Goal: Register for event/course

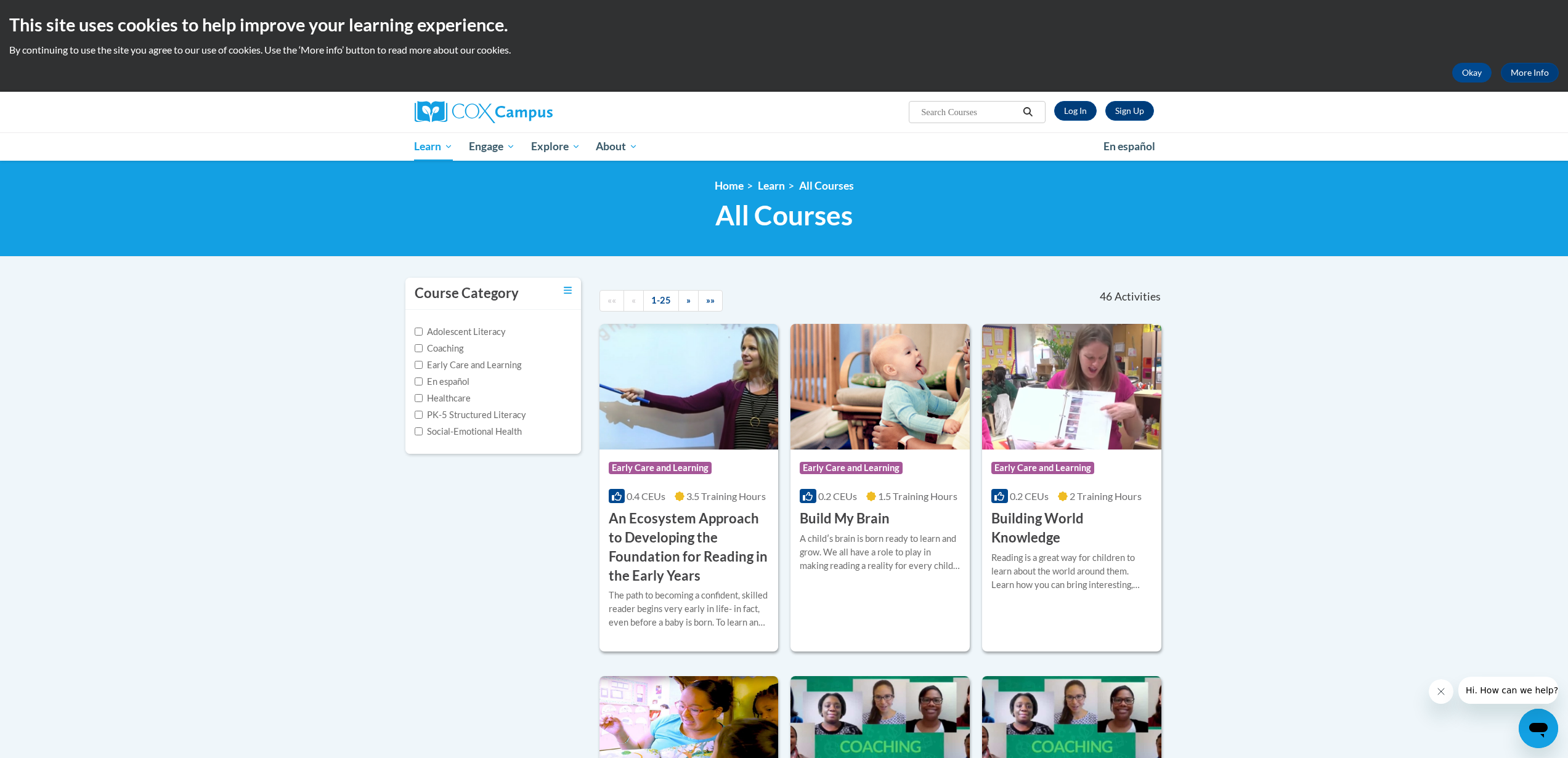
click at [967, 115] on input "Search..." at bounding box center [969, 112] width 98 height 15
paste input "Systematic and Explicit Phonics Instruction Course"
type input "Systematic and Explicit Phonics Instruction Course"
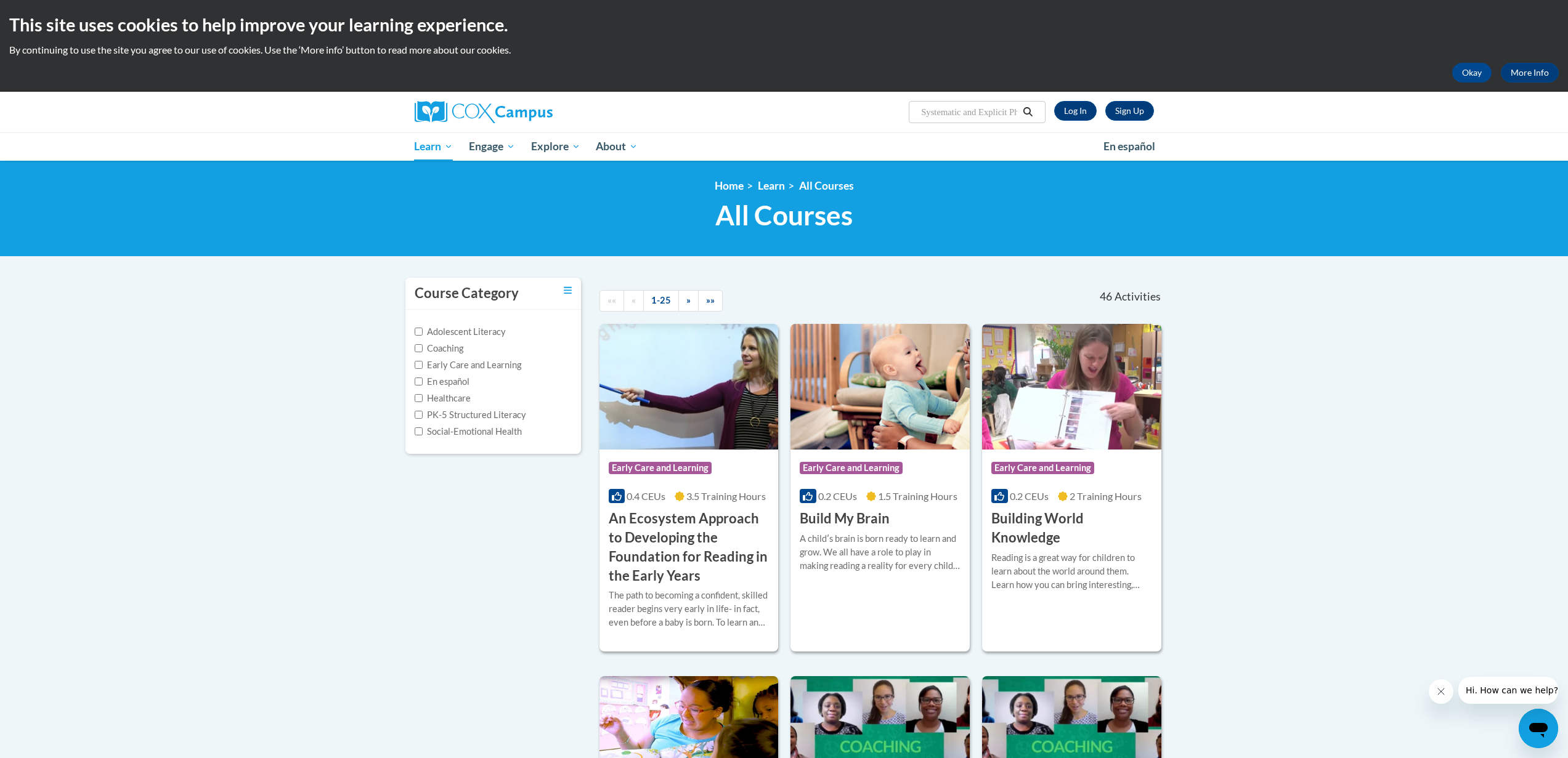
click at [1034, 112] on button "Search" at bounding box center [1027, 112] width 19 height 15
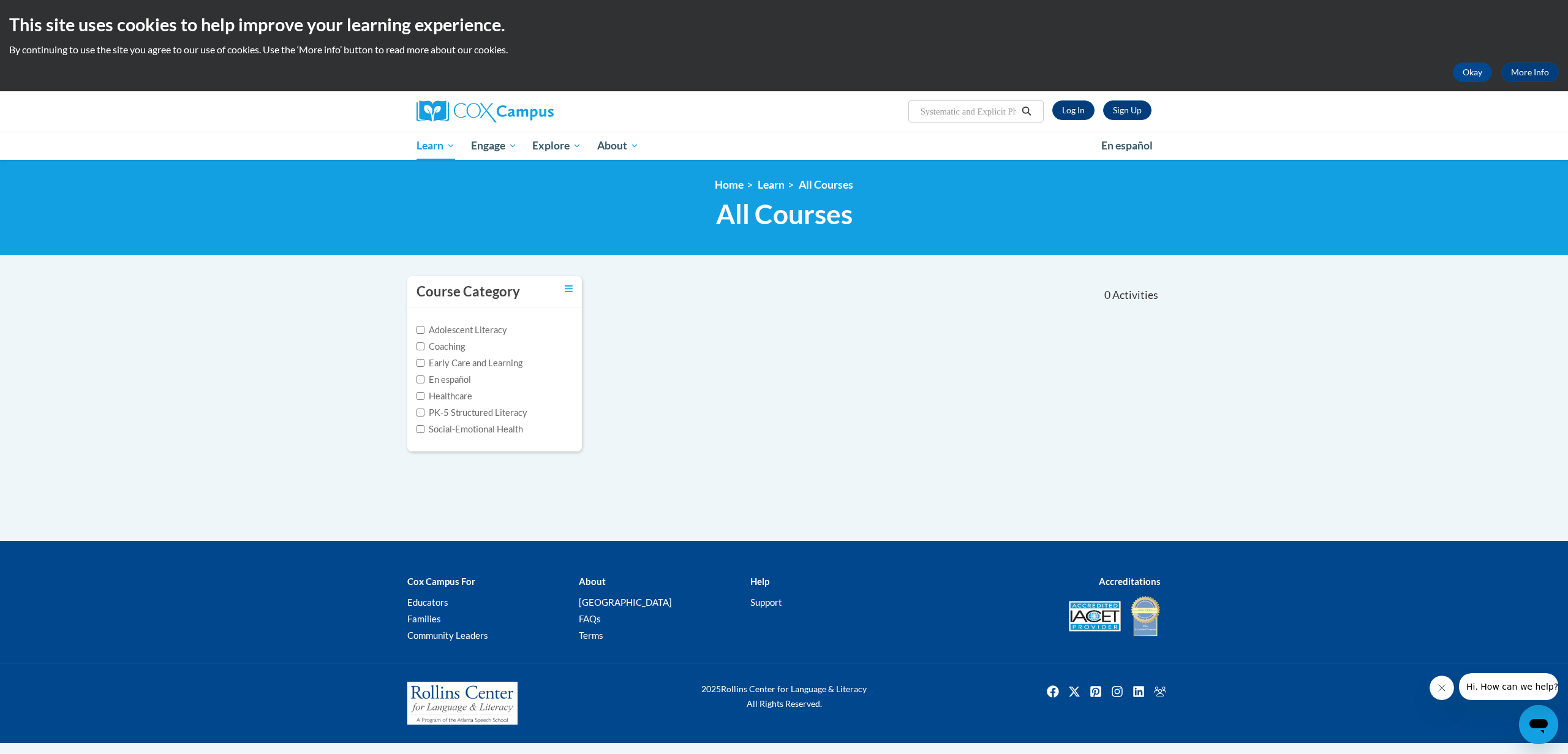
click at [991, 116] on input "Systematic and Explicit Phonics Instruction Course" at bounding box center [968, 111] width 98 height 15
drag, startPoint x: 1020, startPoint y: 114, endPoint x: 1051, endPoint y: 113, distance: 31.0
click at [1052, 113] on div "Sign Up Log In Search Search... Systematic and Explicit Phonics Instruction Cou…" at bounding box center [909, 107] width 502 height 31
click at [984, 114] on input "Systematic and Explicit Phonics Instruction Course" at bounding box center [968, 111] width 98 height 15
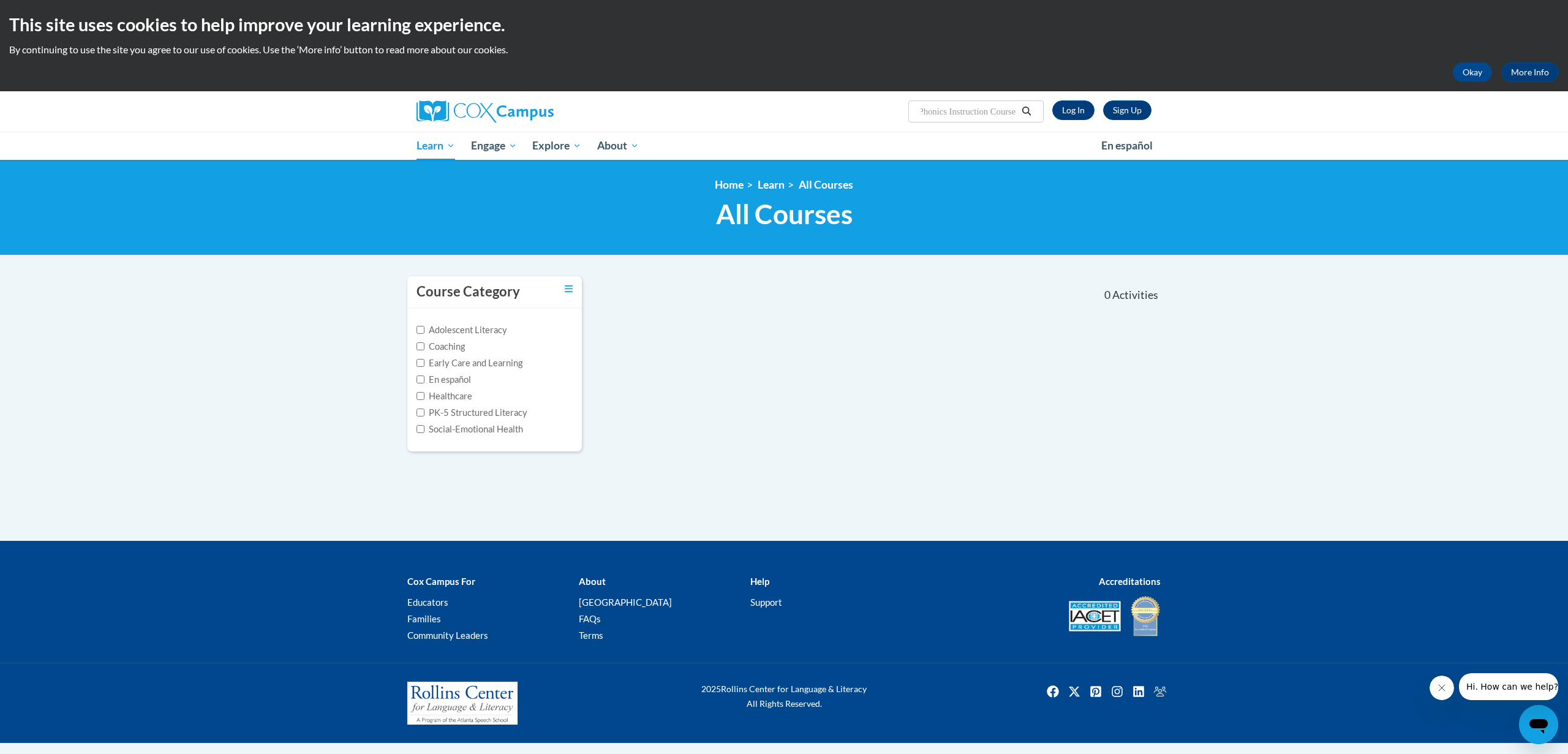
drag, startPoint x: 999, startPoint y: 112, endPoint x: 1019, endPoint y: 111, distance: 20.0
click at [1019, 111] on span "Search Search... Systematic and Explicit Phonics Instruction Course" at bounding box center [975, 111] width 135 height 22
type input "Systematic and Explicit Phonics Instruction"
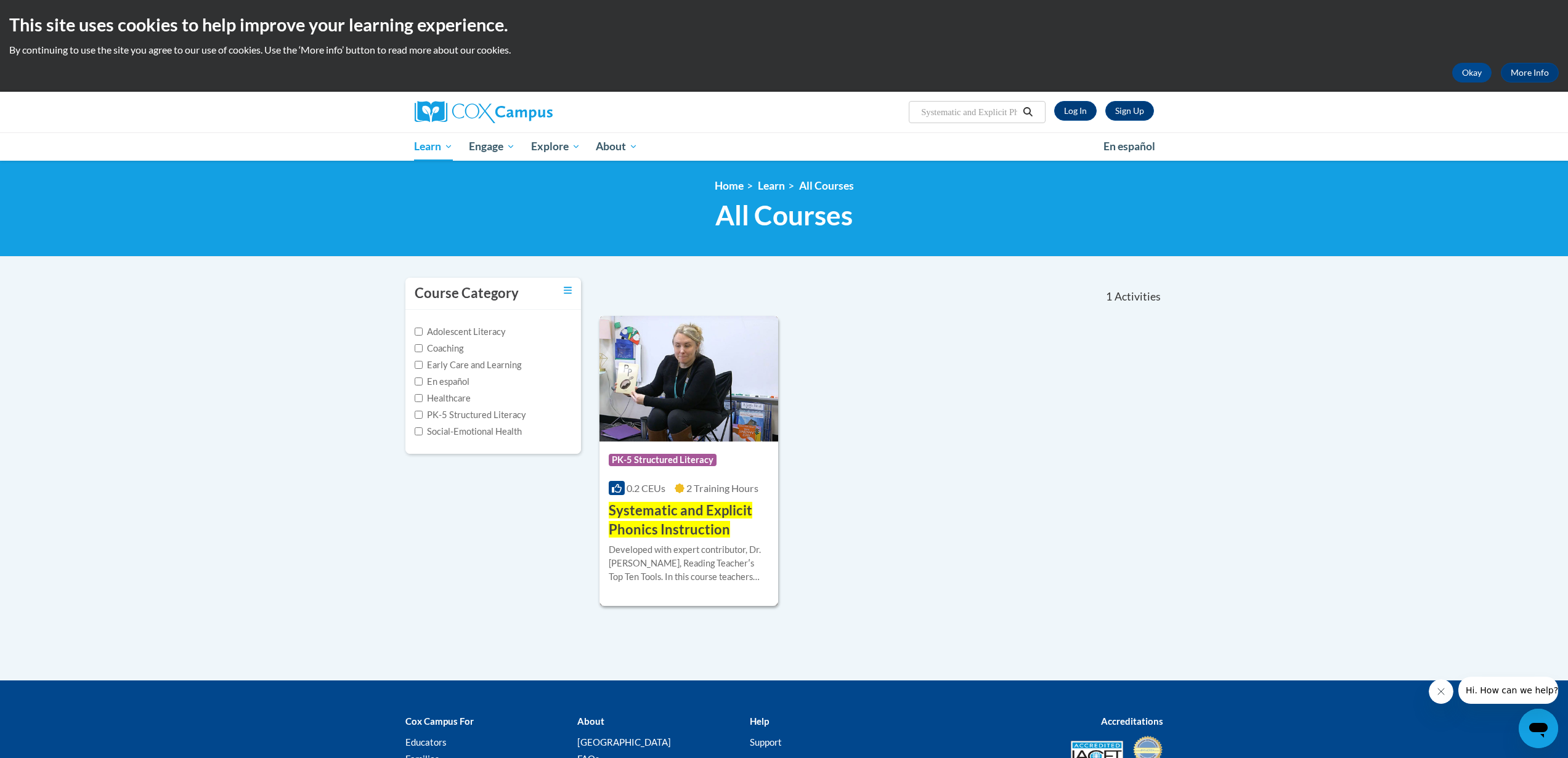
click at [725, 400] on img at bounding box center [689, 379] width 180 height 126
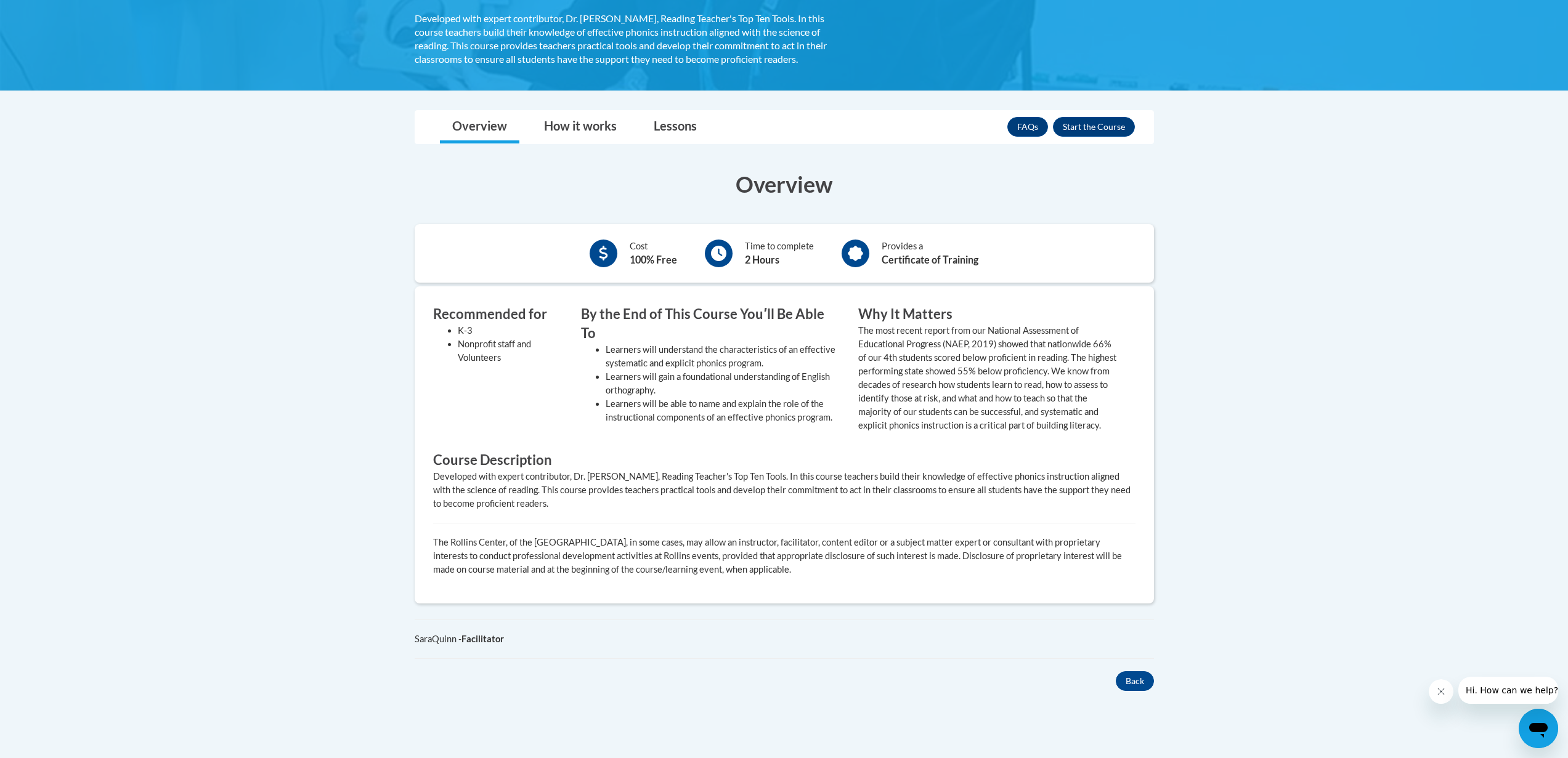
scroll to position [283, 0]
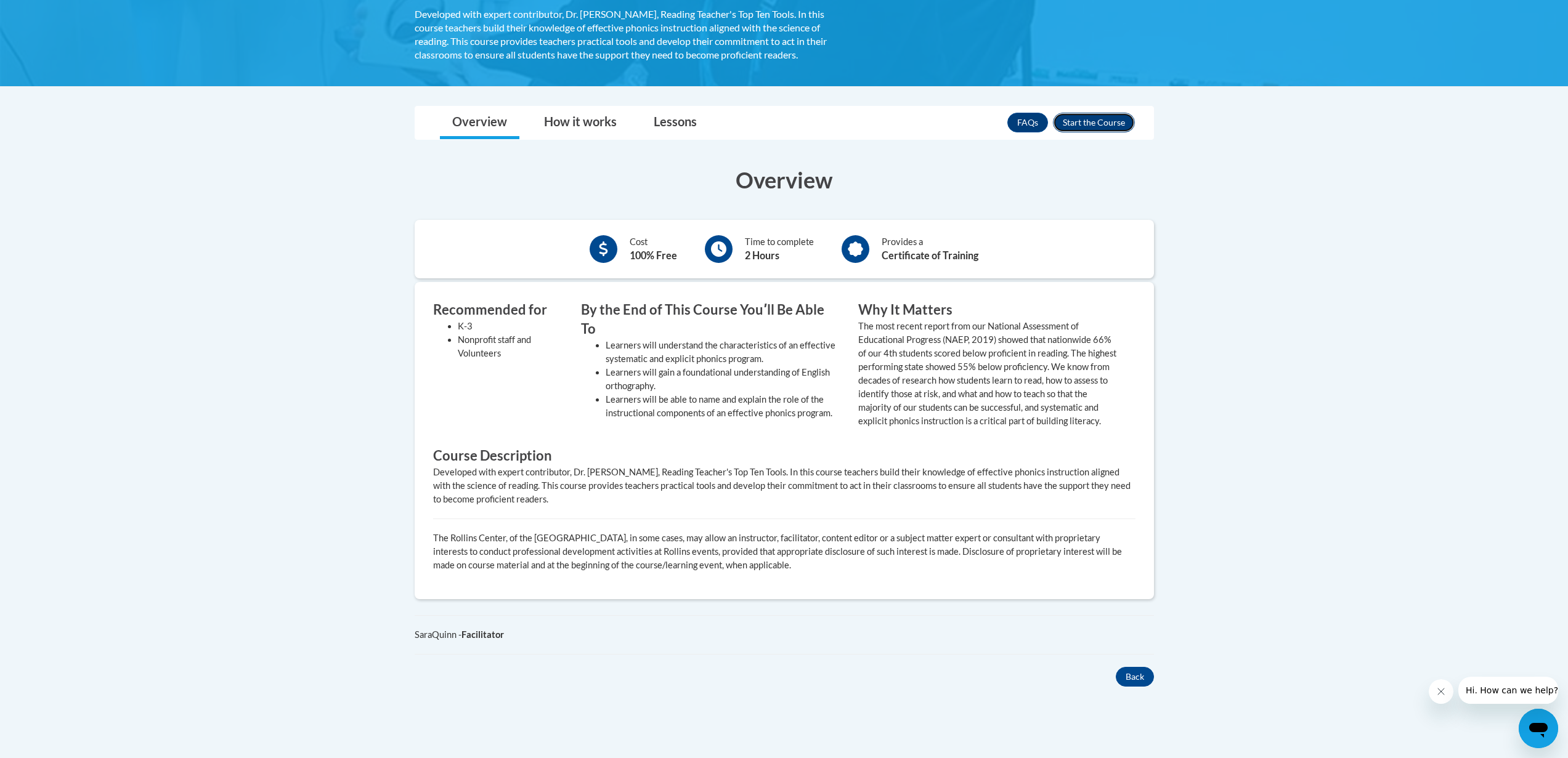
click at [1075, 115] on button "Enroll" at bounding box center [1094, 122] width 82 height 20
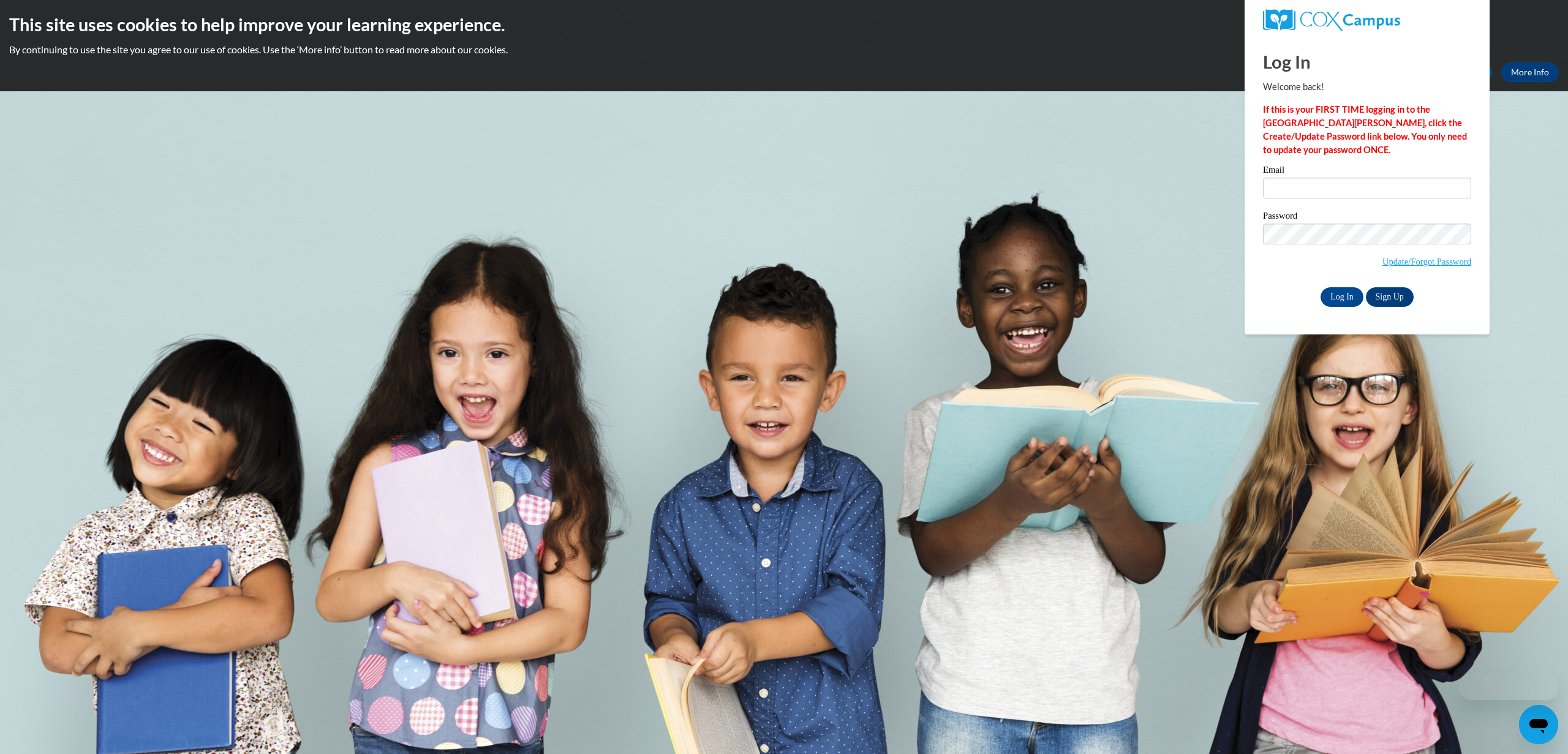
click at [1389, 307] on div "Log In Welcome back! If this is your FIRST TIME logging in to the NEW Cox Campu…" at bounding box center [1367, 185] width 264 height 298
click at [1389, 303] on link "Sign Up" at bounding box center [1389, 297] width 48 height 20
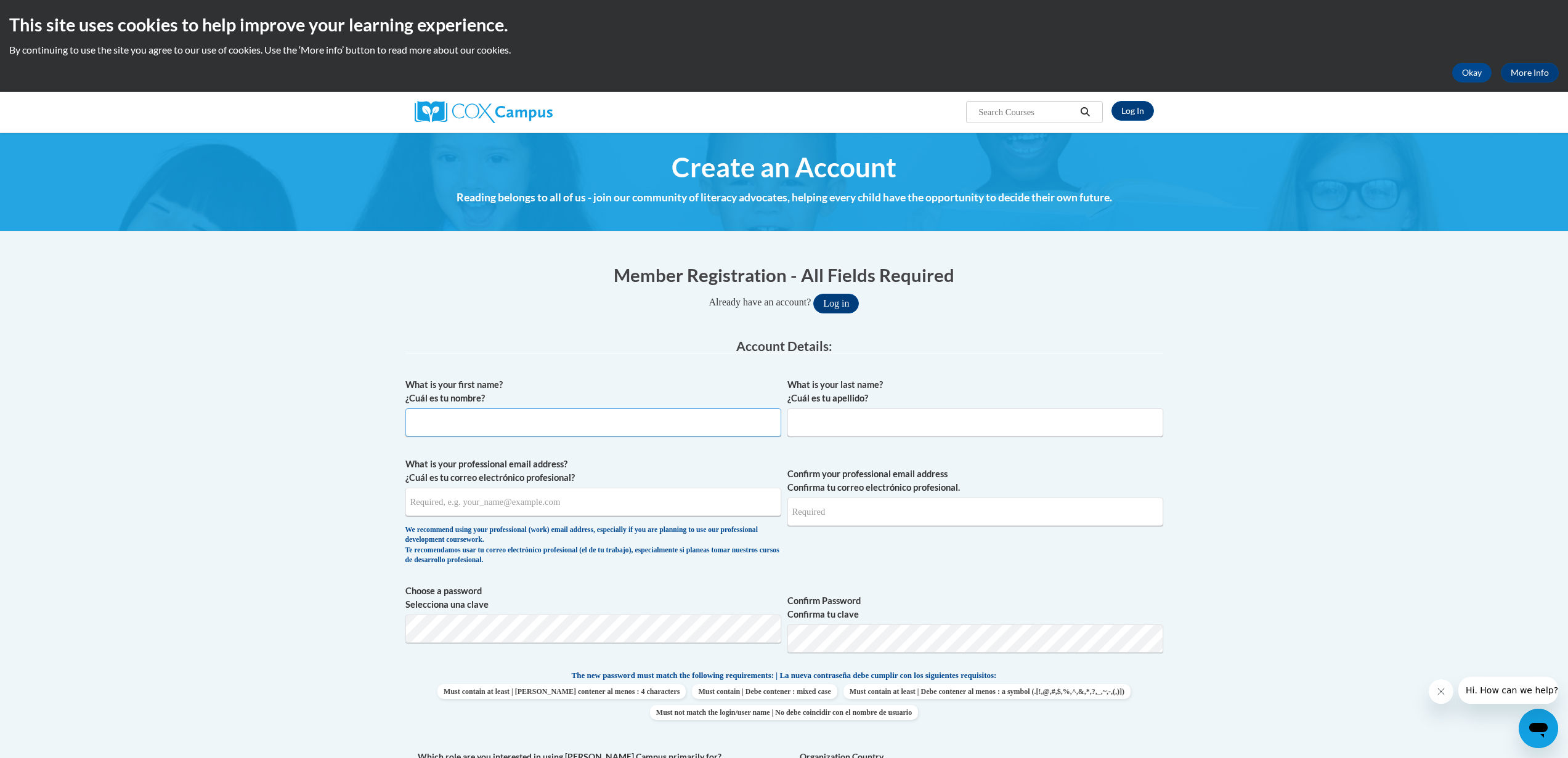
click at [580, 423] on input "What is your first name? ¿Cuál es tu nombre?" at bounding box center [593, 422] width 376 height 28
click at [641, 422] on input "What is your first name? ¿Cuál es tu nombre?" at bounding box center [593, 422] width 376 height 28
type input "Nahir"
type input "Cavaleri"
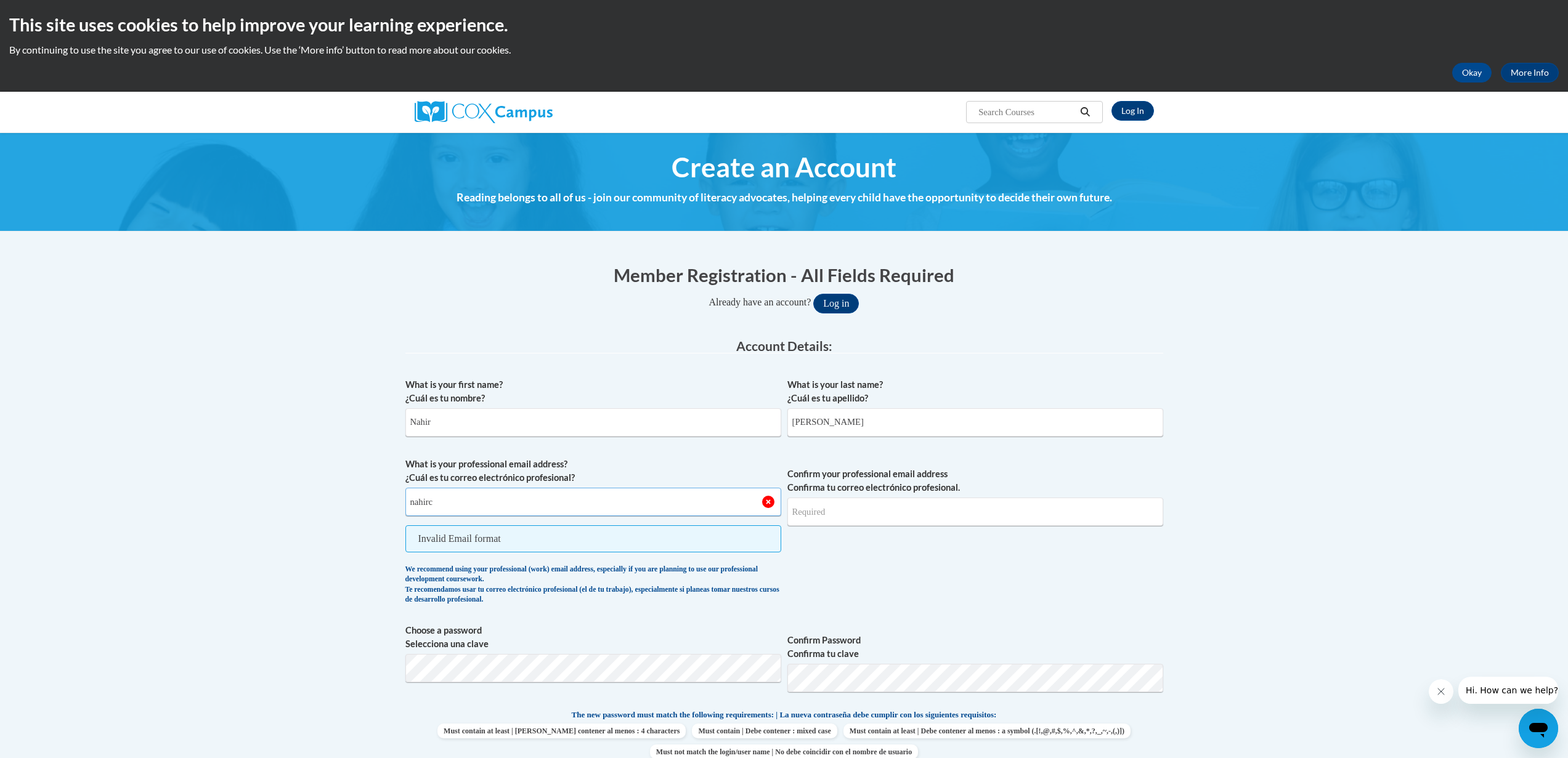
type input "nahircavaleri@gmail.com"
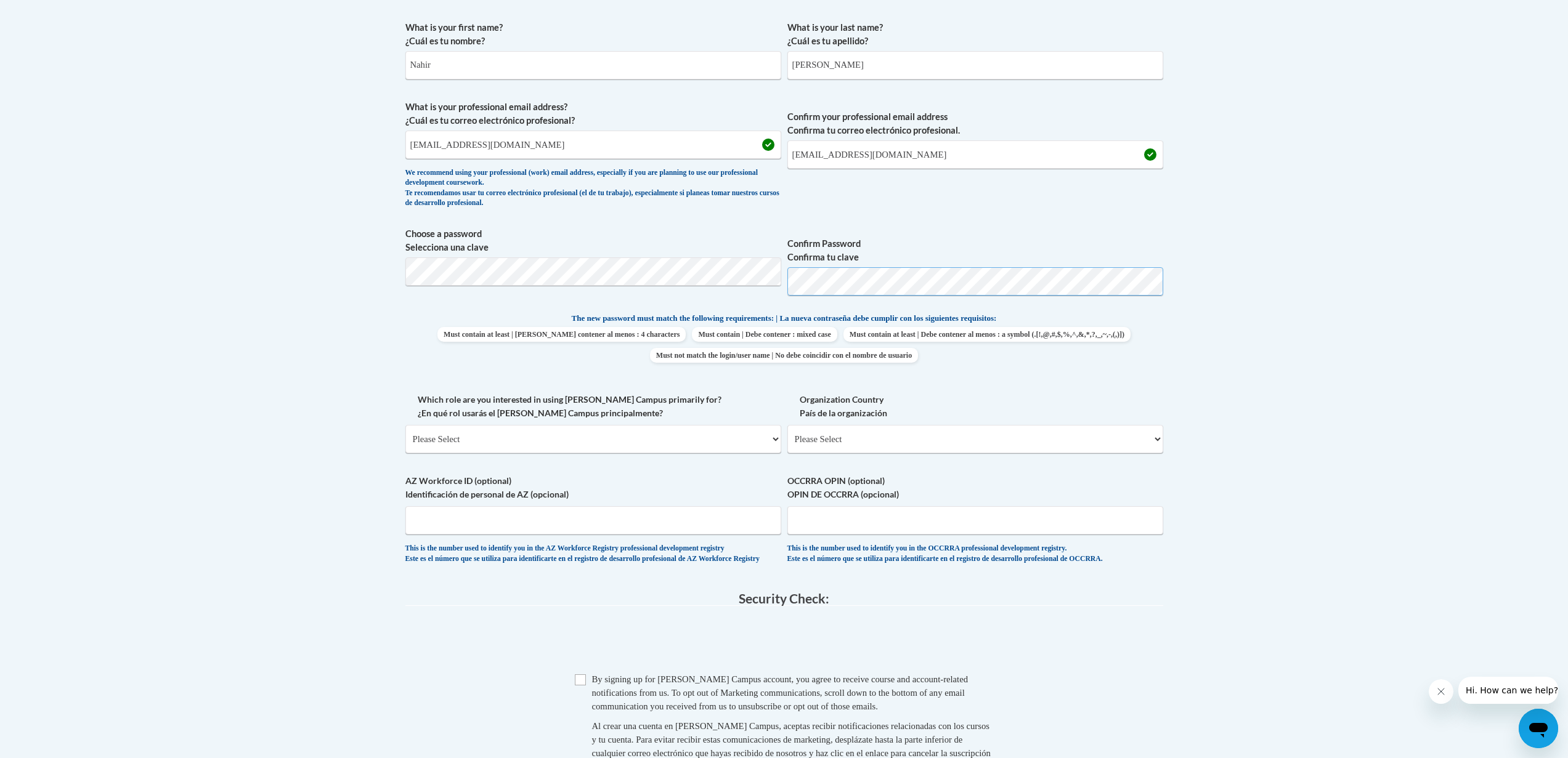
scroll to position [455, 0]
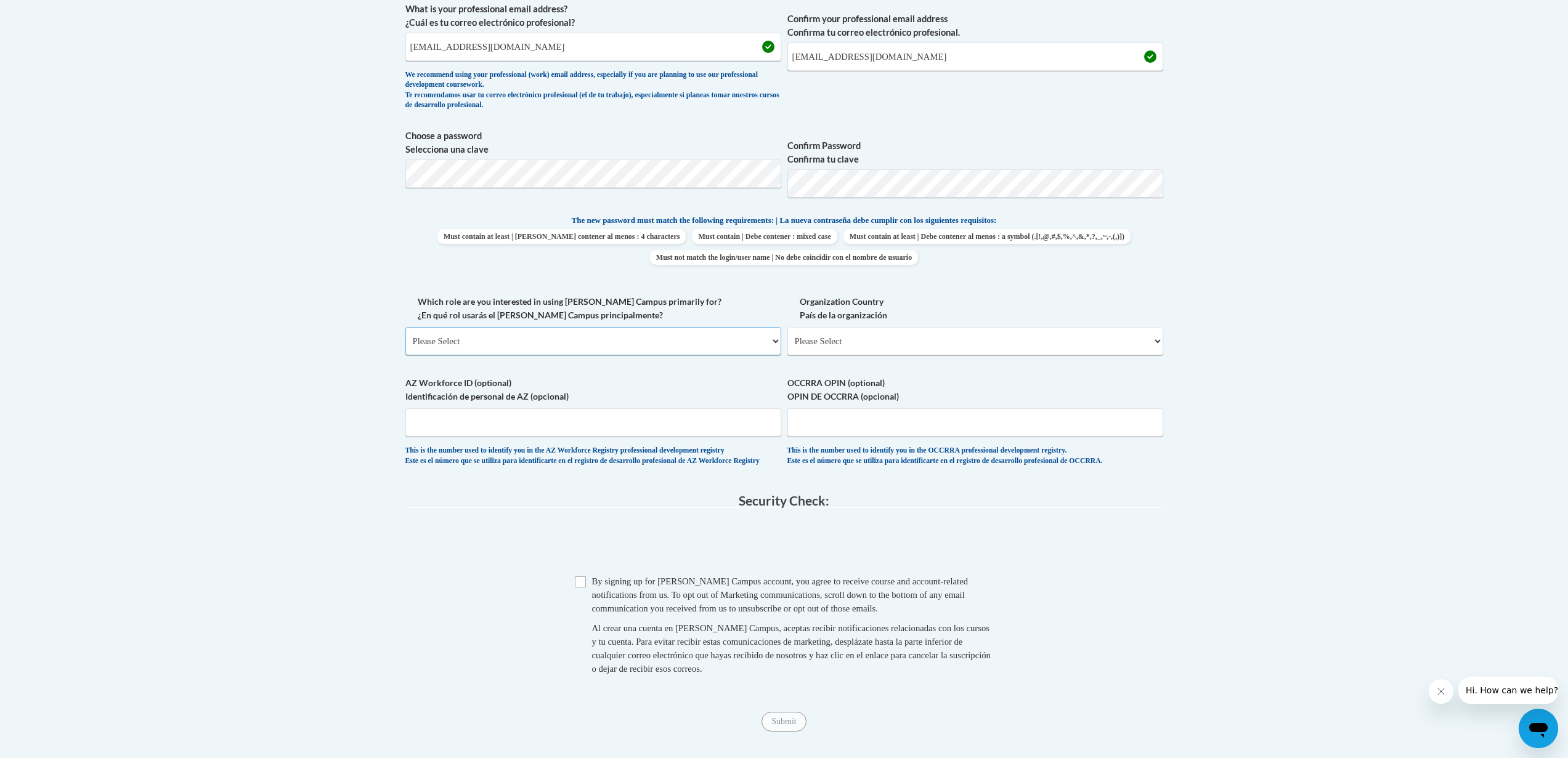
click at [515, 341] on select "Please Select College/University | Colegio/Universidad Community/Nonprofit Part…" at bounding box center [593, 341] width 376 height 28
select select "fbf2d438-af2f-41f8-98f1-81c410e29de3"
click at [405, 327] on select "Please Select College/University | Colegio/Universidad Community/Nonprofit Part…" at bounding box center [593, 341] width 376 height 28
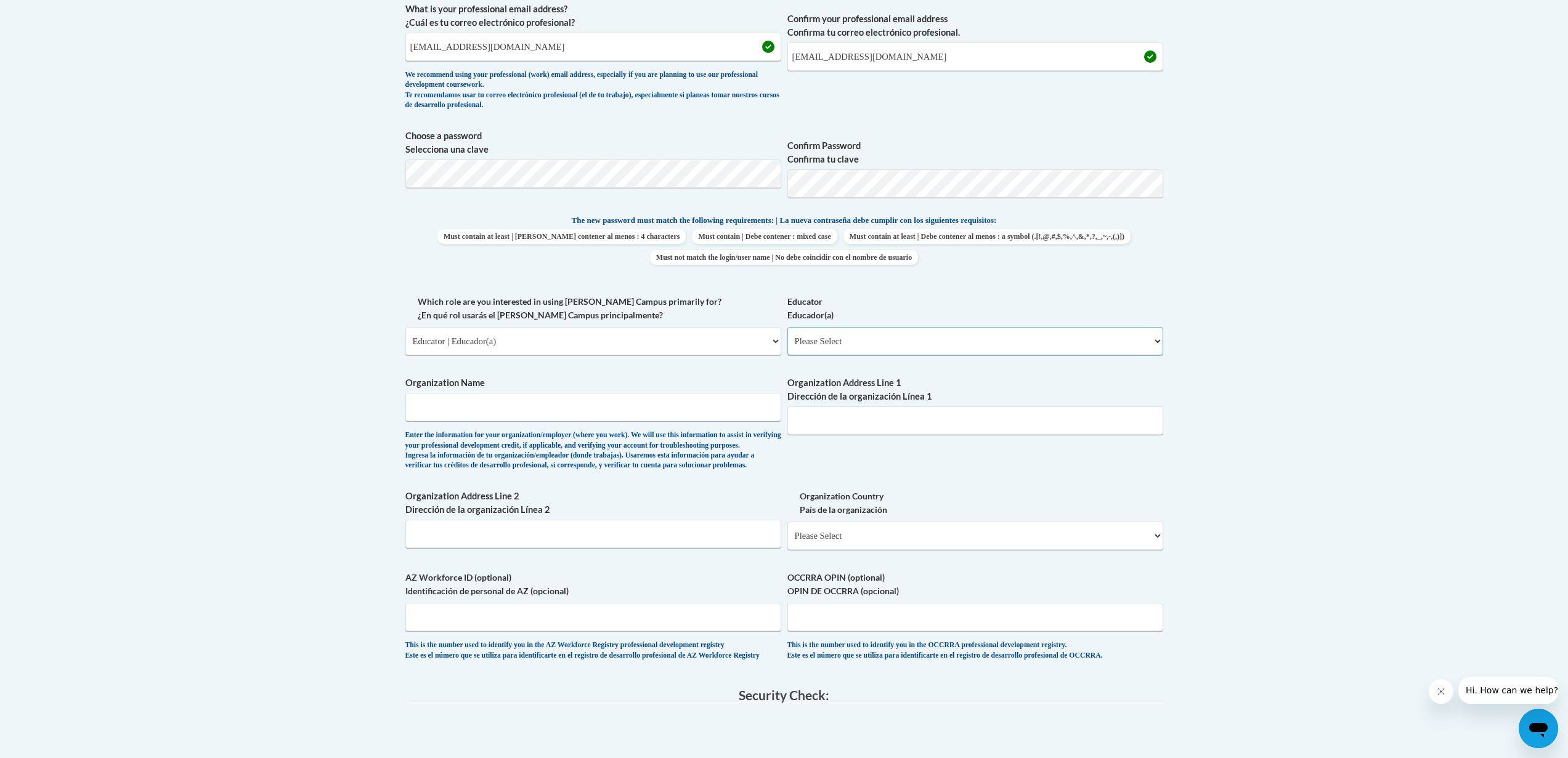
click at [842, 347] on select "Please Select Early Learning/Daycare Teacher/Family Home Care Provider | Maestr…" at bounding box center [975, 341] width 376 height 28
select select "8e40623d-54d0-45cd-9f92-5df65cd3f8cf"
click at [787, 327] on select "Please Select Early Learning/Daycare Teacher/Family Home Care Provider | Maestr…" at bounding box center [975, 341] width 376 height 28
click at [630, 406] on input "Organization Name" at bounding box center [593, 407] width 376 height 28
click at [586, 548] on input "Organization Address Line 2 Dirección de la organización Línea 2" at bounding box center [593, 534] width 376 height 28
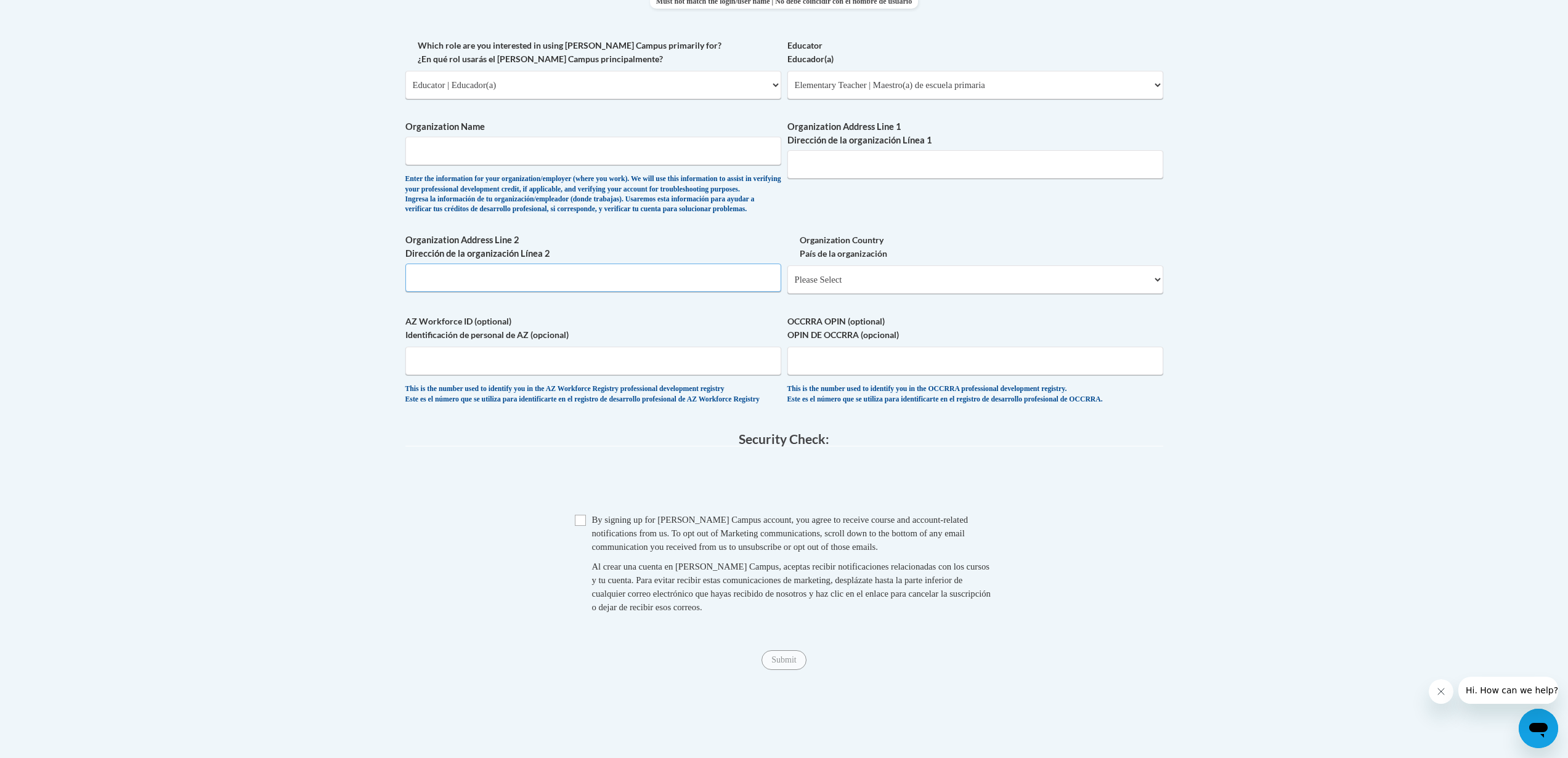
scroll to position [720, 0]
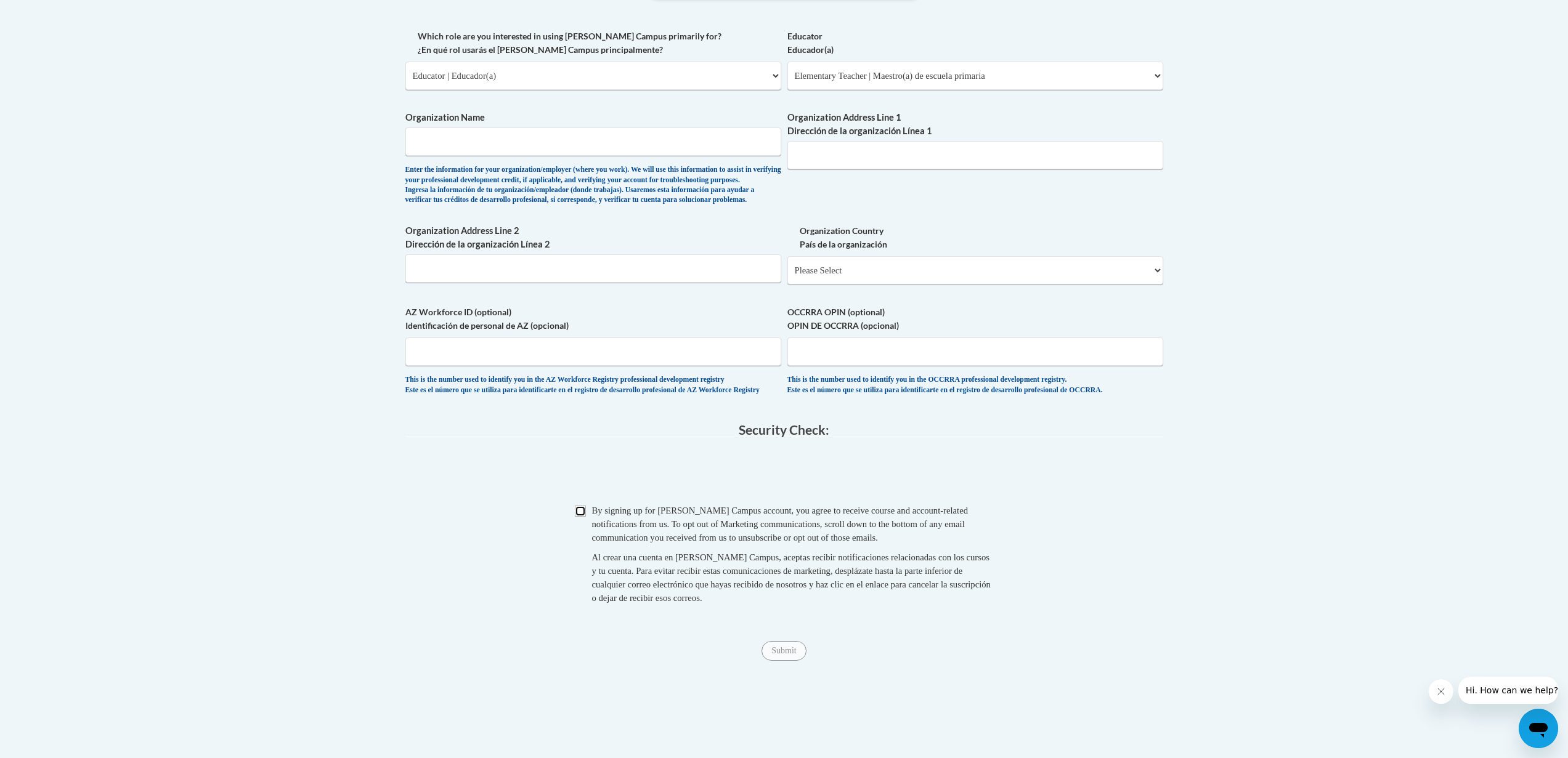
click at [583, 517] on input "Checkbox" at bounding box center [580, 511] width 11 height 11
checkbox input "true"
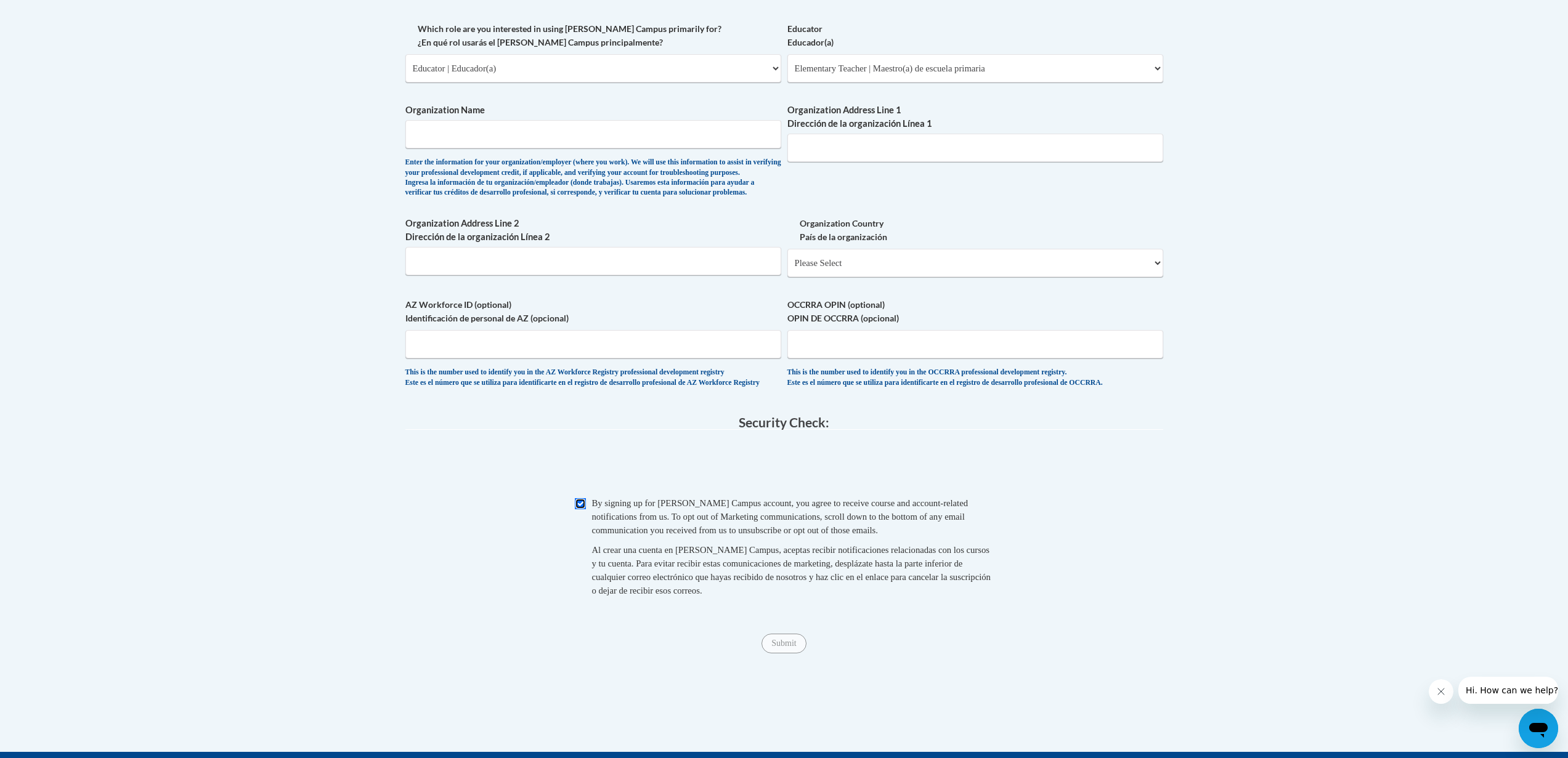
scroll to position [655, 0]
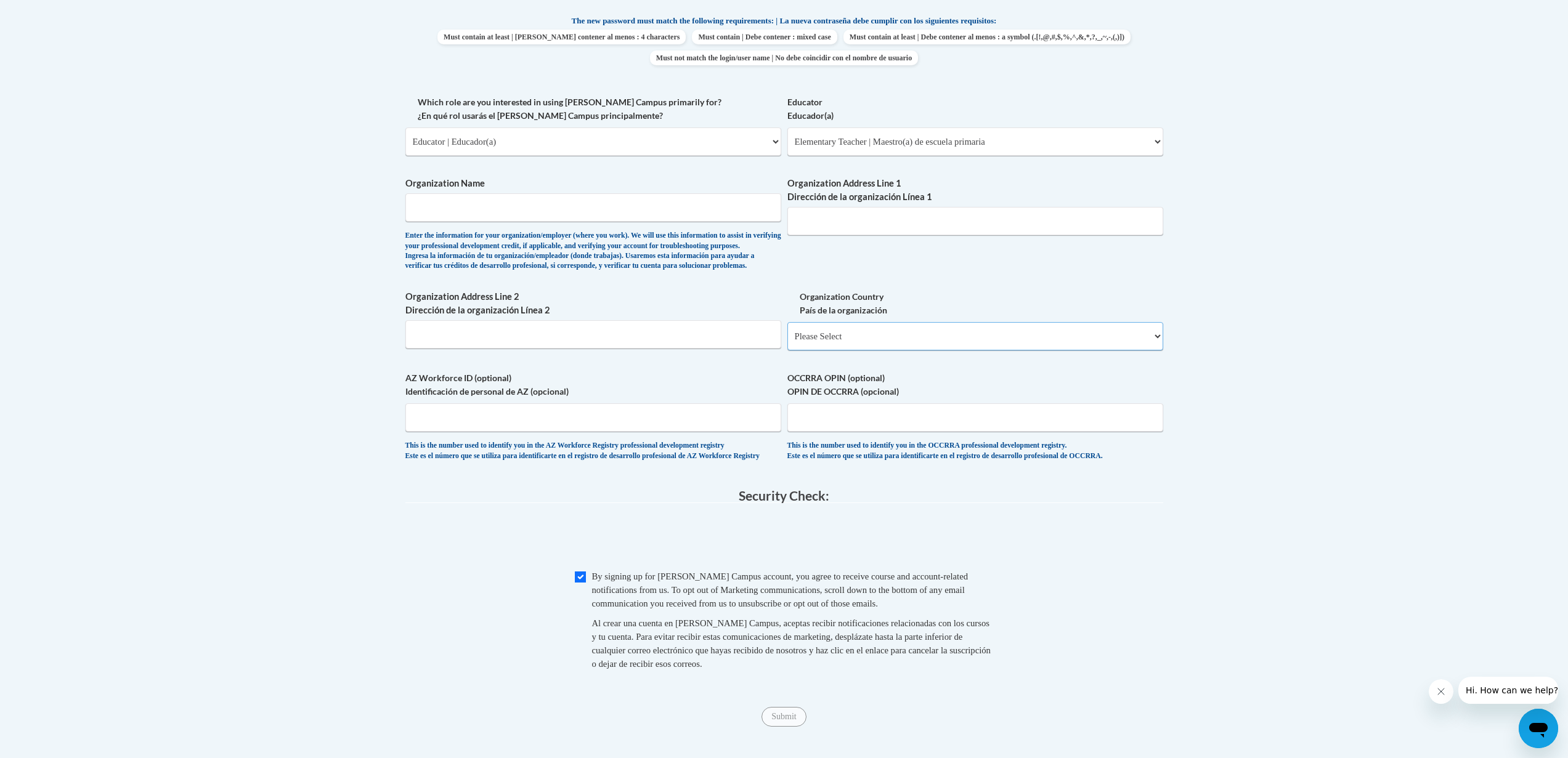
click at [893, 351] on select "Please Select United States | Estados Unidos Outside of the United States | Fue…" at bounding box center [975, 336] width 376 height 28
select select "ad49bcad-a171-4b2e-b99c-48b446064914"
click at [787, 342] on select "Please Select United States | Estados Unidos Outside of the United States | Fue…" at bounding box center [975, 336] width 376 height 28
select select
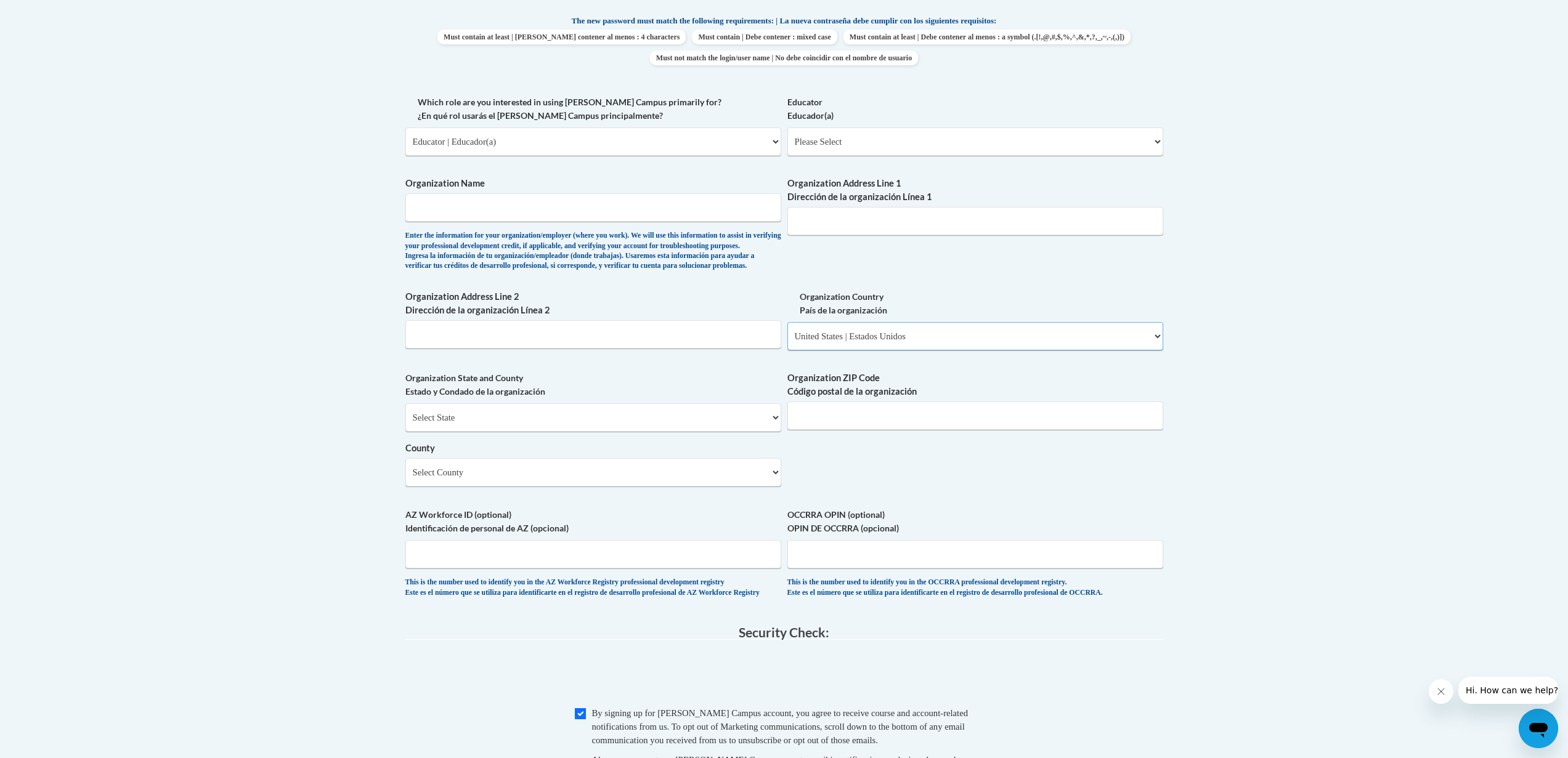
click at [906, 351] on select "Please Select United States | Estados Unidos Outside of the United States | Fue…" at bounding box center [975, 336] width 376 height 28
select select
click at [787, 342] on select "Please Select United States | Estados Unidos Outside of the United States | Fue…" at bounding box center [975, 336] width 376 height 28
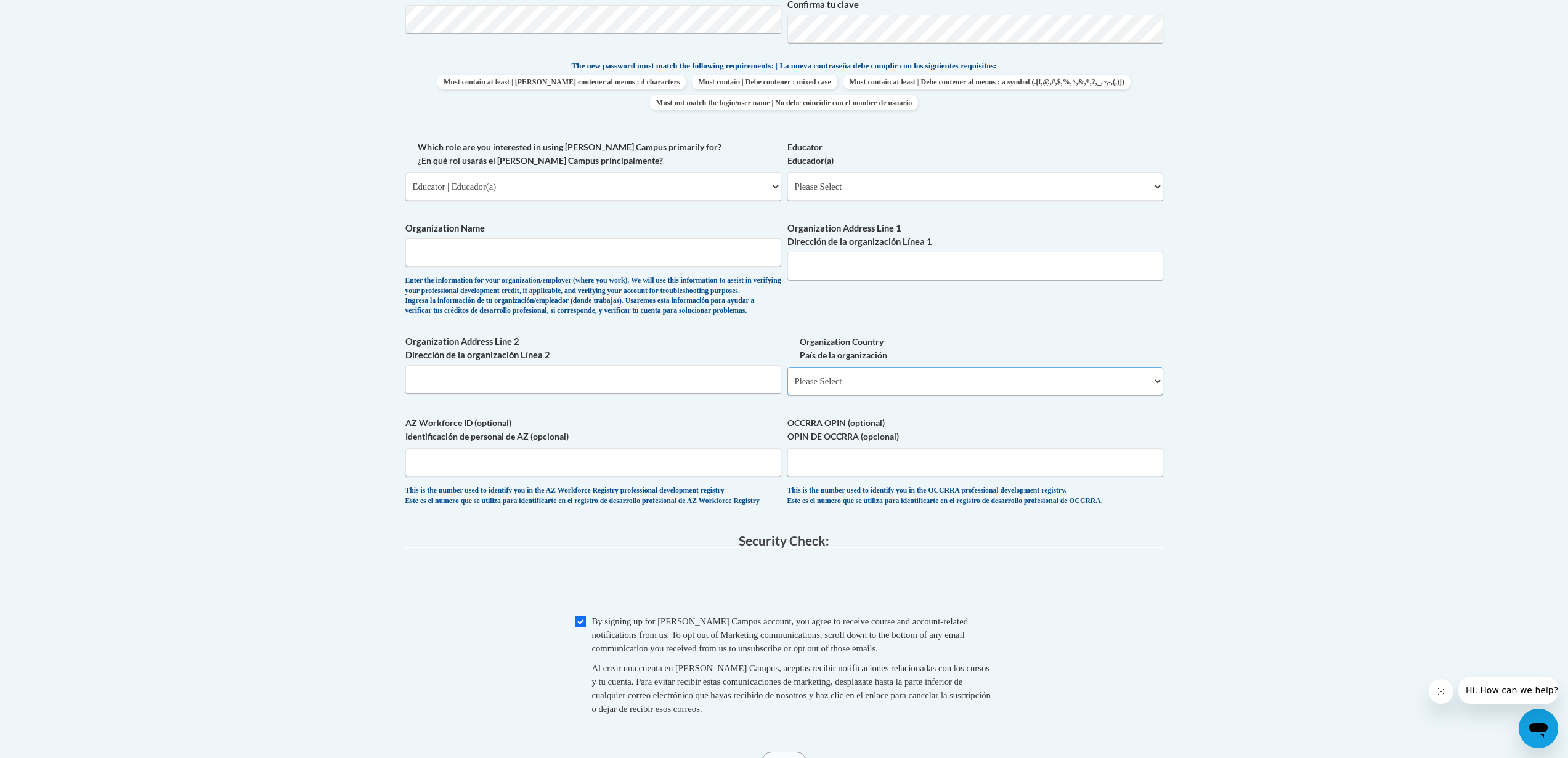
scroll to position [811, 0]
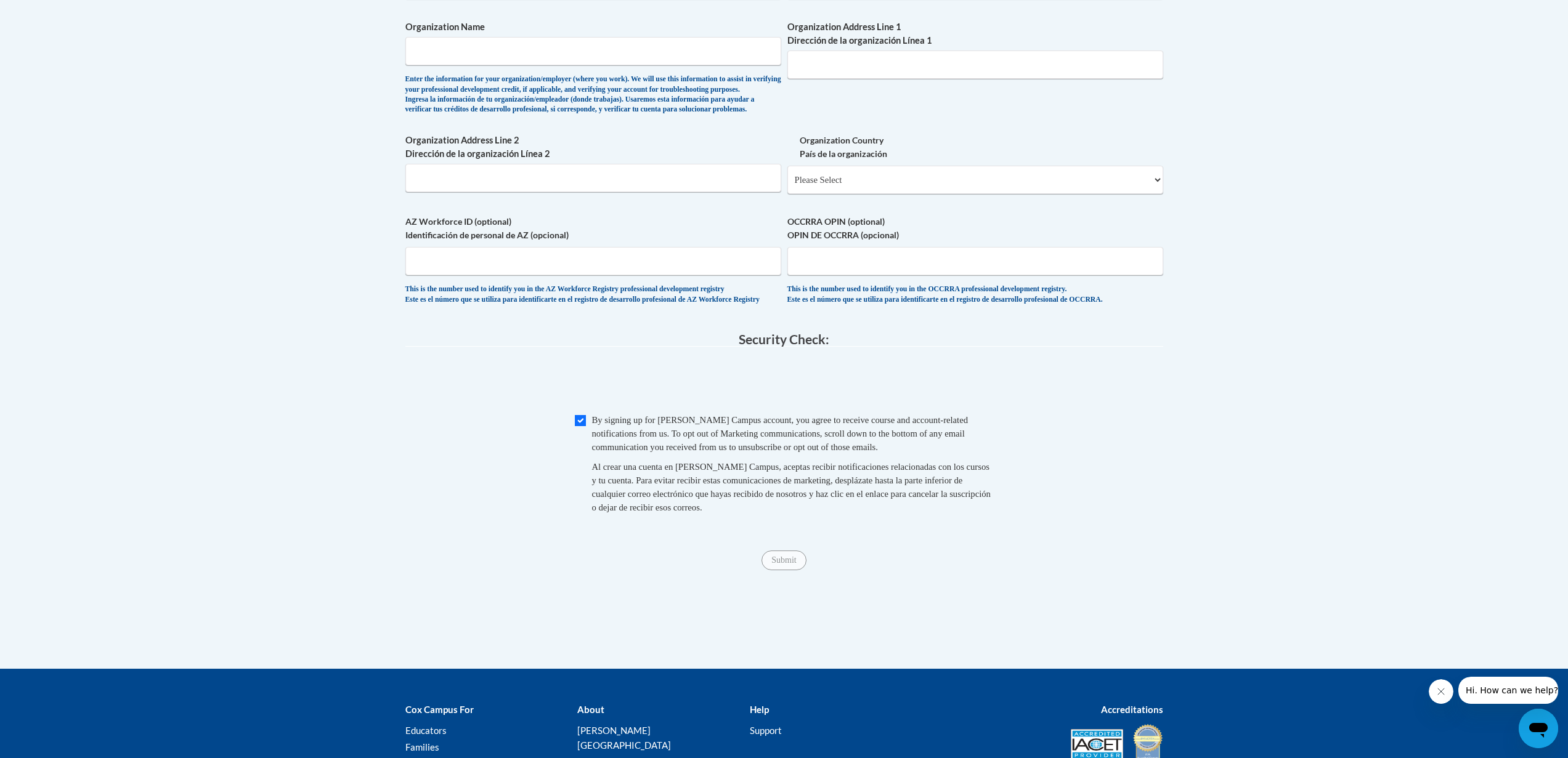
click at [786, 564] on span "Submit" at bounding box center [783, 559] width 44 height 10
drag, startPoint x: 780, startPoint y: 592, endPoint x: 754, endPoint y: 517, distance: 79.4
click at [780, 564] on span "Submit" at bounding box center [783, 559] width 44 height 10
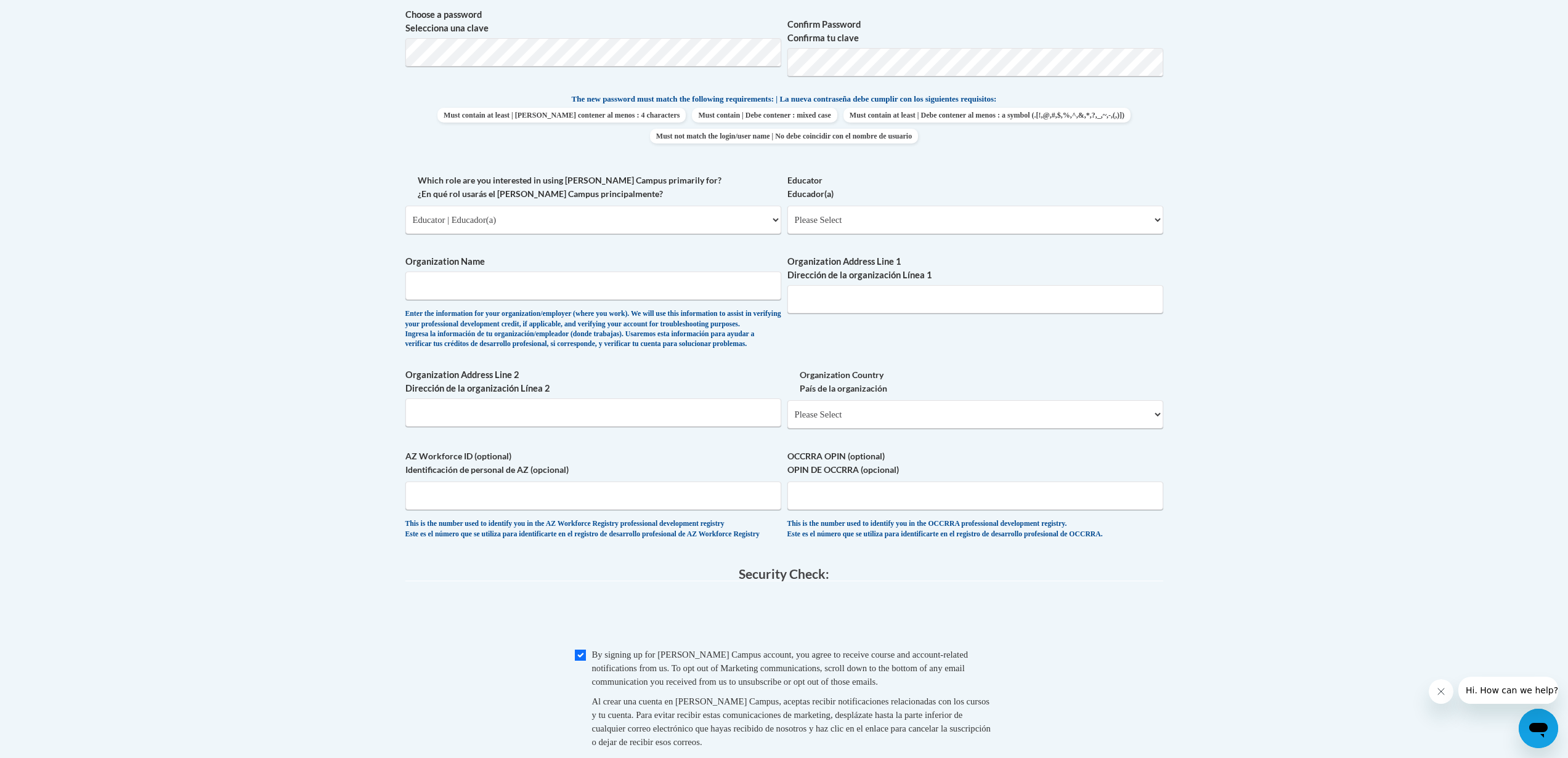
scroll to position [576, 0]
click at [546, 284] on input "Organization Name" at bounding box center [593, 286] width 376 height 28
type input "T"
type input "Teach For America"
click at [864, 214] on select "Please Select Early Learning/Daycare Teacher/Family Home Care Provider | Maestr…" at bounding box center [975, 220] width 376 height 28
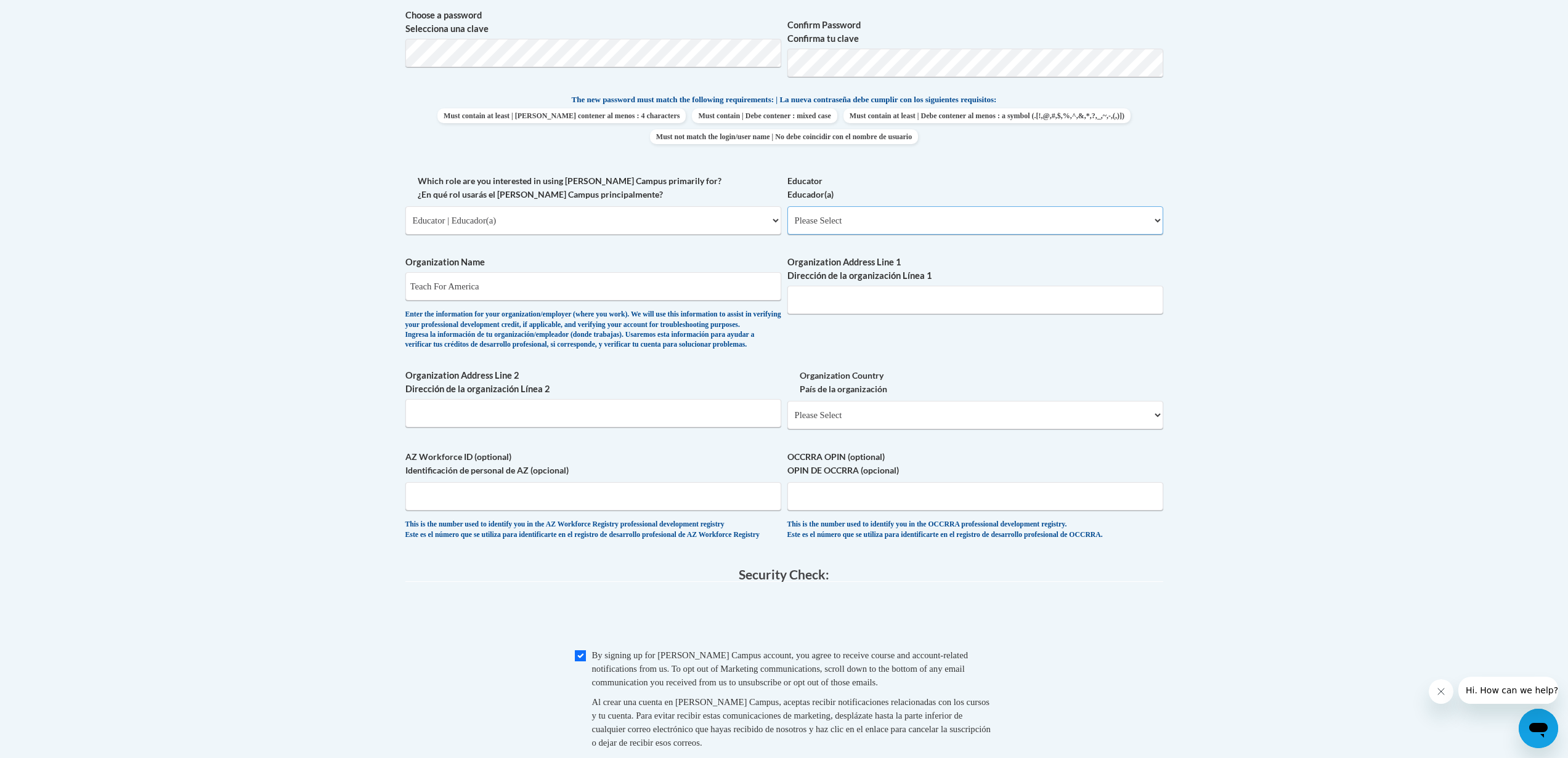
select select "8e40623d-54d0-45cd-9f92-5df65cd3f8cf"
click at [787, 206] on select "Please Select Early Learning/Daycare Teacher/Family Home Care Provider | Maestr…" at bounding box center [975, 220] width 376 height 28
click at [861, 305] on input "Organization Address Line 1 Dirección de la organización Línea 1" at bounding box center [975, 299] width 376 height 28
click at [859, 295] on input "Organization Address Line 1 Dirección de la organización Línea 1" at bounding box center [975, 299] width 376 height 28
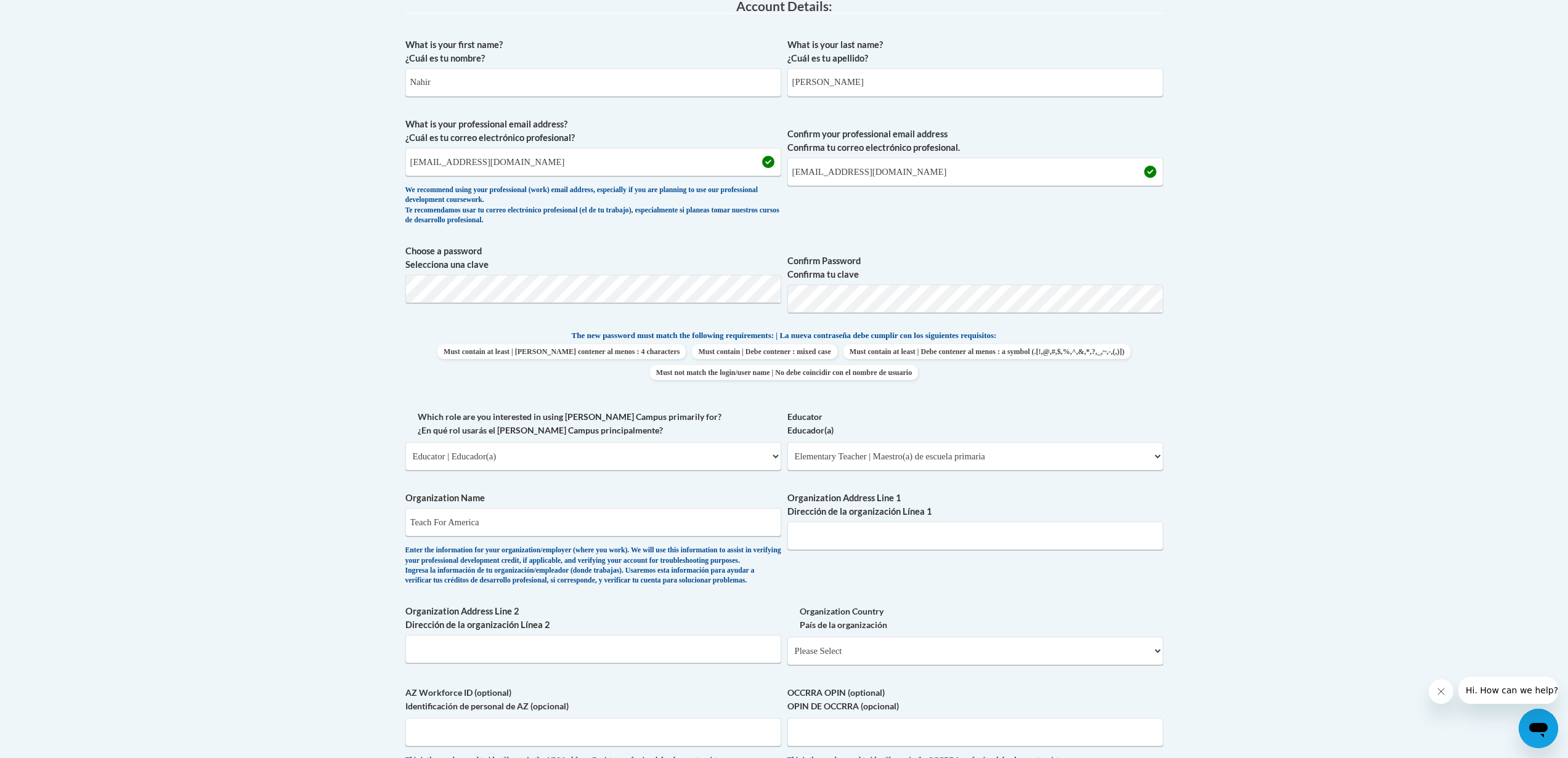
scroll to position [850, 0]
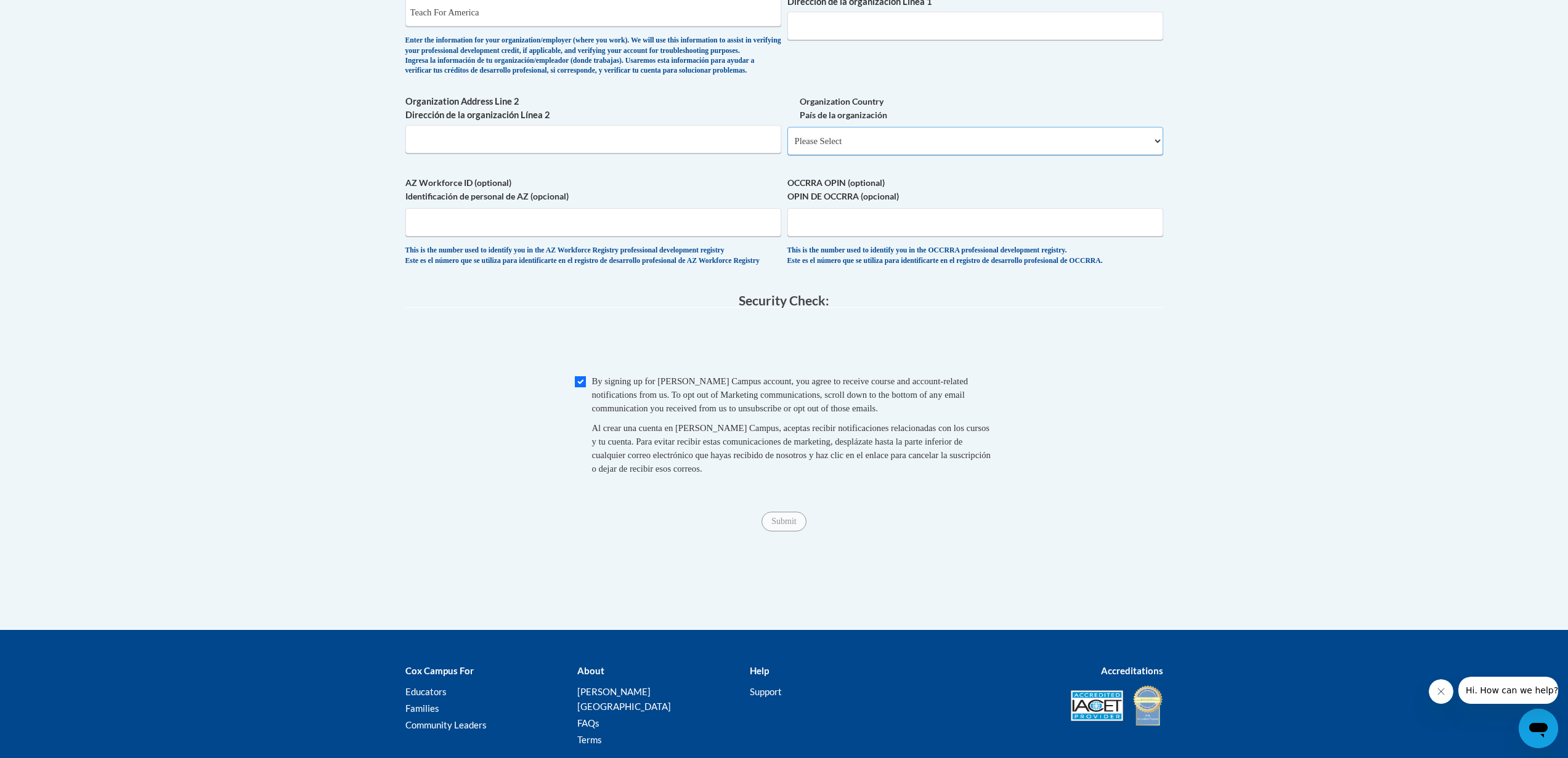
click at [857, 155] on select "Please Select United States | Estados Unidos Outside of the United States | Fue…" at bounding box center [975, 141] width 376 height 28
click at [838, 31] on input "Organization Address Line 1 Dirección de la organización Línea 1" at bounding box center [975, 26] width 376 height 28
paste input "1350 Concourse Ave #437, Memphis, TN 38104"
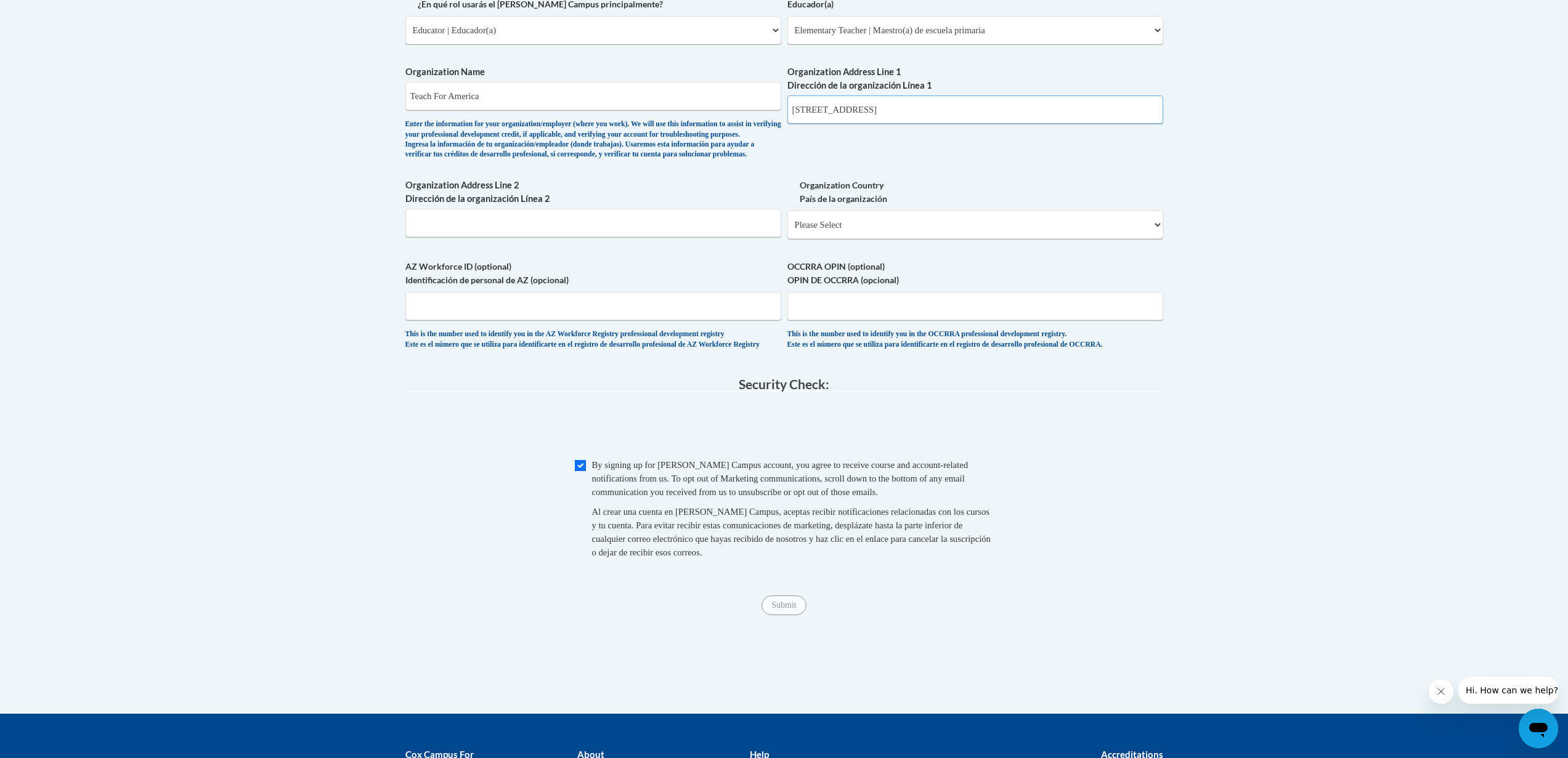
scroll to position [593, 0]
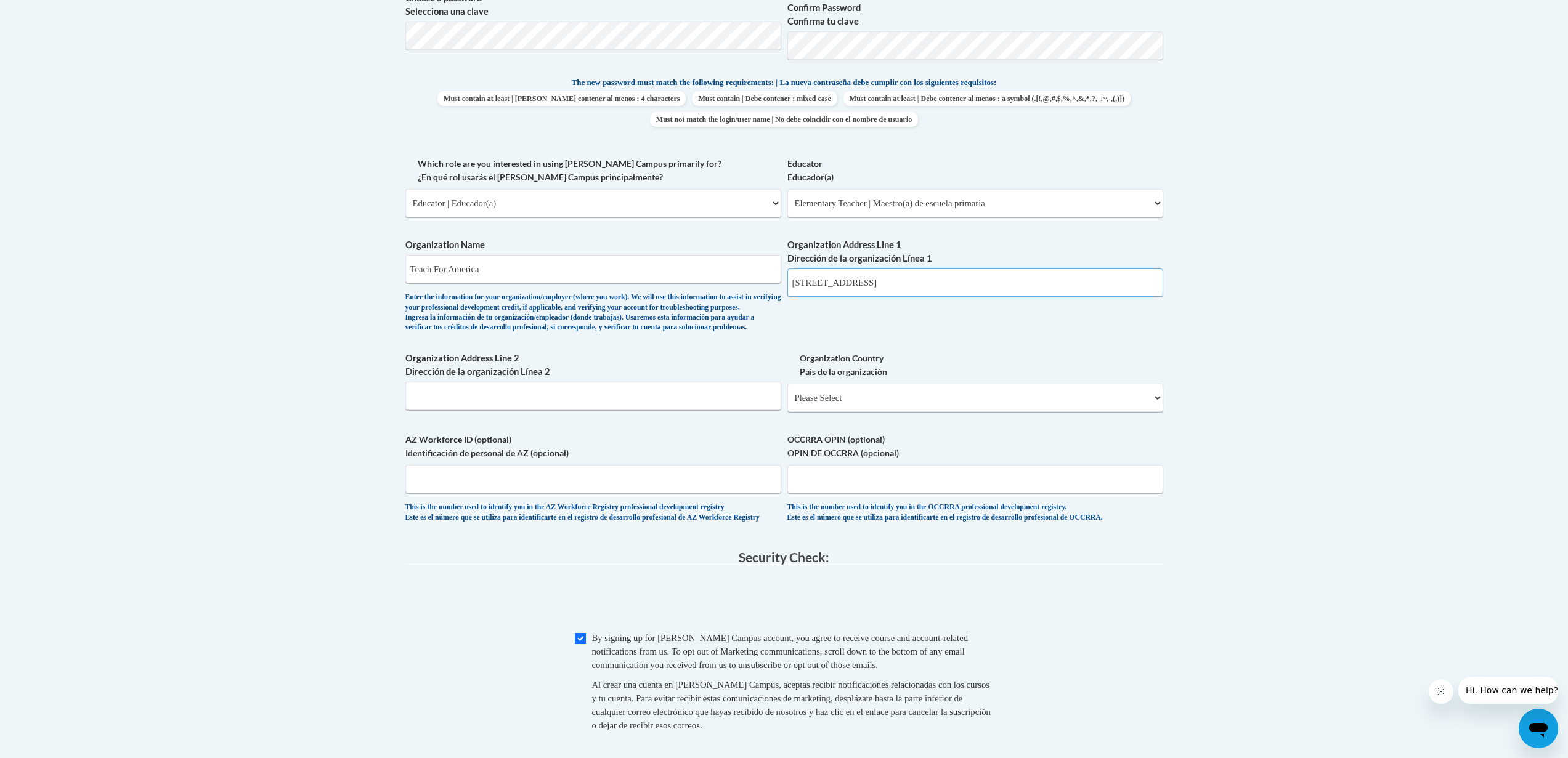
type input "1350 Concourse Ave #437, Memphis, TN 38104"
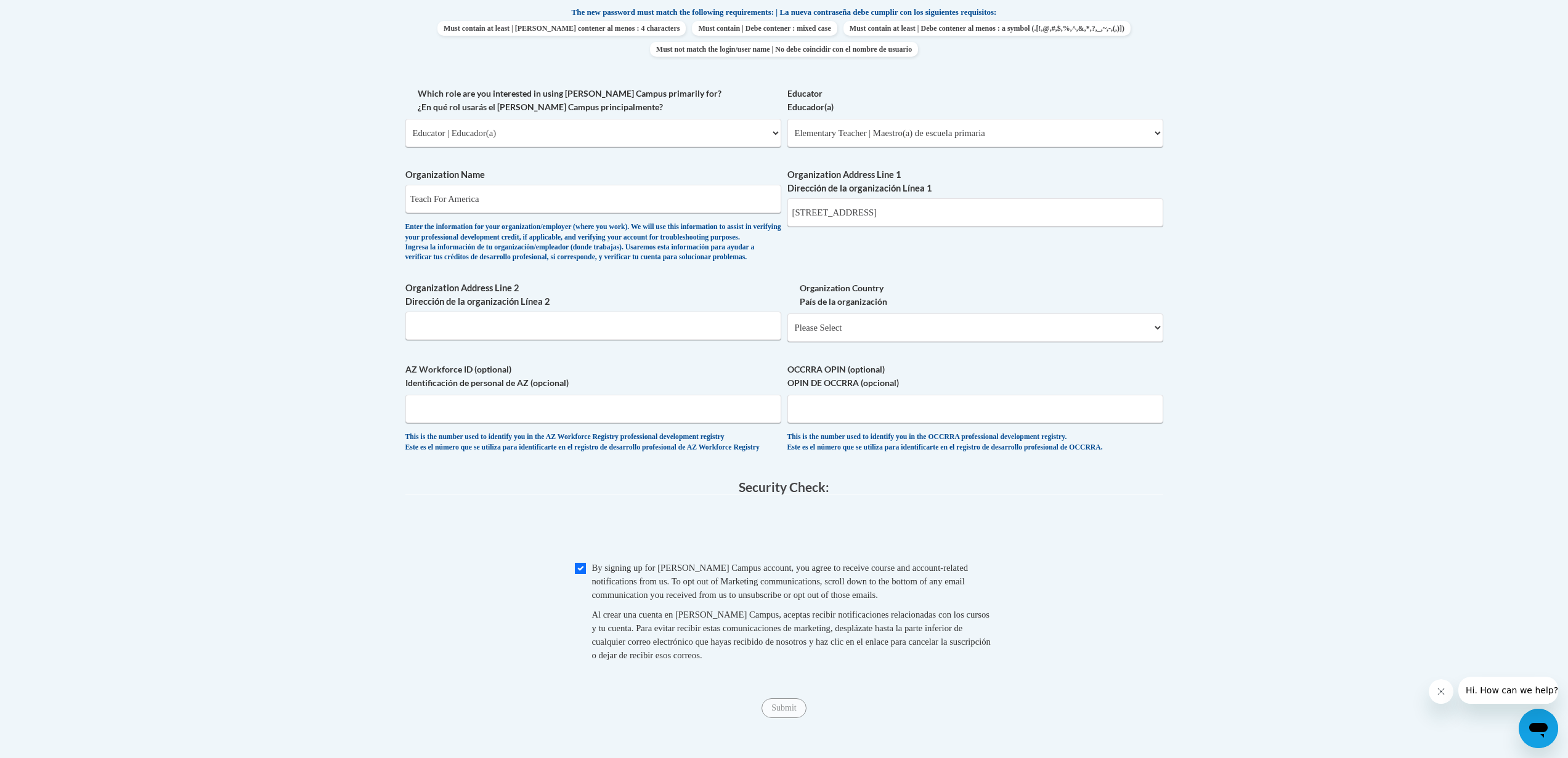
scroll to position [771, 0]
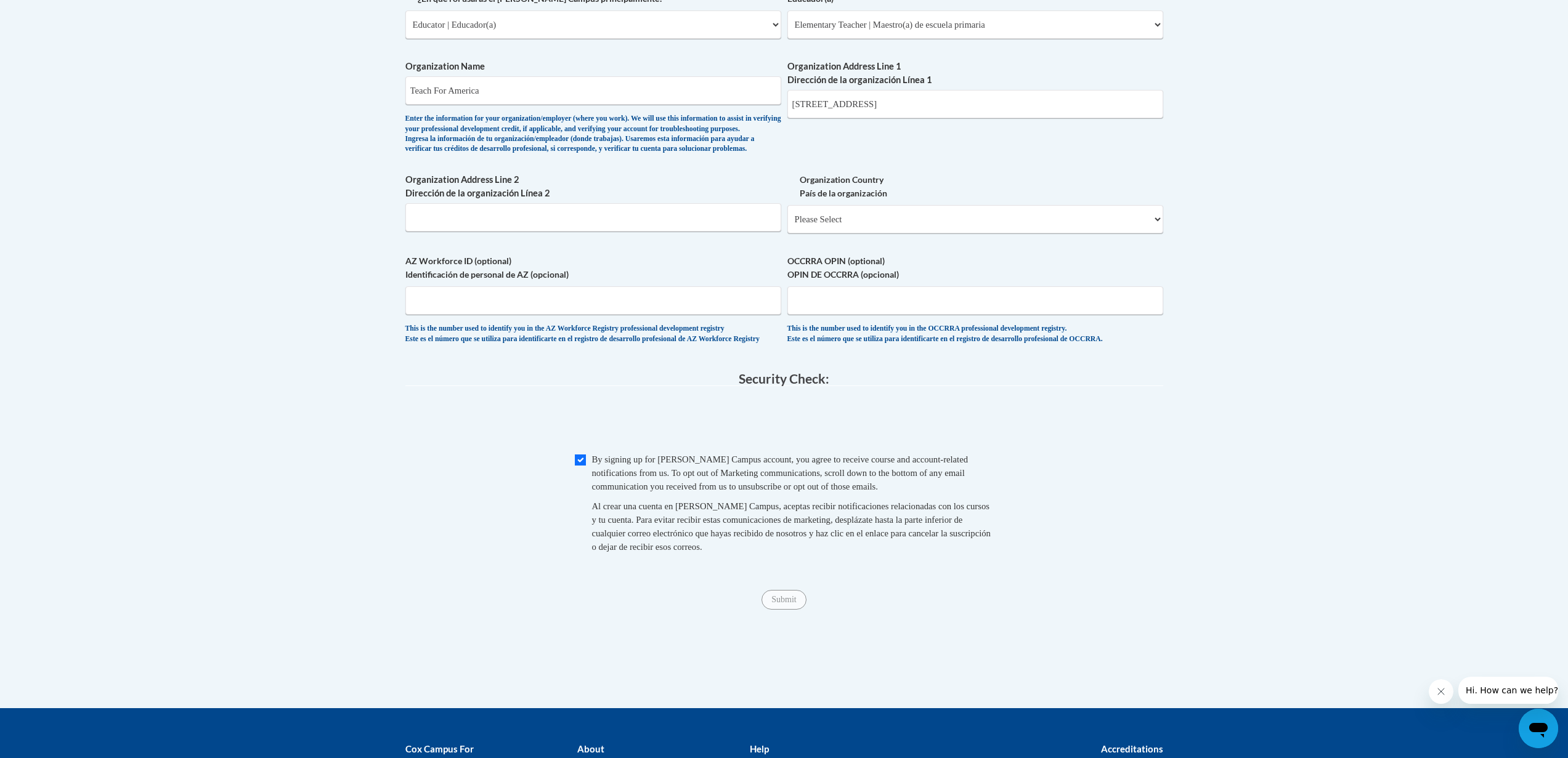
click at [780, 603] on span "Submit" at bounding box center [783, 598] width 44 height 10
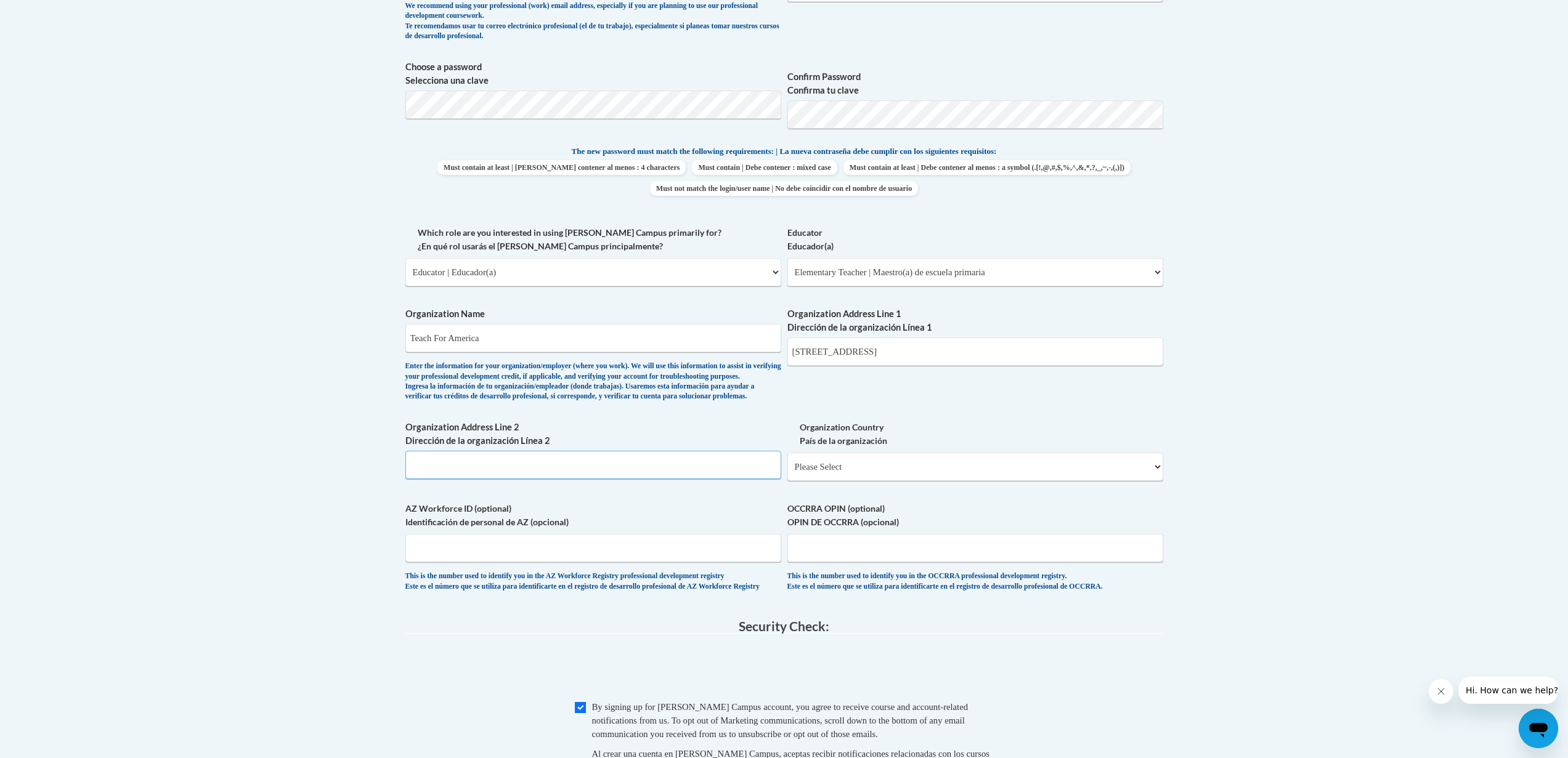
drag, startPoint x: 689, startPoint y: 491, endPoint x: 686, endPoint y: 480, distance: 11.4
click at [688, 479] on input "Organization Address Line 2 Dirección de la organización Línea 2" at bounding box center [593, 465] width 376 height 28
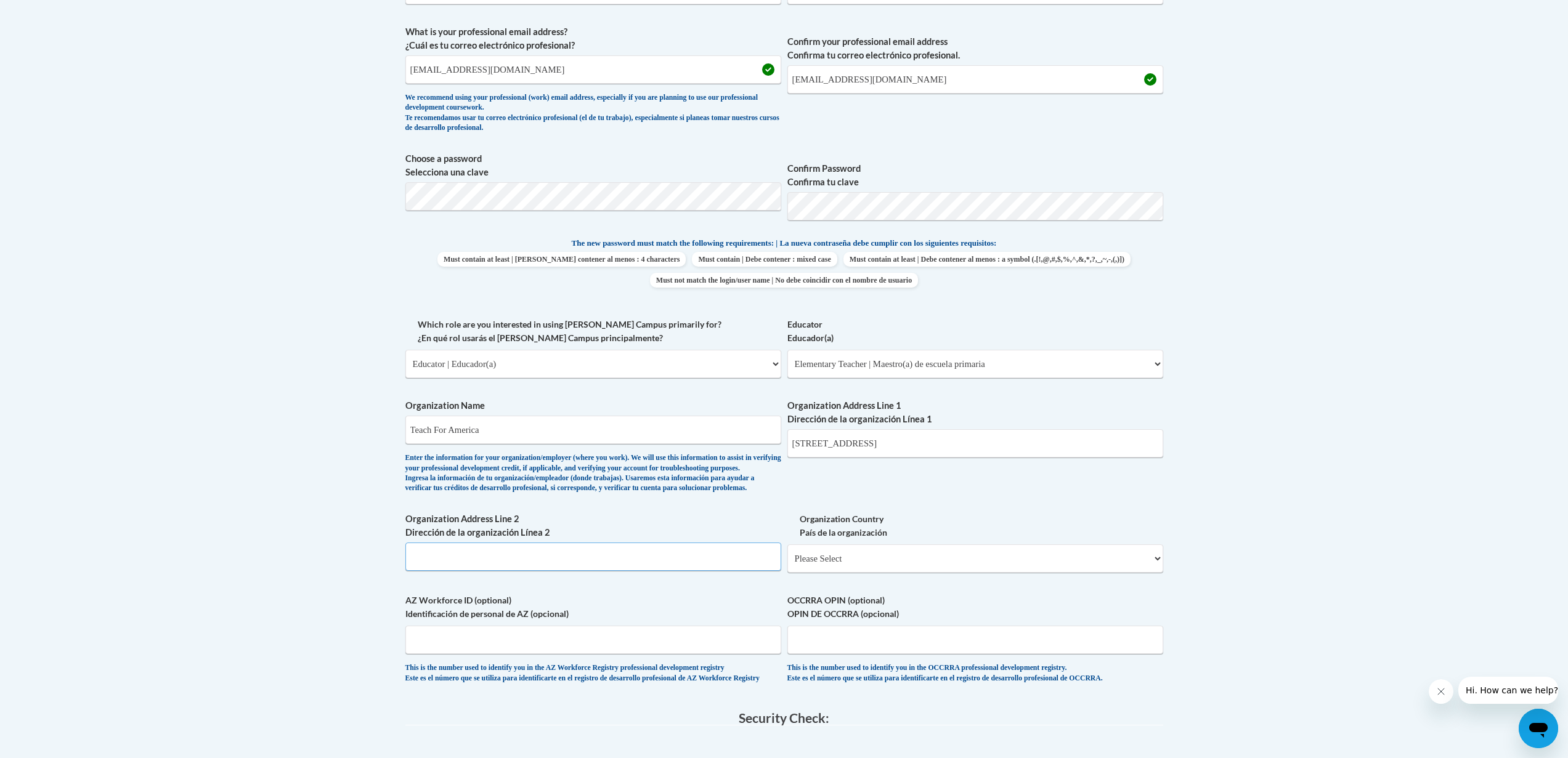
scroll to position [416, 0]
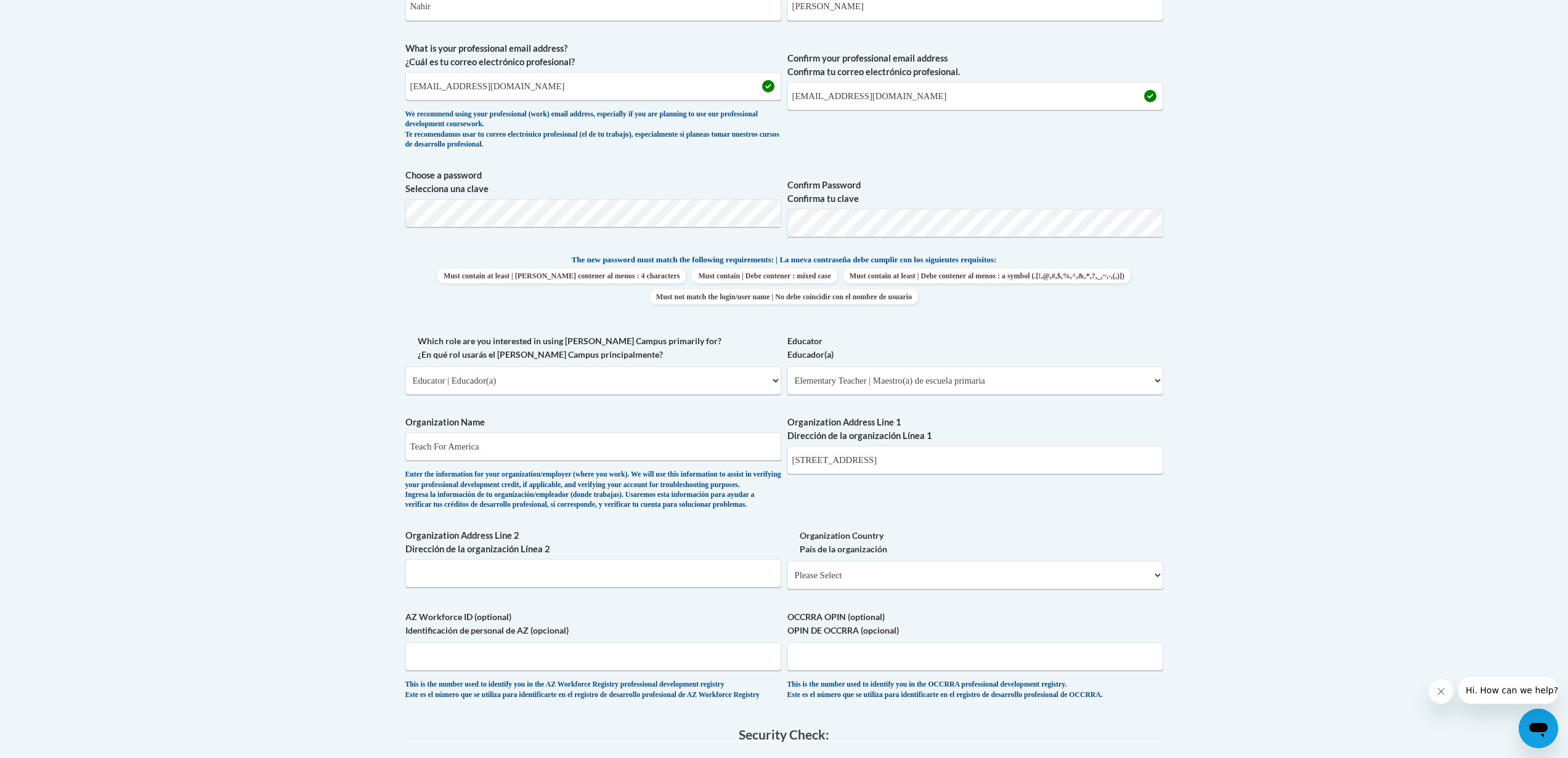
click at [1137, 322] on div "What is your first name? ¿Cuál es tu nombre? Nahir What is your last name? ¿Cuá…" at bounding box center [784, 335] width 758 height 756
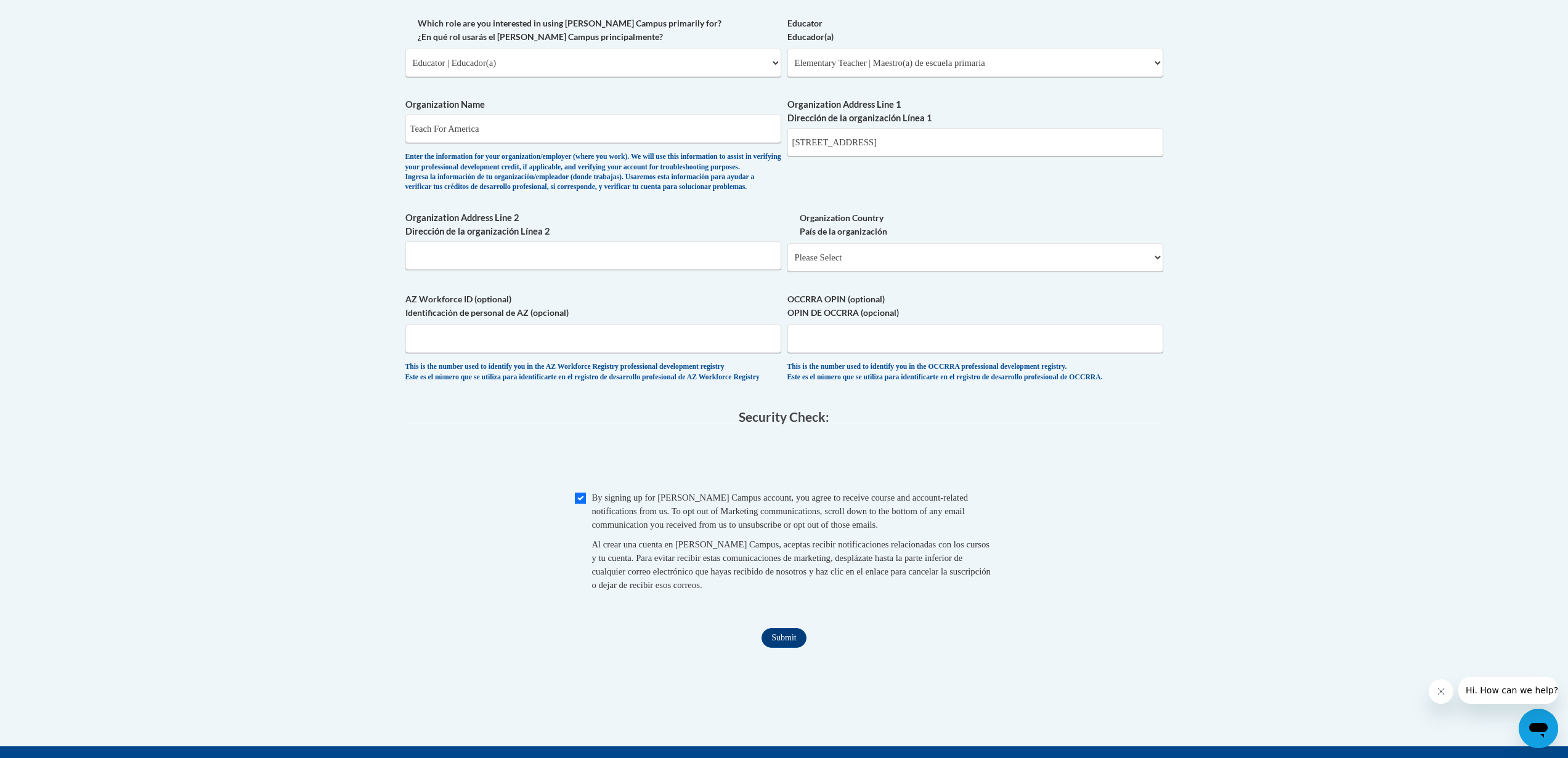
scroll to position [570, 0]
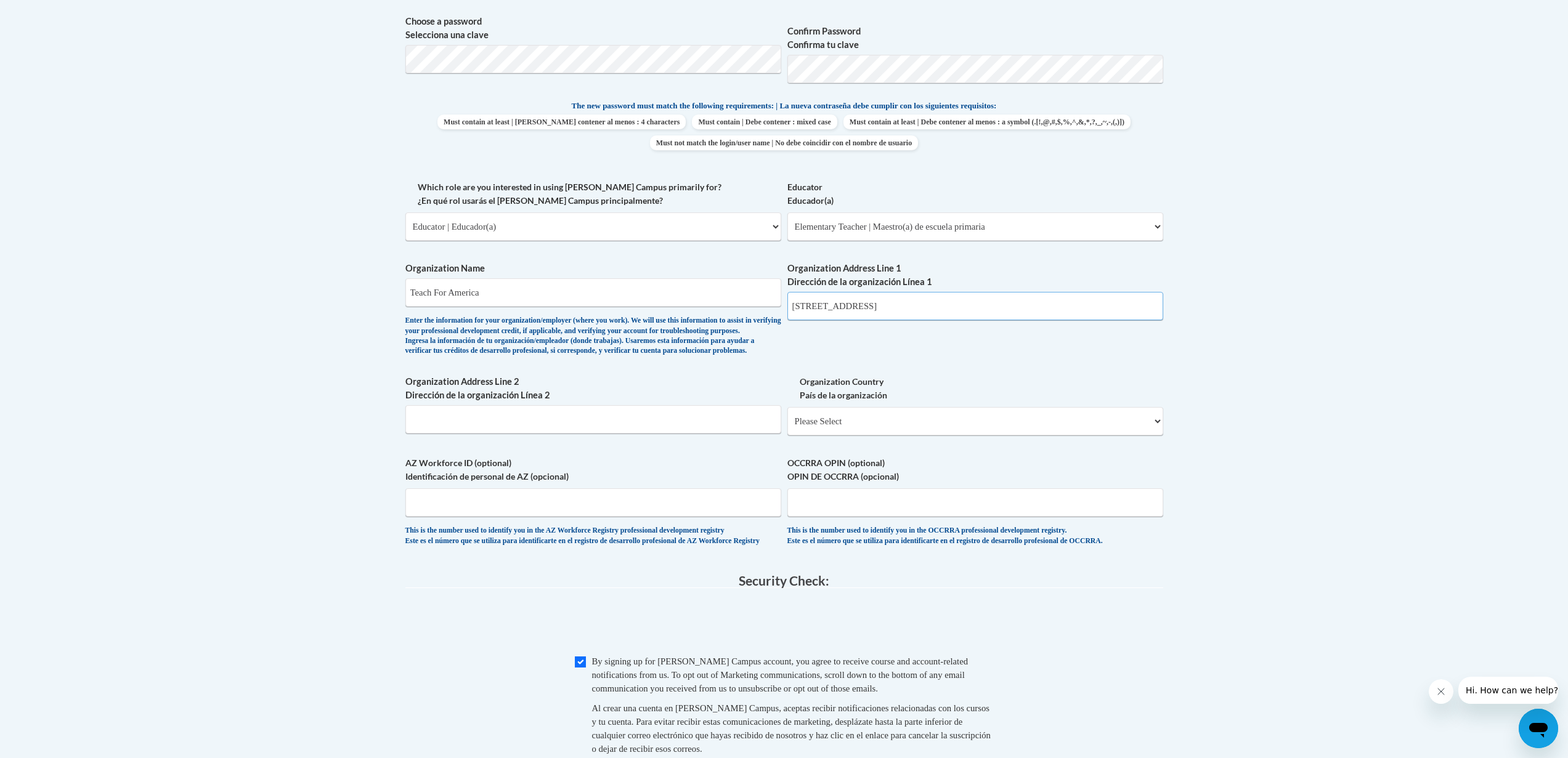
drag, startPoint x: 1024, startPoint y: 304, endPoint x: 767, endPoint y: 309, distance: 257.0
click at [767, 309] on div "What is your first name? ¿Cuál es tu nombre? Nahir What is your last name? ¿Cuá…" at bounding box center [784, 180] width 758 height 756
drag, startPoint x: 595, startPoint y: 295, endPoint x: 381, endPoint y: 296, distance: 214.0
click at [381, 296] on body "This site uses cookies to help improve your learning experience. By continuing …" at bounding box center [784, 279] width 1568 height 1698
click at [719, 356] on div "Enter the information for your organization/employer (where you work). We will …" at bounding box center [593, 337] width 376 height 41
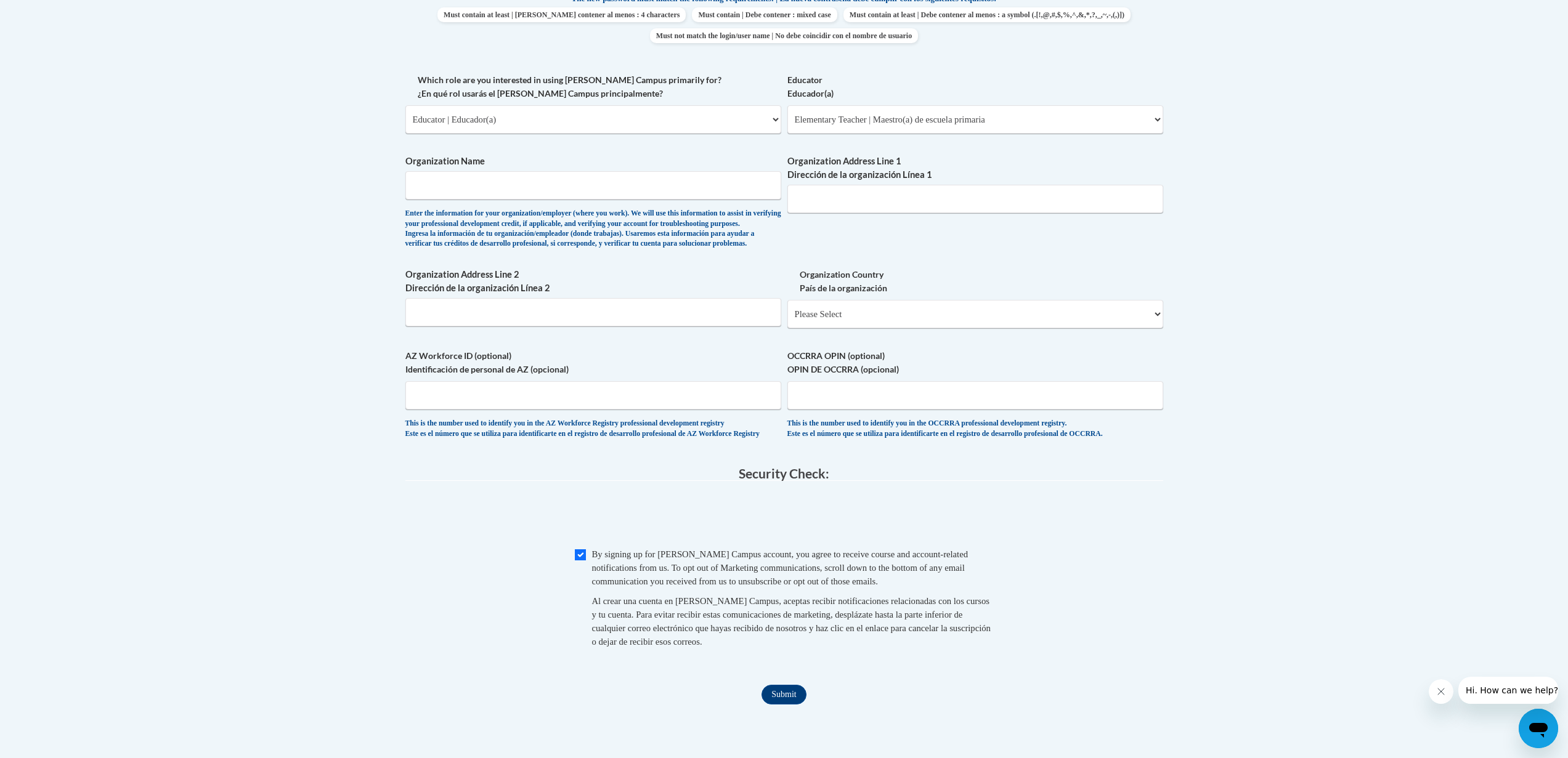
scroll to position [834, 0]
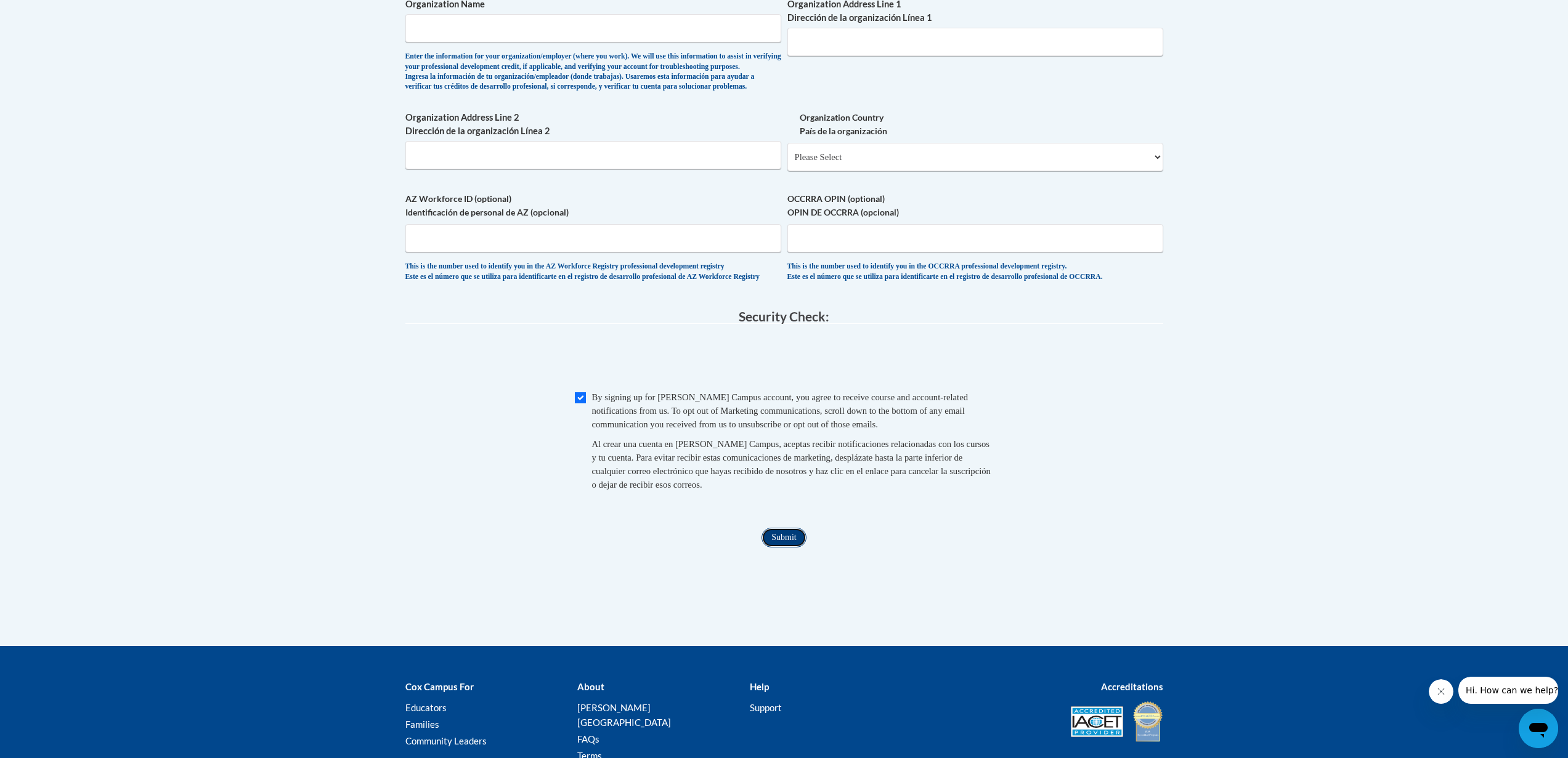
click at [787, 547] on input "Submit" at bounding box center [783, 537] width 44 height 20
click at [547, 33] on input "Organization Name" at bounding box center [593, 28] width 376 height 28
type input "Ω"
type input "Teach For America"
click at [874, 41] on input "Organization Address Line 1 Dirección de la organización Línea 1" at bounding box center [975, 42] width 376 height 28
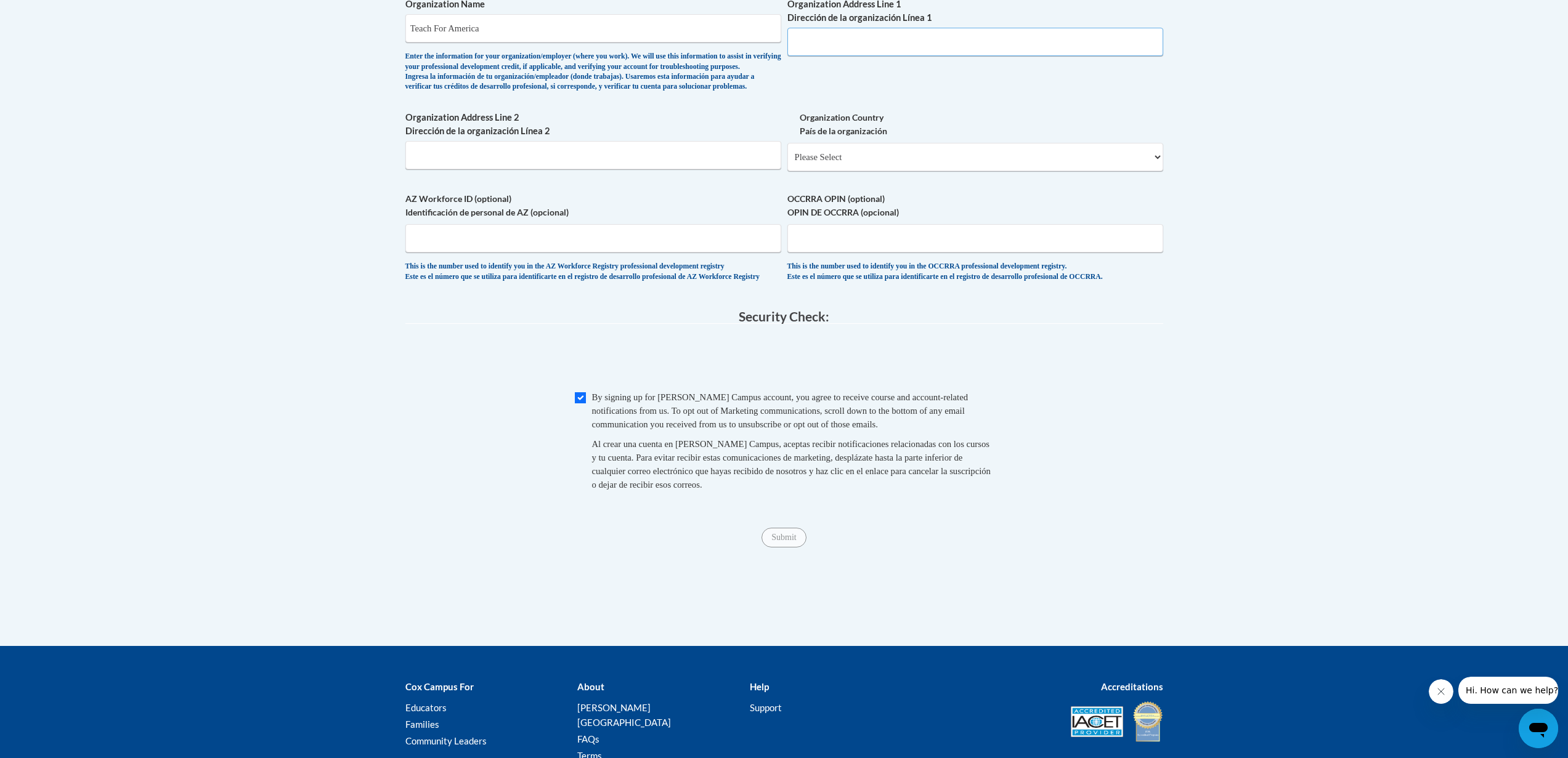
click at [886, 42] on input "Organization Address Line 1 Dirección de la organización Línea 1" at bounding box center [975, 42] width 376 height 28
paste input "1350 Concourse Ave #437, Memphis, TN 38104"
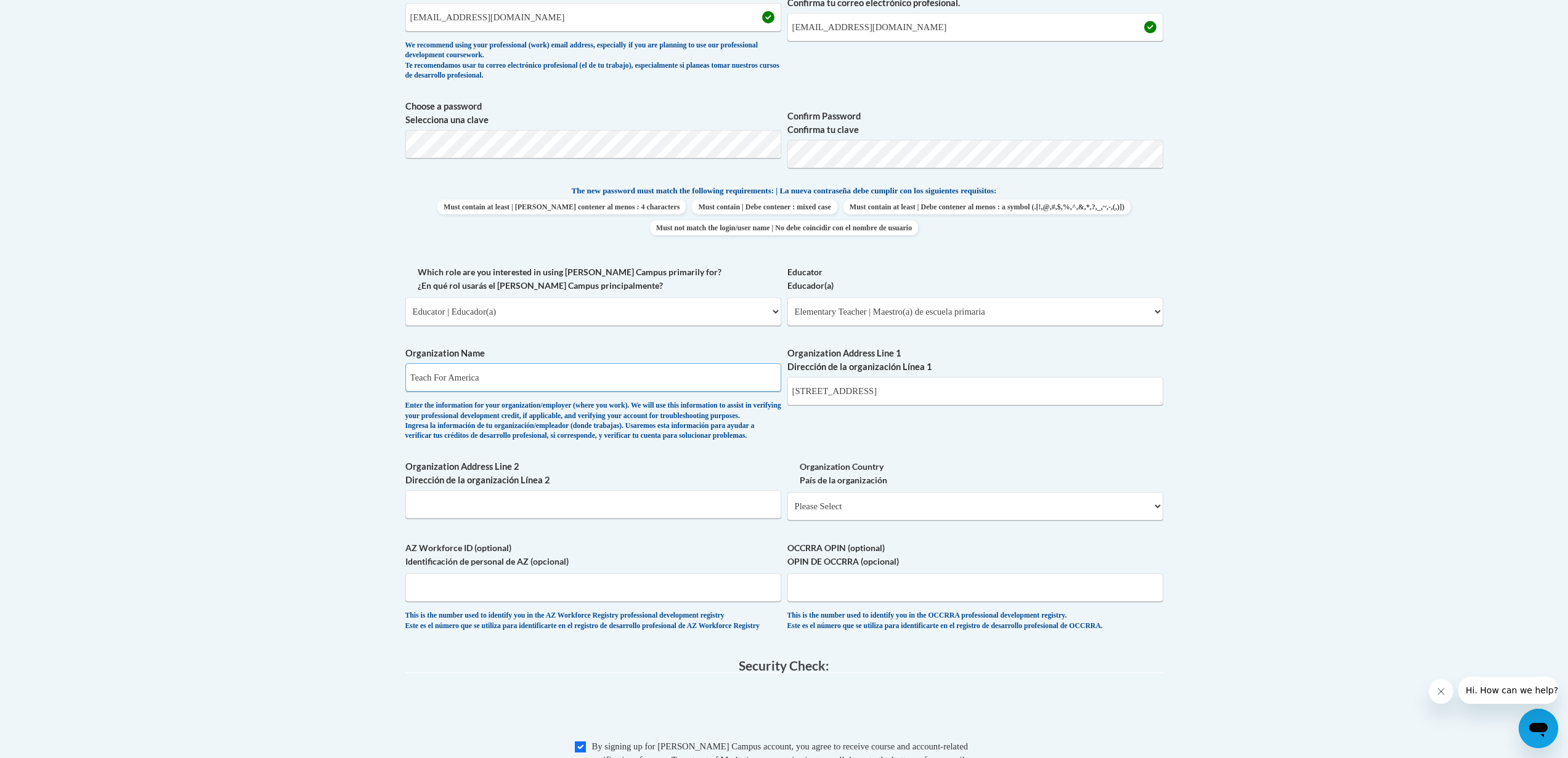
click at [648, 382] on input "Teach For America" at bounding box center [593, 377] width 376 height 28
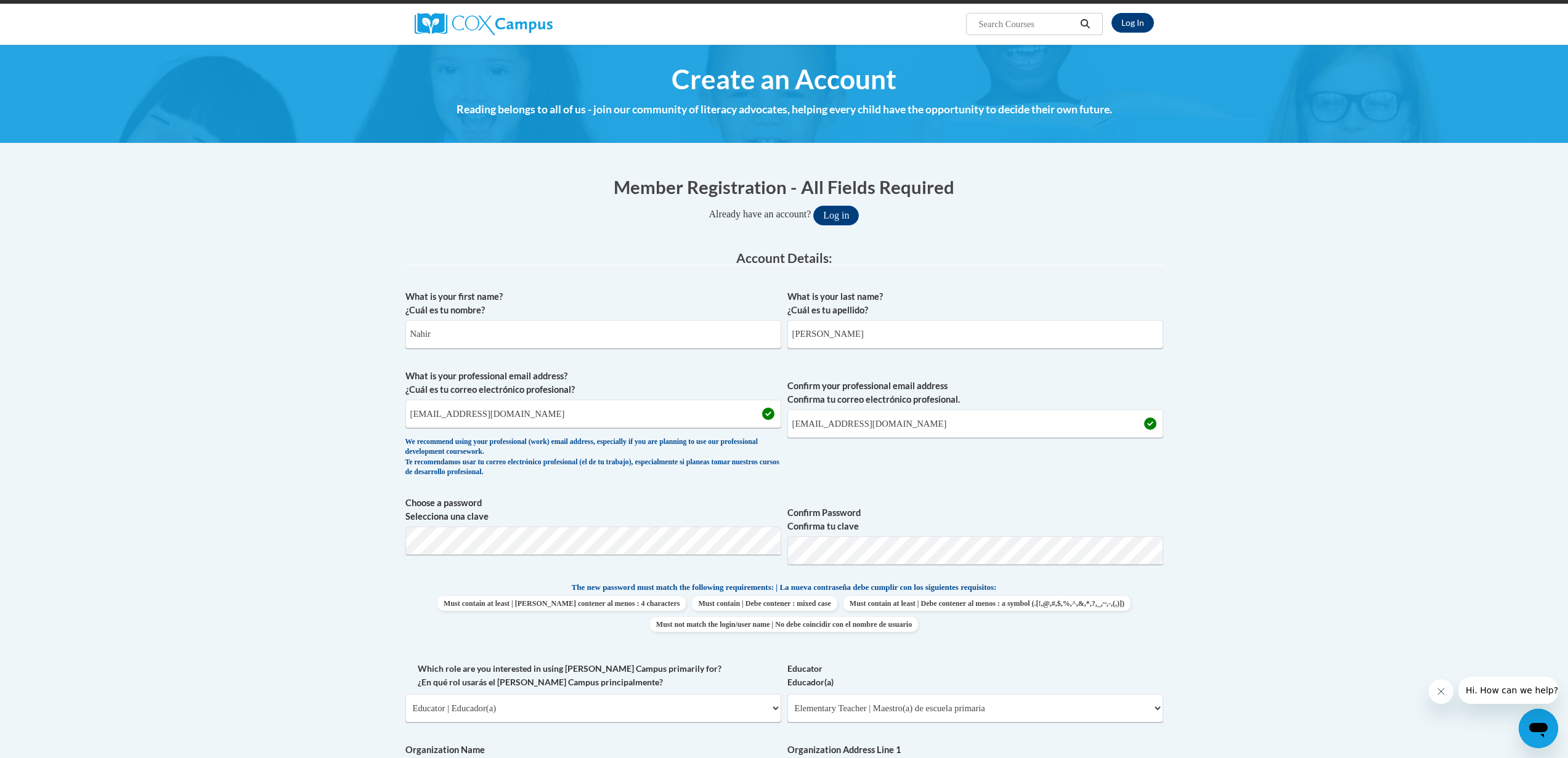
scroll to position [82, 0]
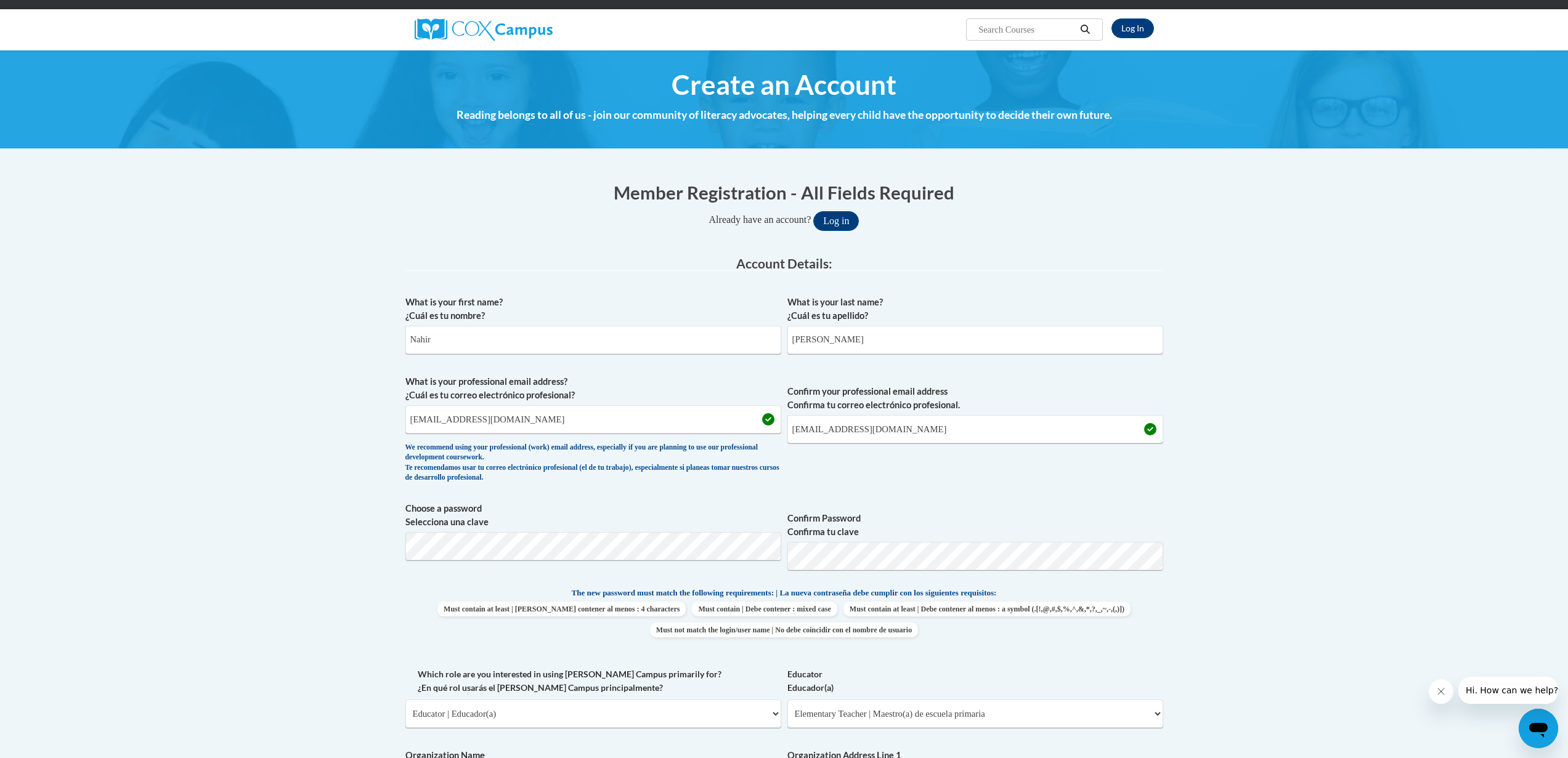
click at [910, 313] on label "What is your last name? ¿Cuál es tu apellido?" at bounding box center [975, 309] width 376 height 27
click at [910, 326] on input "Cavaleri" at bounding box center [975, 340] width 376 height 28
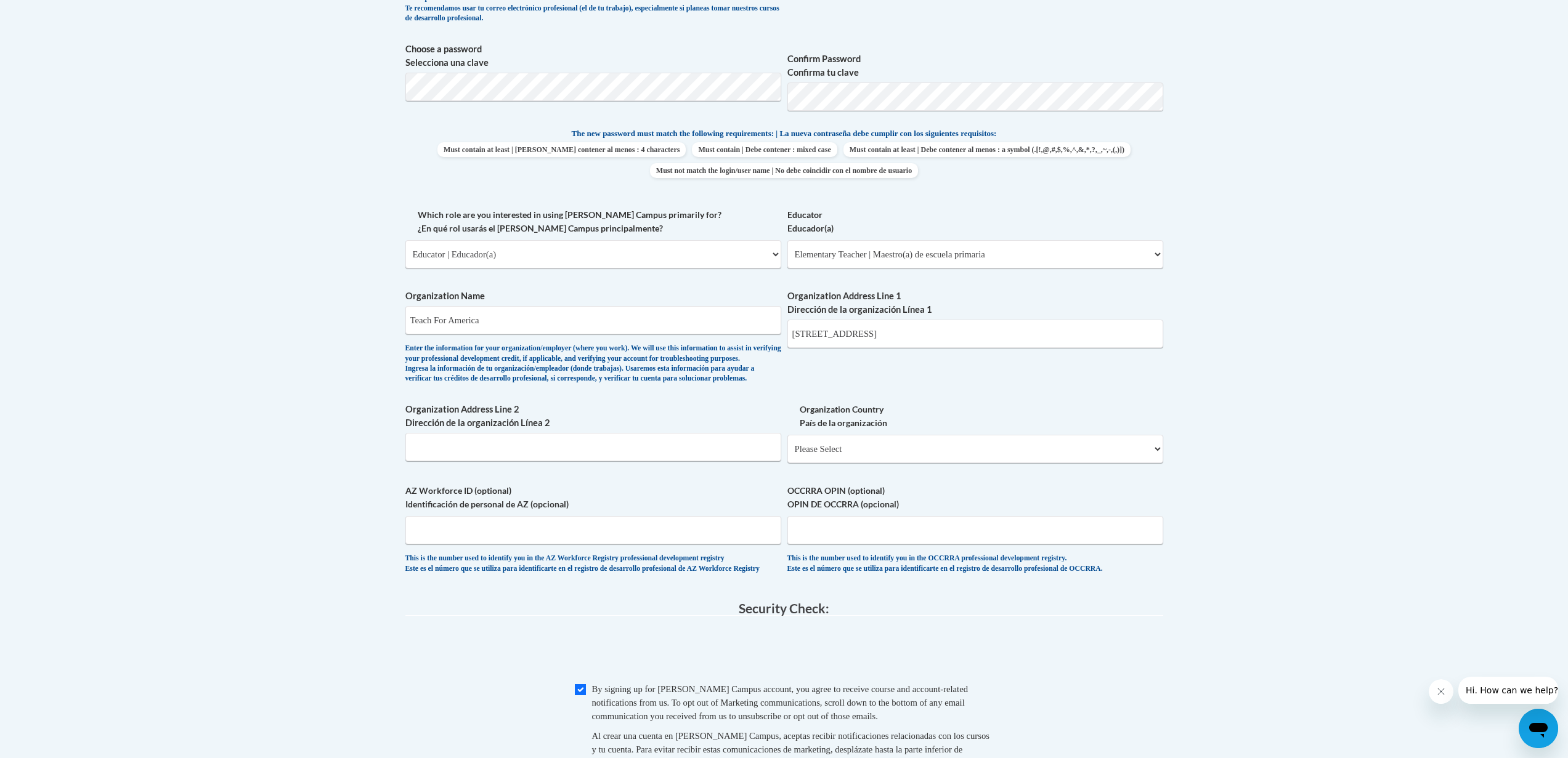
scroll to position [777, 0]
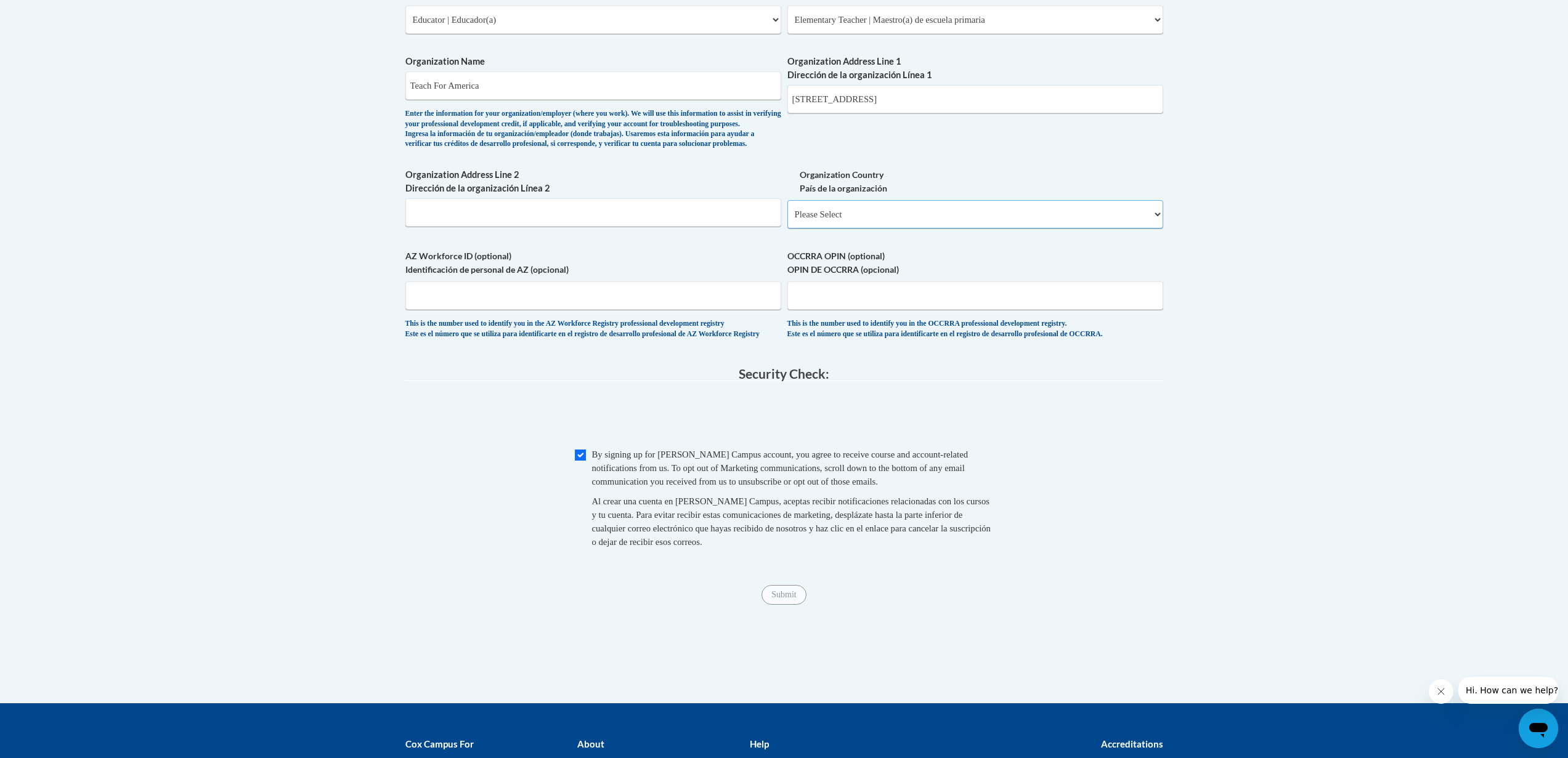
click at [843, 229] on select "Please Select United States | Estados Unidos Outside of the United States | Fue…" at bounding box center [975, 214] width 376 height 28
click at [787, 220] on select "Please Select United States | Estados Unidos Outside of the United States | Fue…" at bounding box center [975, 214] width 376 height 28
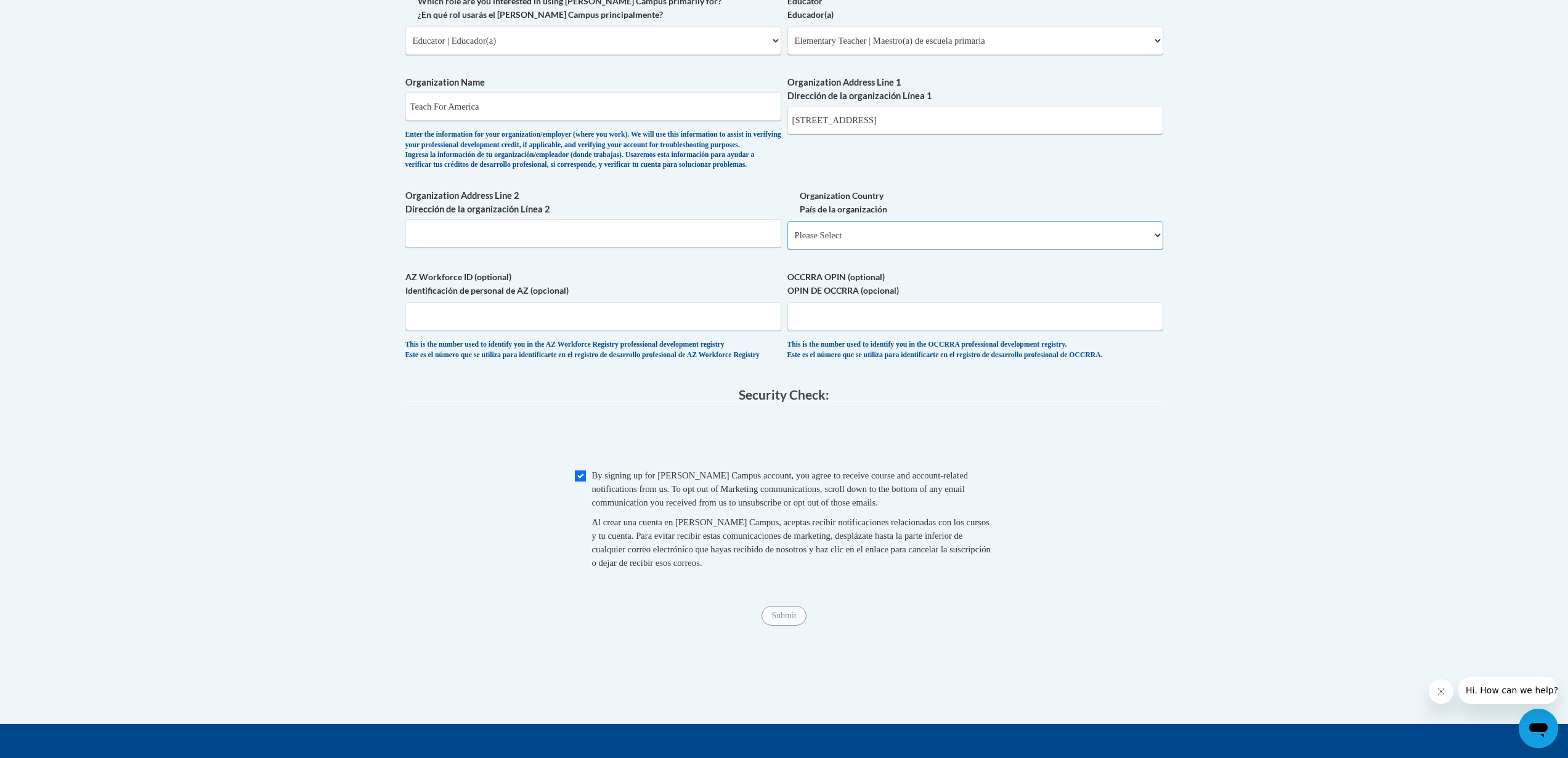
scroll to position [754, 0]
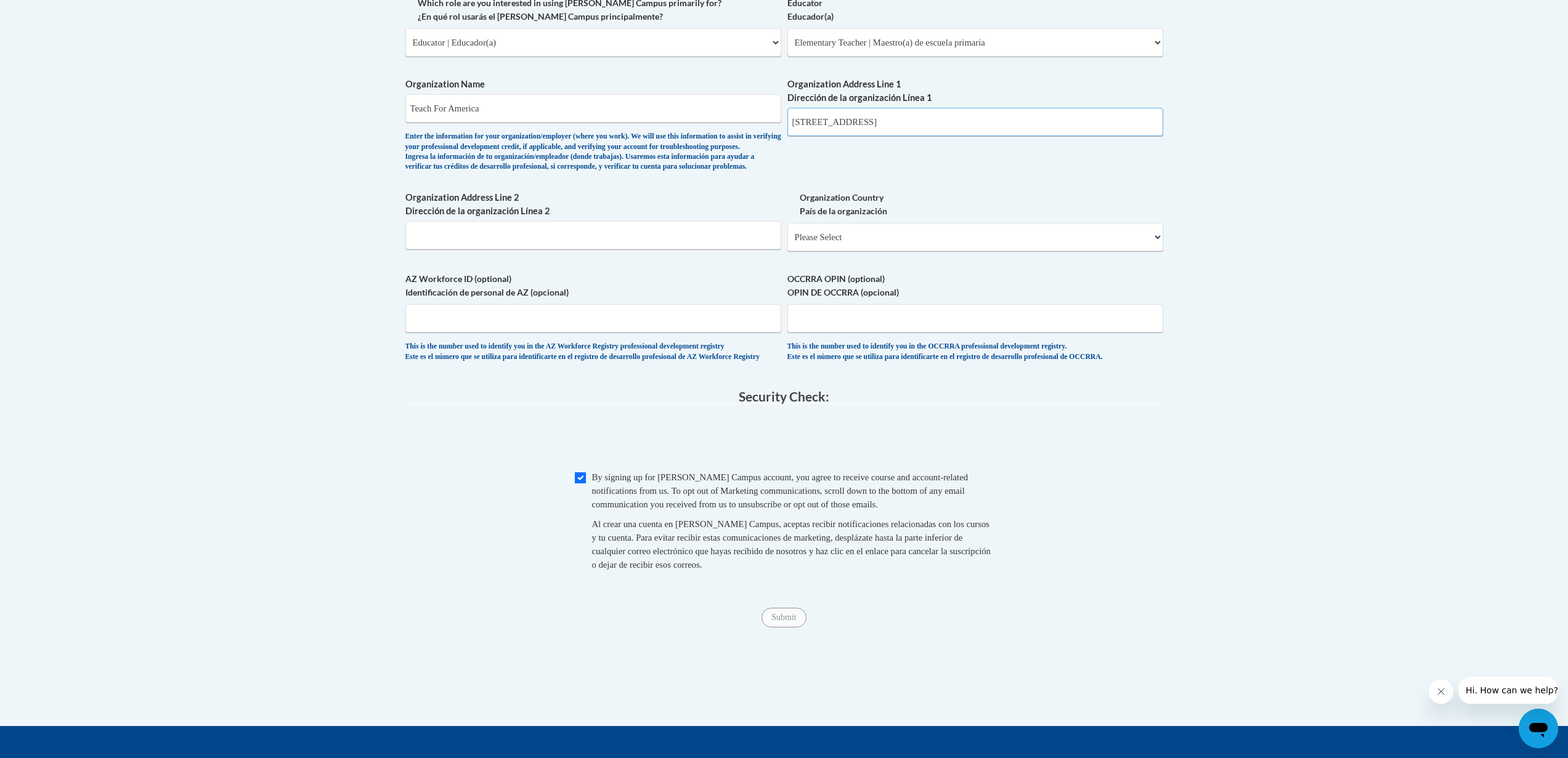
click at [998, 116] on input "1350 Concourse Ave #437, Memphis, TN 38104" at bounding box center [975, 122] width 376 height 28
click at [1001, 127] on input "1350 Concourse Ave #437, Memphis, TN 38104" at bounding box center [975, 122] width 376 height 28
type input "1350 Concourse Ave #437, Memphis, TN 38104"
click at [606, 112] on input "Teach For America" at bounding box center [593, 109] width 376 height 28
type input "Teach For America"
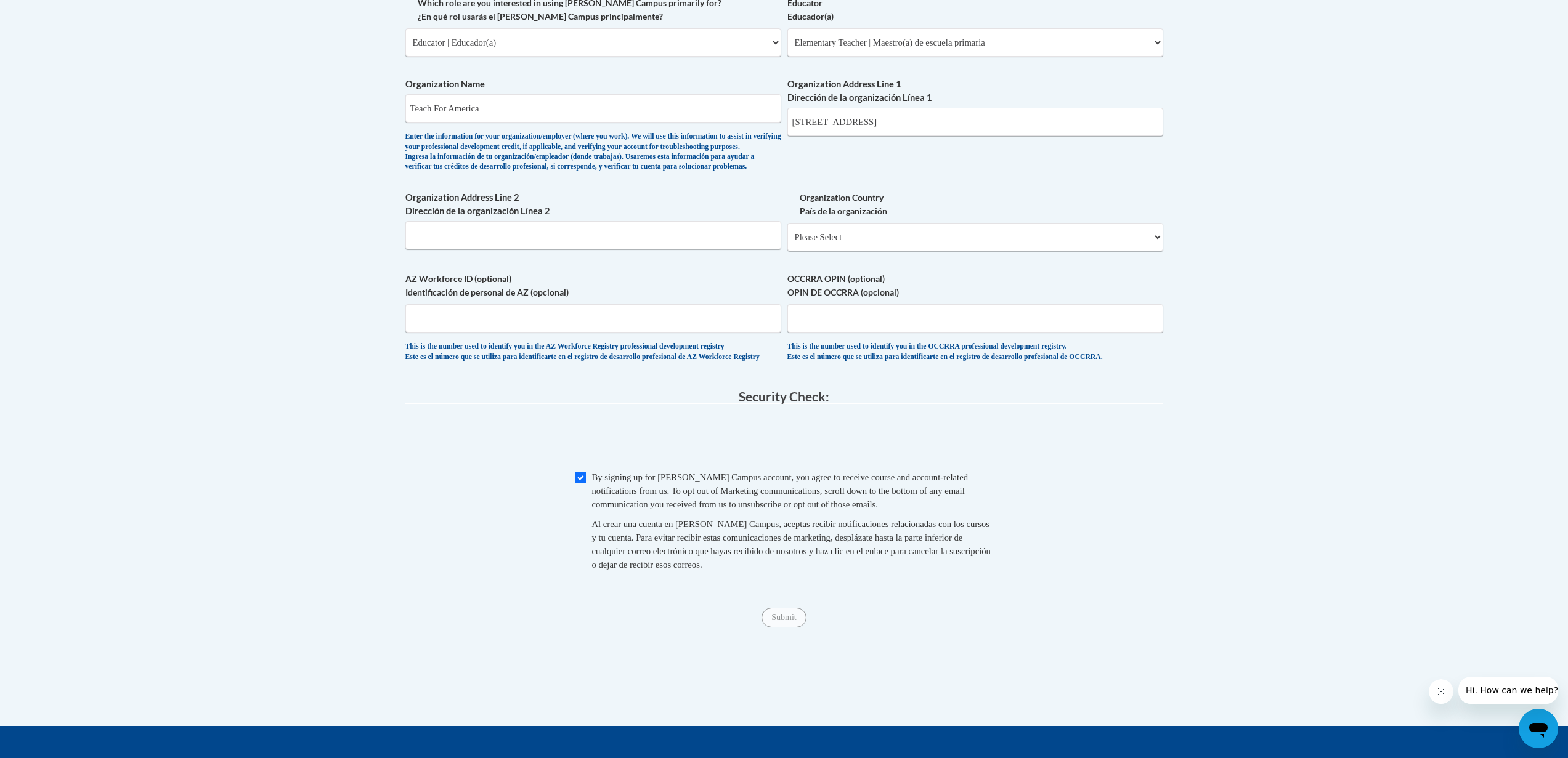
click at [574, 508] on div "Checkbox By signing up for a Cox Campus account, you agree to receive course an…" at bounding box center [784, 527] width 758 height 113
click at [579, 483] on input "Checkbox" at bounding box center [580, 478] width 11 height 11
click at [586, 509] on span "Checkbox By signing up for a Cox Campus account, you agree to receive course an…" at bounding box center [785, 527] width 419 height 113
click at [582, 483] on input "Checkbox" at bounding box center [580, 478] width 11 height 11
checkbox input "true"
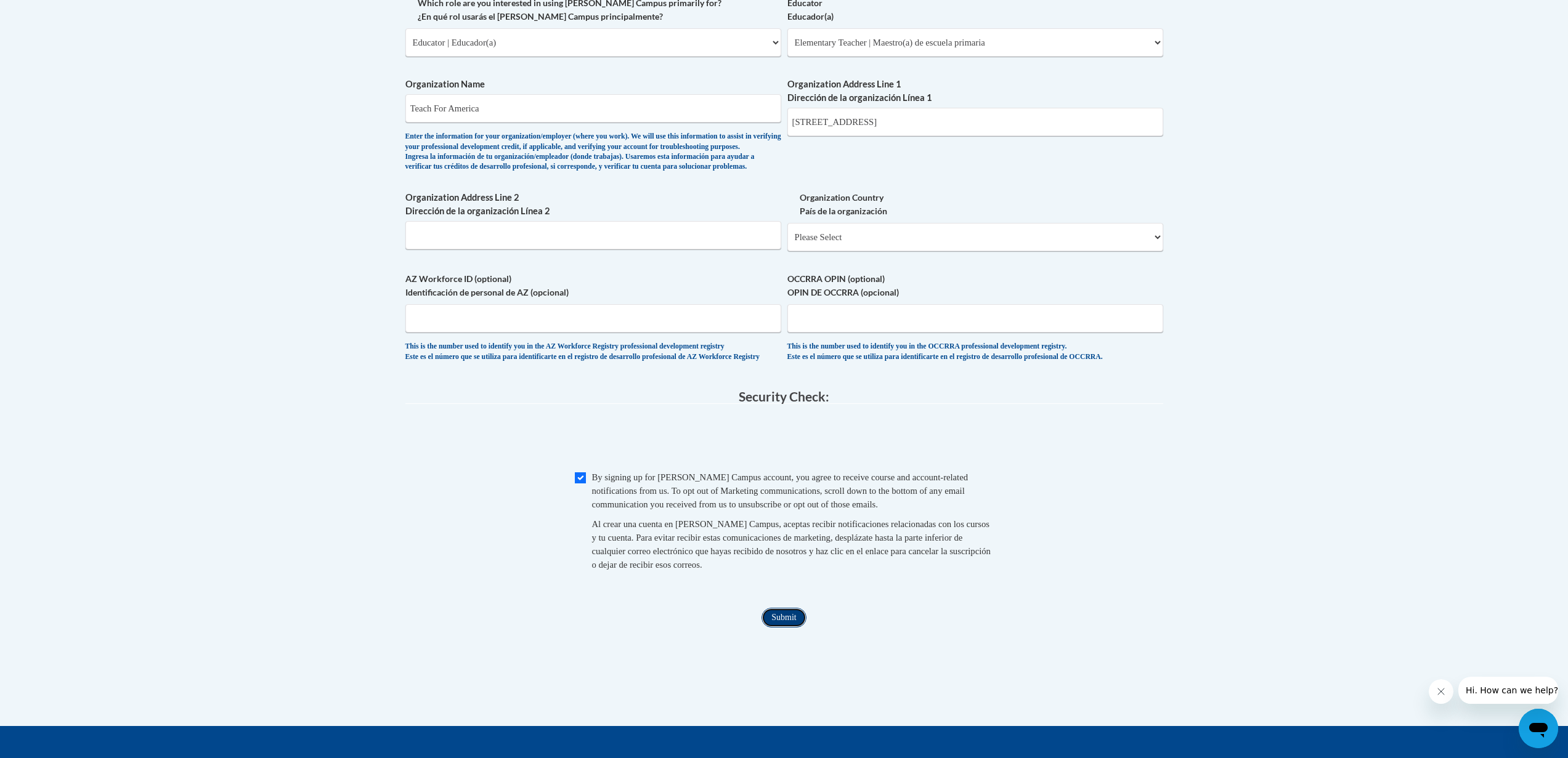
click at [799, 628] on input "Submit" at bounding box center [783, 618] width 44 height 20
click at [861, 251] on select "Please Select United States | Estados Unidos Outside of the United States | Fue…" at bounding box center [975, 237] width 376 height 28
select select "ad49bcad-a171-4b2e-b99c-48b446064914"
click at [787, 243] on select "Please Select United States | Estados Unidos Outside of the United States | Fue…" at bounding box center [975, 237] width 376 height 28
select select
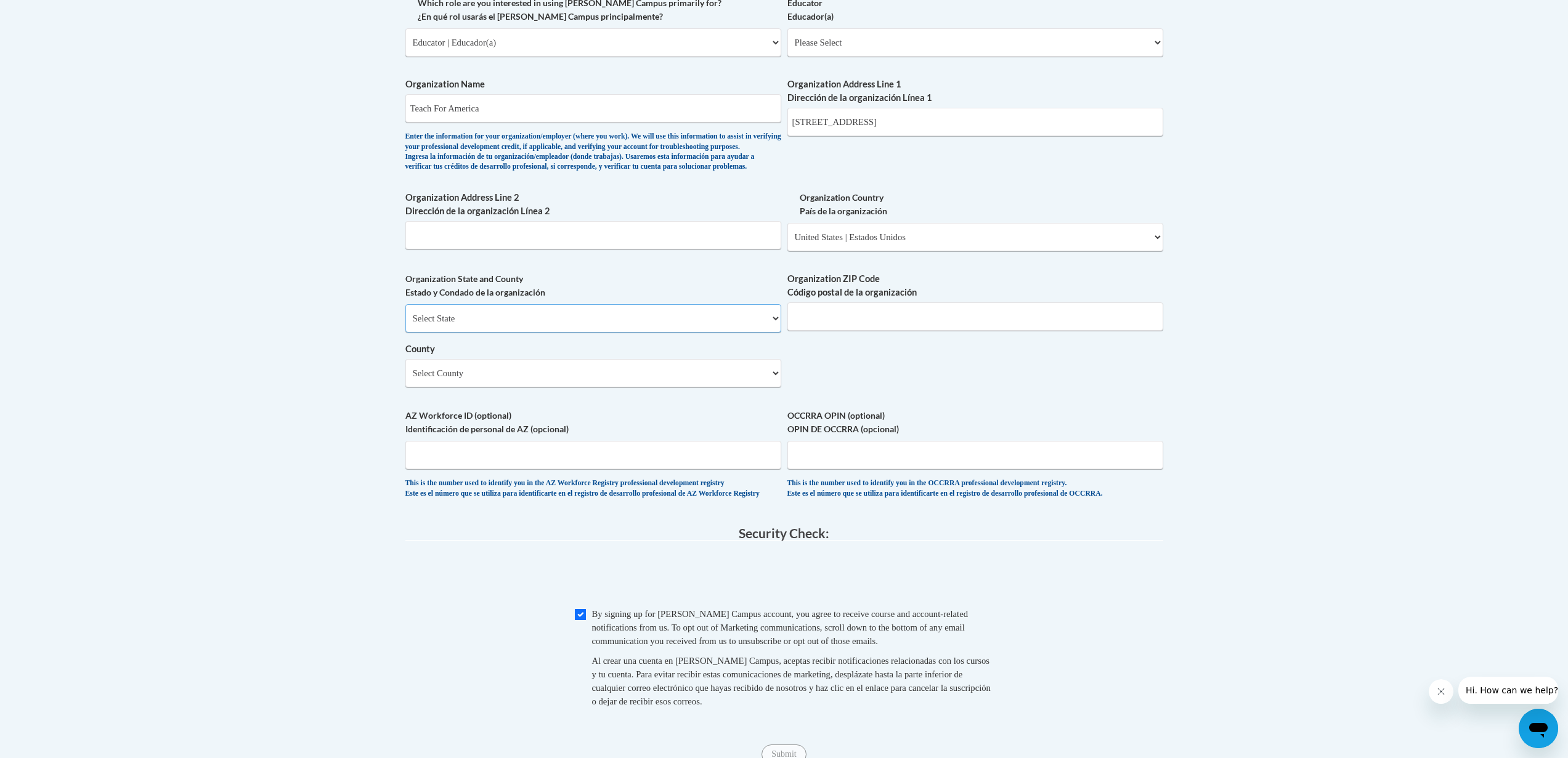
click at [601, 333] on select "Select State Alabama Alaska Arizona Arkansas California Colorado Connecticut De…" at bounding box center [593, 318] width 376 height 28
select select "Tennessee"
click at [405, 324] on select "Select State Alabama Alaska Arizona Arkansas California Colorado Connecticut De…" at bounding box center [593, 318] width 376 height 28
click at [702, 387] on select "Select County Anderson Bedford Benton Bledsoe Blount Bradley Campbell Cannon Ca…" at bounding box center [593, 373] width 376 height 28
click at [686, 388] on select "Select County Anderson Bedford Benton Bledsoe Blount Bradley Campbell Cannon Ca…" at bounding box center [593, 373] width 376 height 28
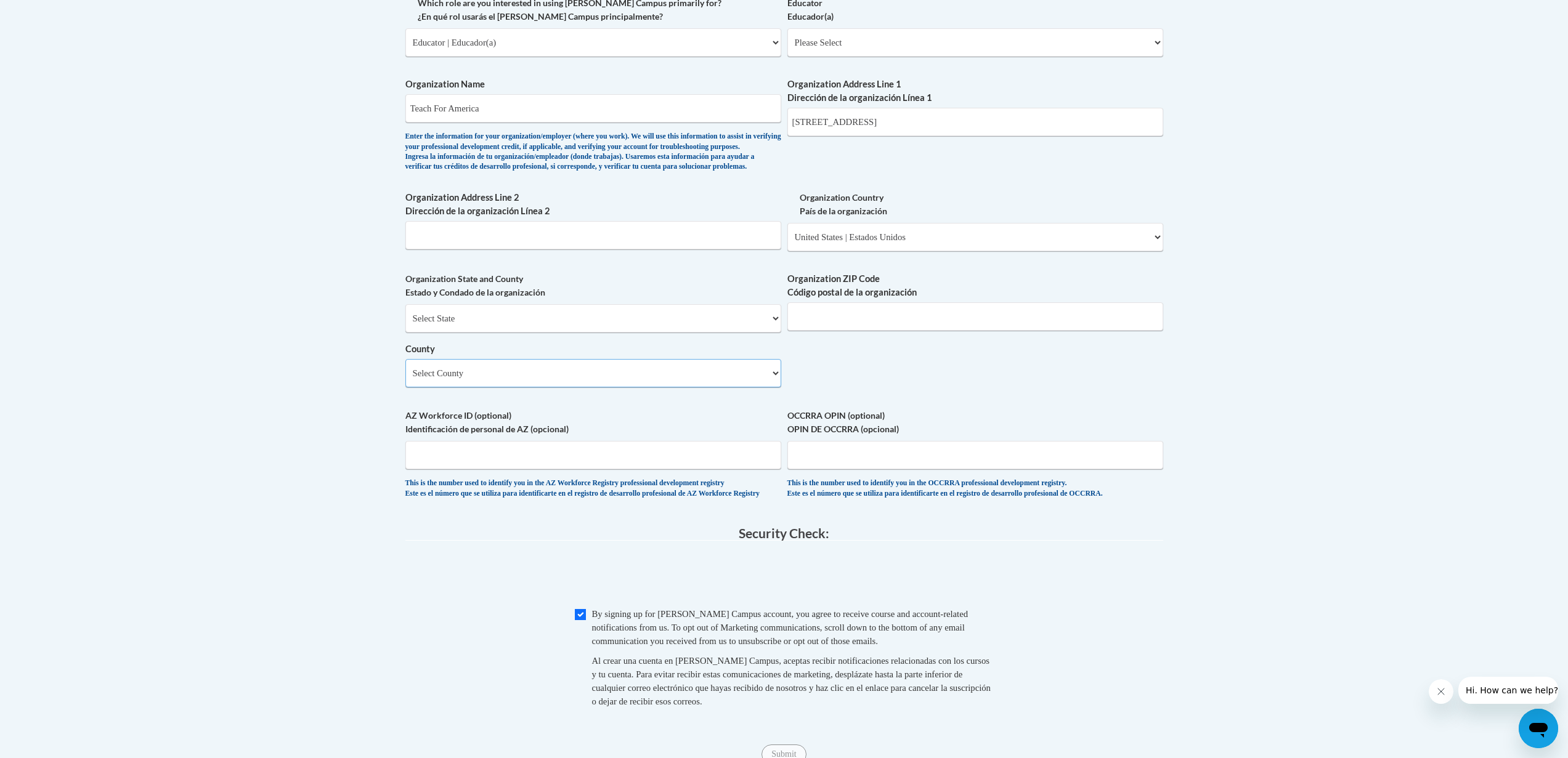
select select "Shelby"
click at [405, 379] on select "Select County Anderson Bedford Benton Bledsoe Blount Bradley Campbell Cannon Ca…" at bounding box center [593, 373] width 376 height 28
click at [845, 331] on input "Organization ZIP Code Código postal de la organización" at bounding box center [975, 316] width 376 height 28
type input "38104"
drag, startPoint x: 1302, startPoint y: 446, endPoint x: 1272, endPoint y: 437, distance: 31.3
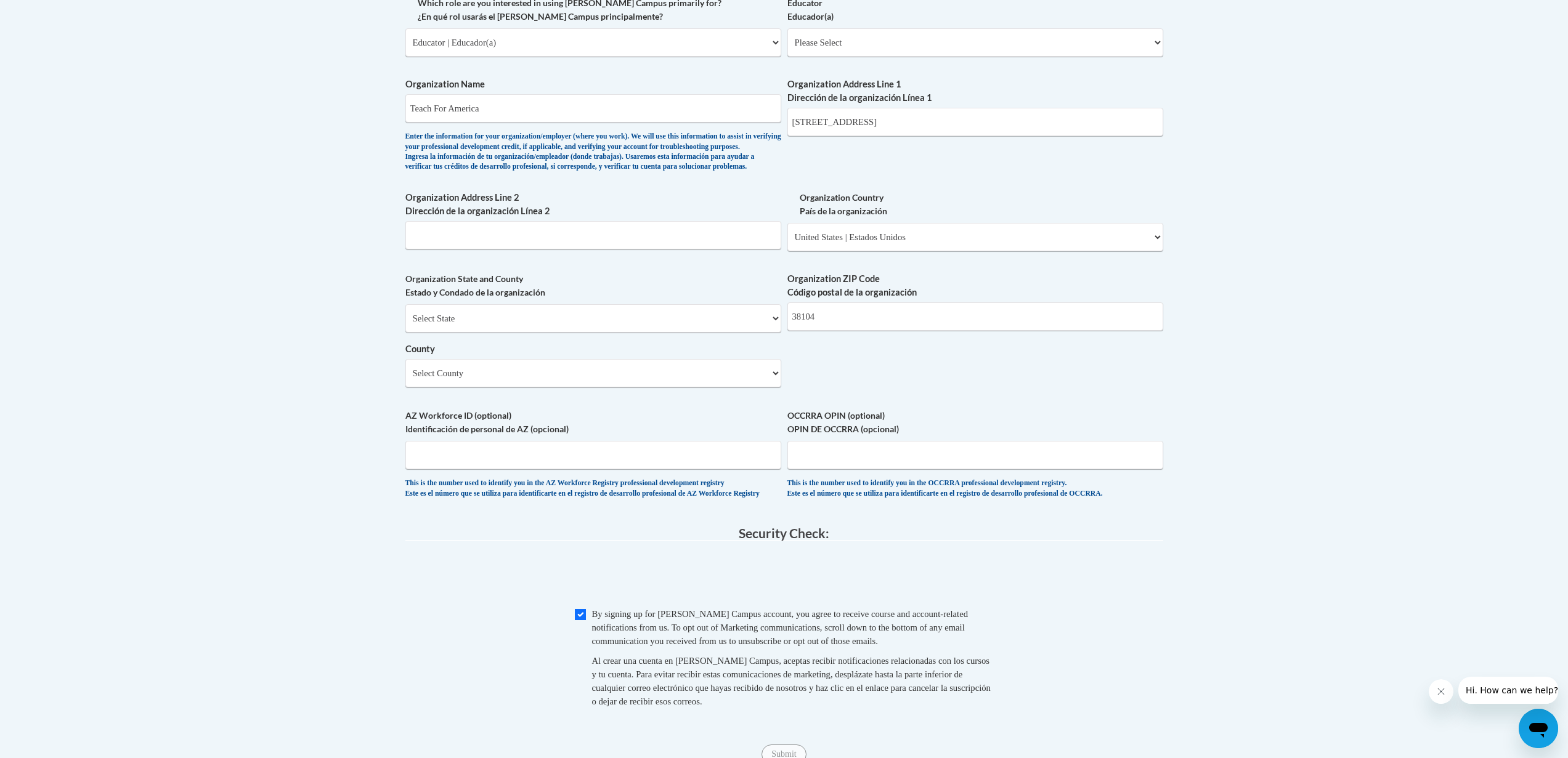
click at [1302, 446] on body "This site uses cookies to help improve your learning experience. By continuing …" at bounding box center [784, 163] width 1568 height 1835
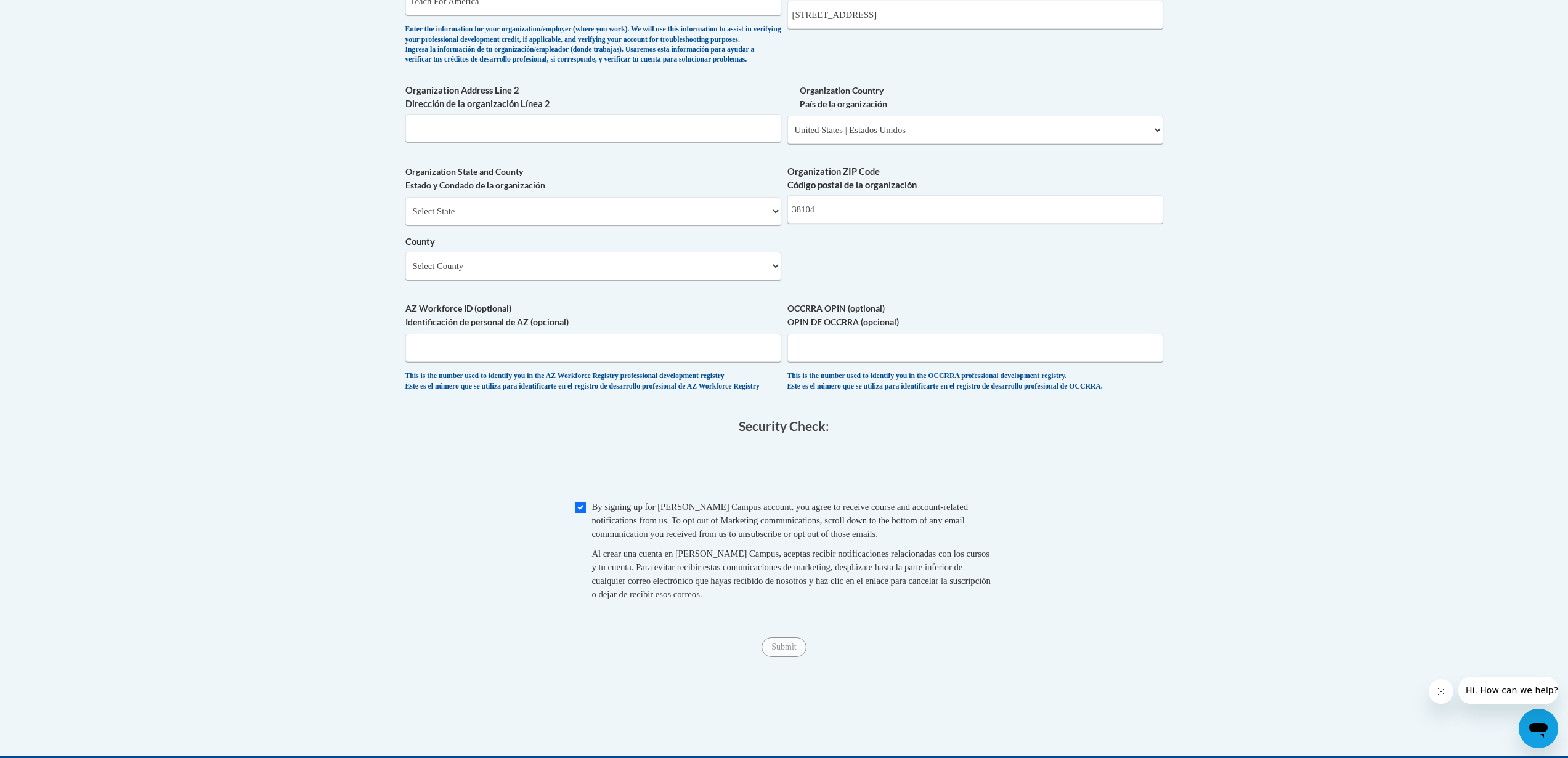
scroll to position [872, 0]
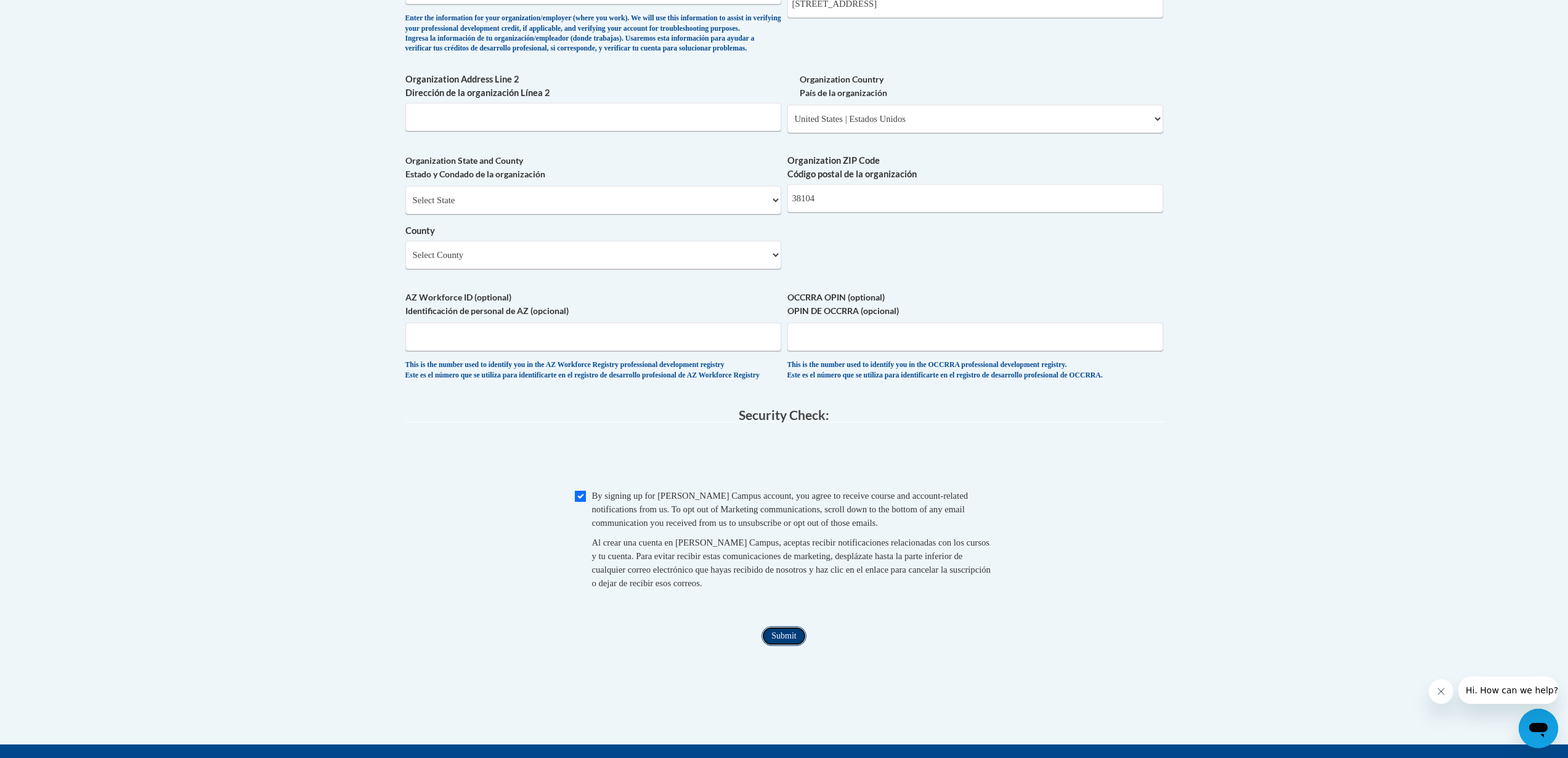
click at [775, 646] on input "Submit" at bounding box center [783, 636] width 44 height 20
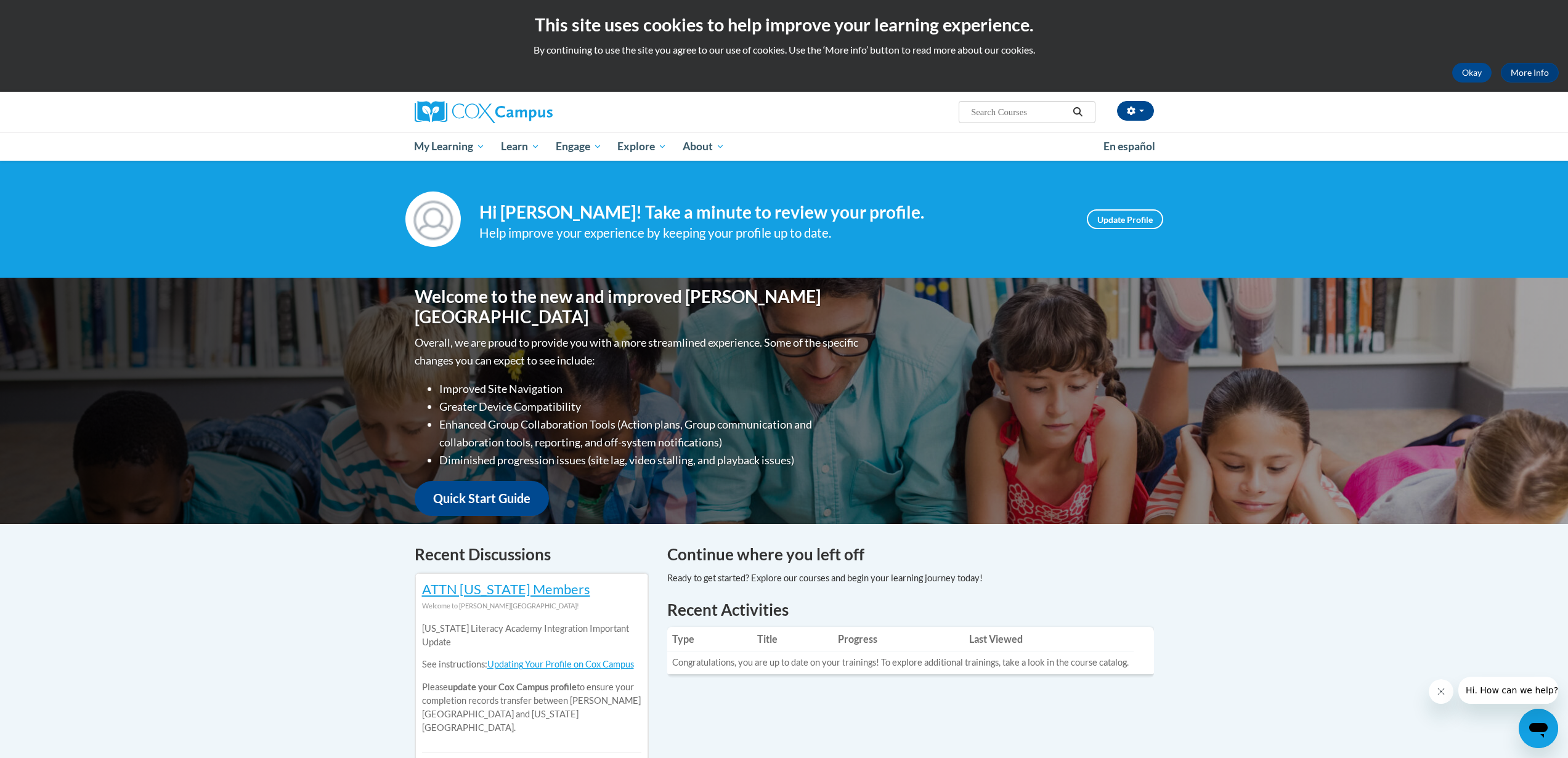
click at [1022, 109] on input "Search..." at bounding box center [1019, 112] width 98 height 15
click at [1020, 118] on input "Search..." at bounding box center [1019, 112] width 98 height 15
paste input "Systematic and Explicit Phonics course"
click at [1125, 112] on button "button" at bounding box center [1135, 110] width 37 height 20
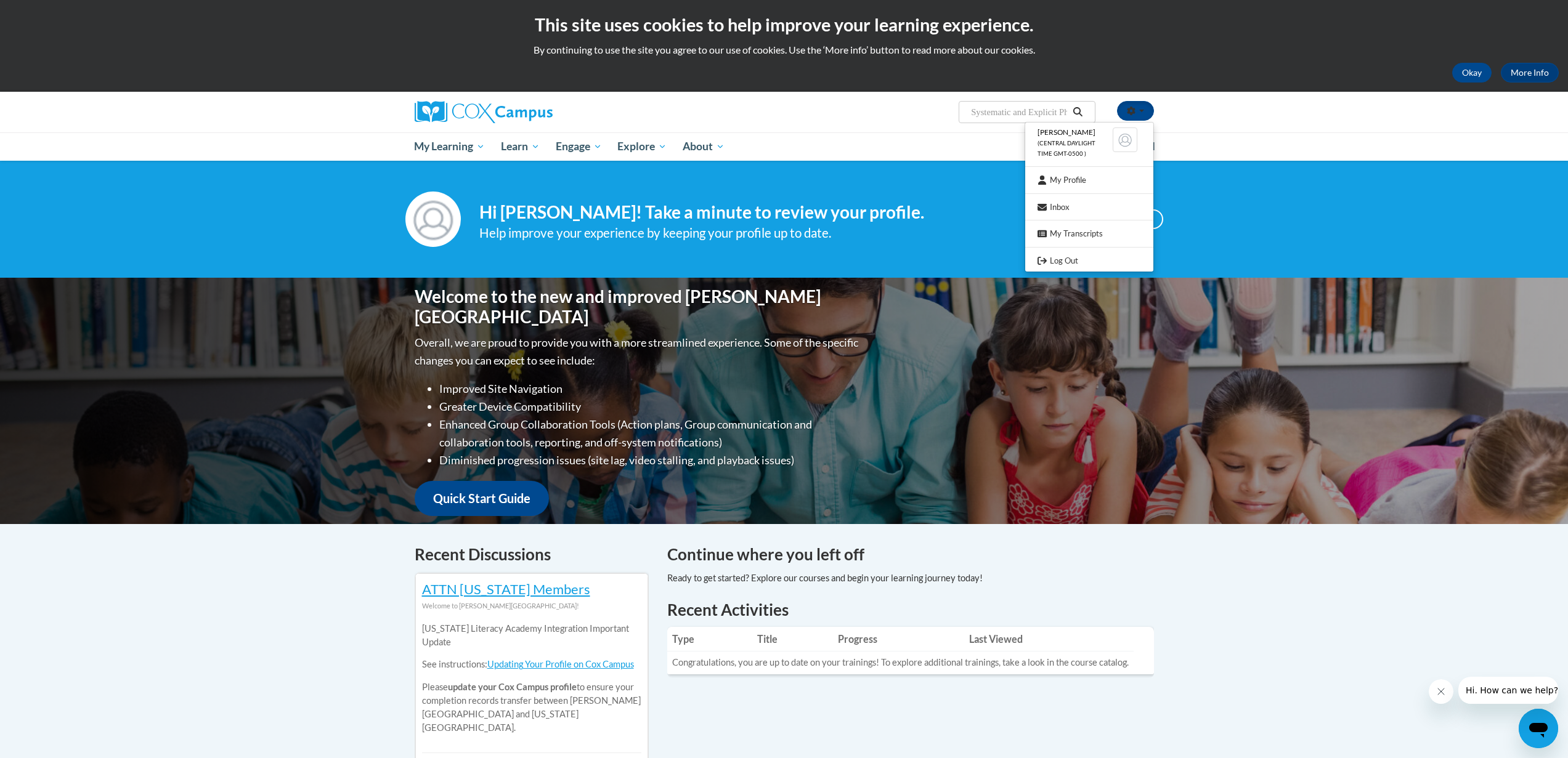
click at [1060, 116] on input "Systematic and Explicit Phonics course" at bounding box center [1019, 112] width 98 height 15
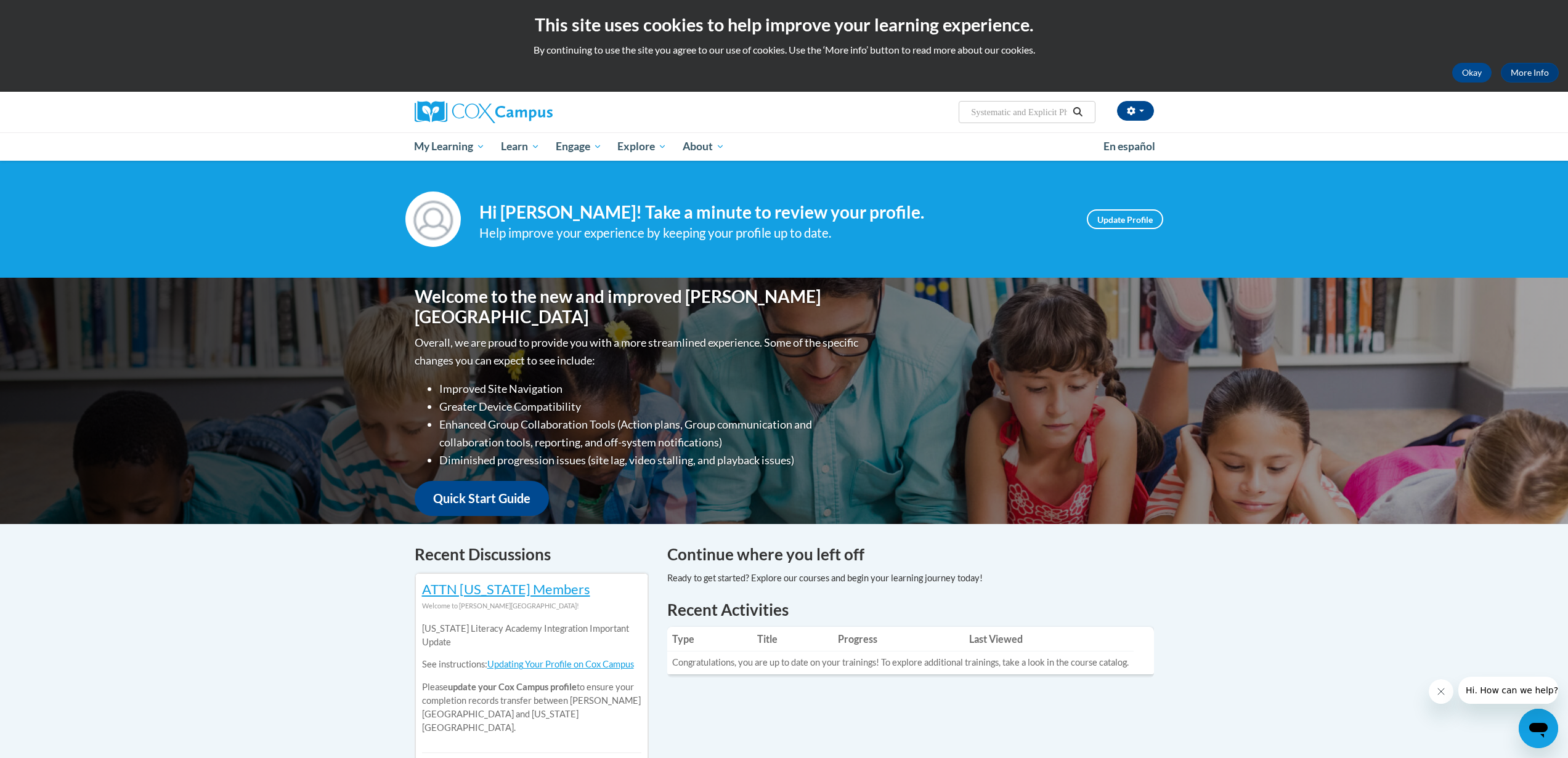
scroll to position [0, 58]
click at [1091, 113] on span "Search Search... Systematic and Explicit Phonics course" at bounding box center [1026, 112] width 136 height 22
click at [1043, 114] on input "Systematic and Explicit Phonics course" at bounding box center [1019, 112] width 98 height 15
drag, startPoint x: 1041, startPoint y: 114, endPoint x: 1077, endPoint y: 112, distance: 36.1
click at [1077, 112] on span "Search Search... Systematic and Explicit Phonics course" at bounding box center [1026, 112] width 136 height 22
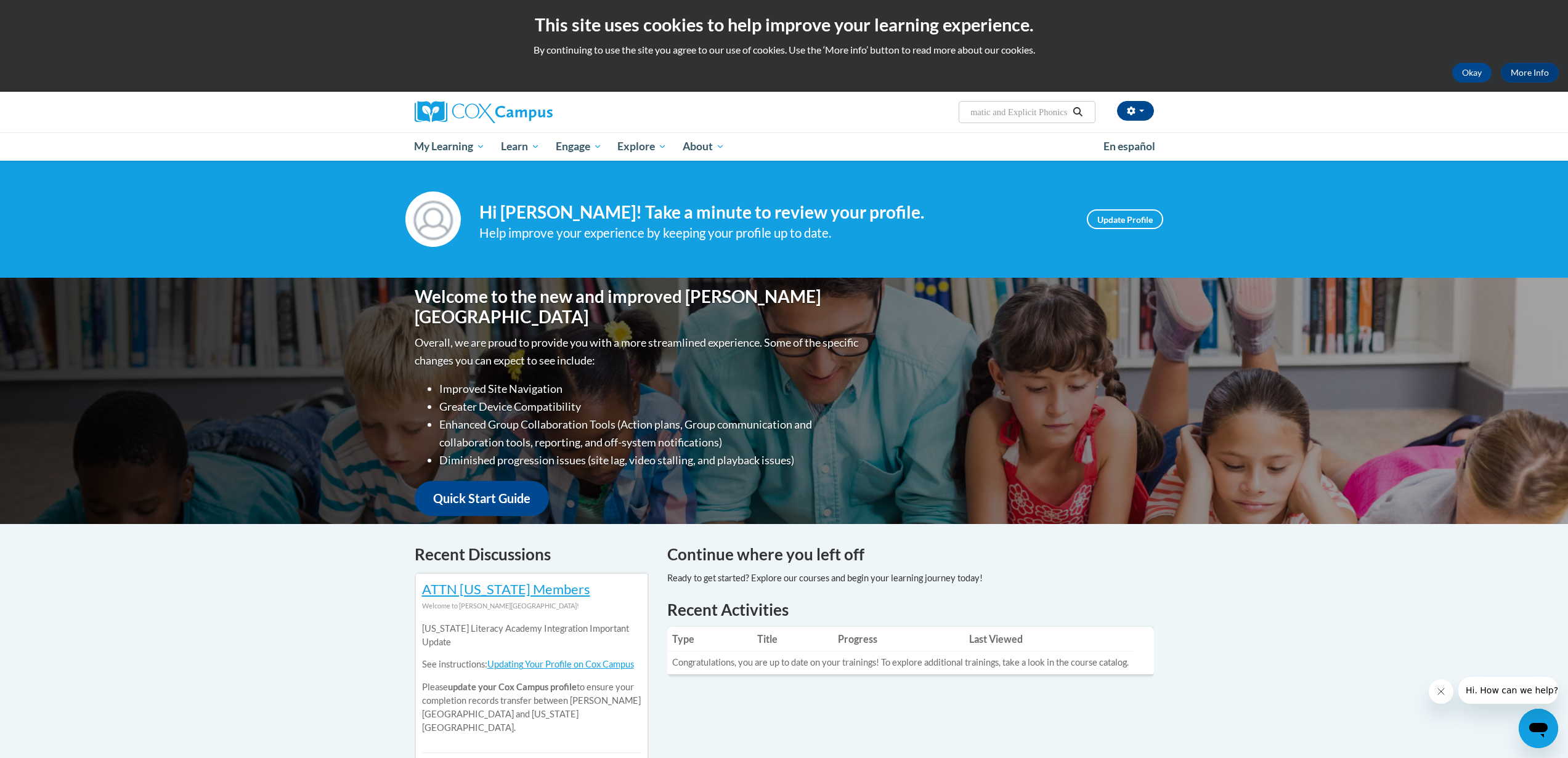
scroll to position [0, 31]
type input "Systematic and Explicit Phonics"
click at [1131, 109] on icon "button" at bounding box center [1131, 110] width 8 height 8
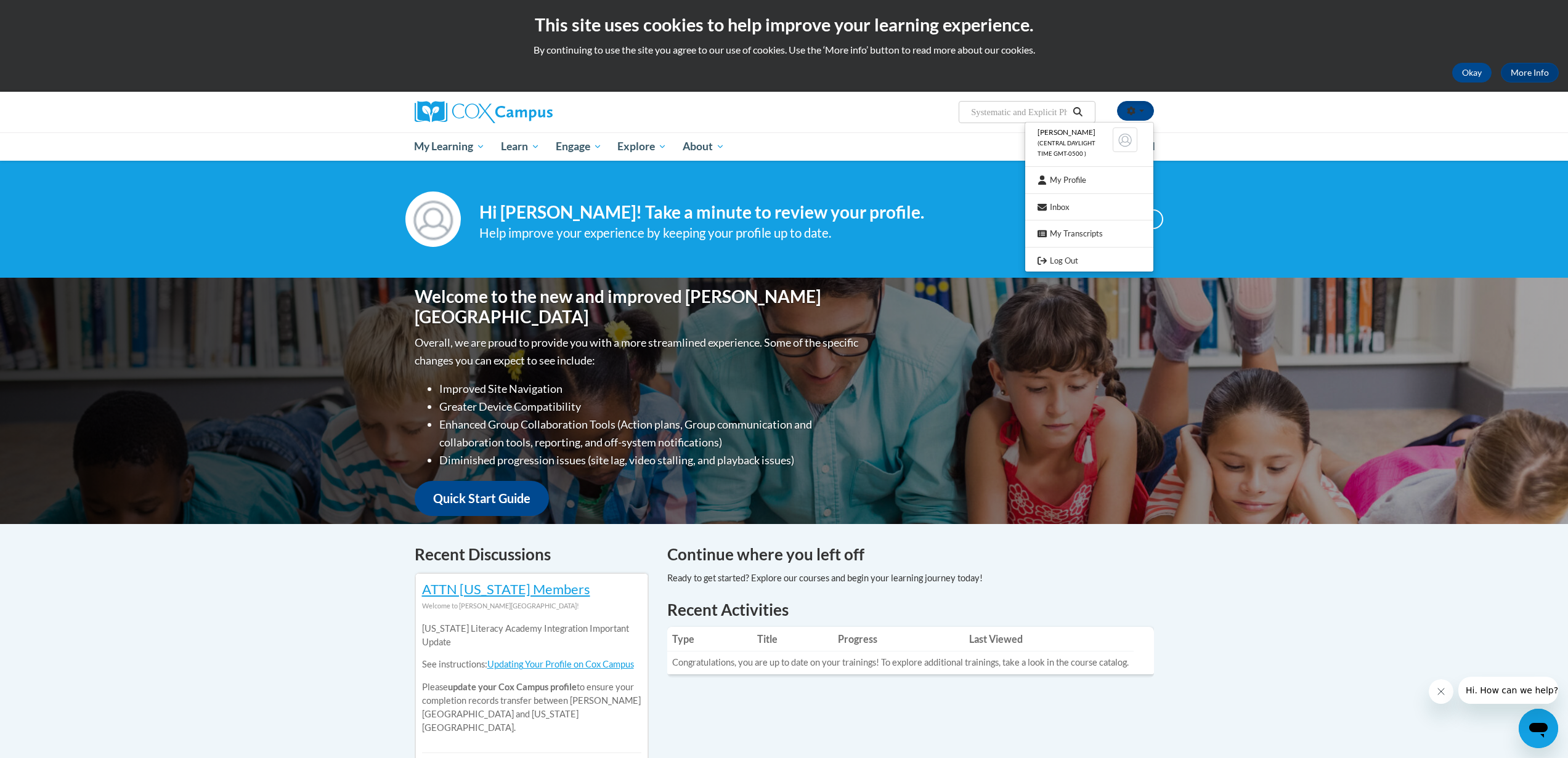
click at [1074, 110] on icon "Search" at bounding box center [1078, 112] width 9 height 9
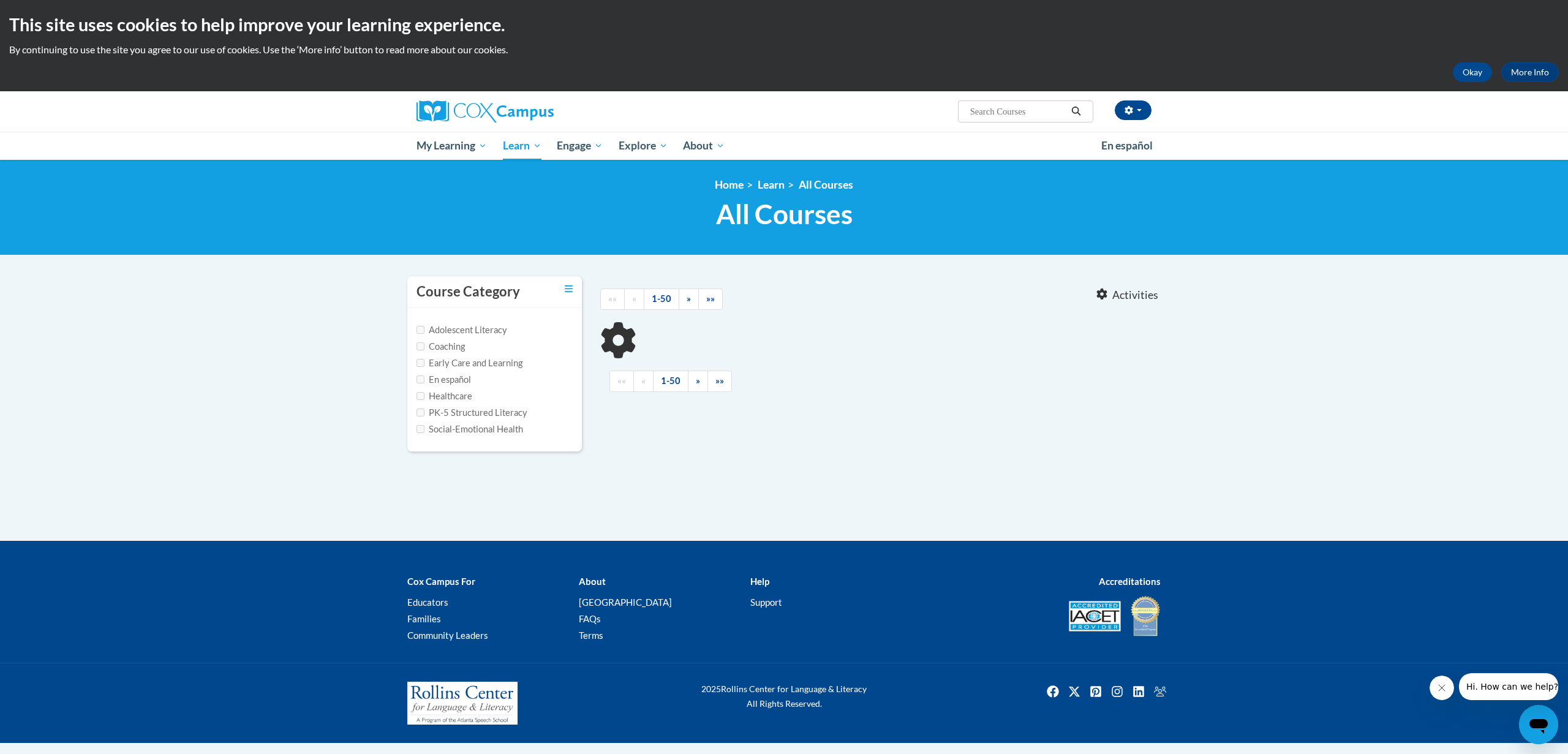
type input "Systematic and Explicit Phonics"
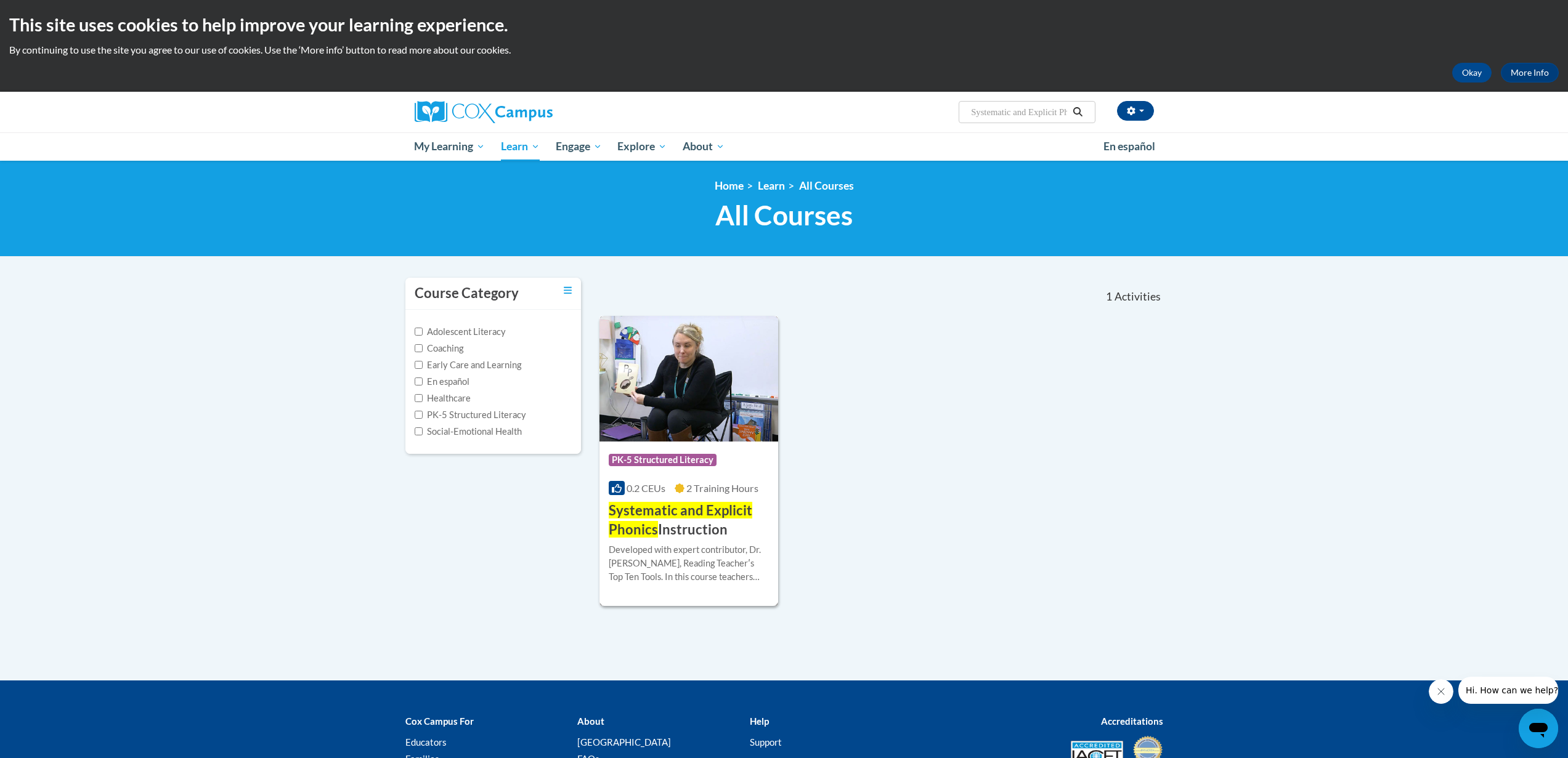
click at [688, 404] on img at bounding box center [689, 379] width 180 height 126
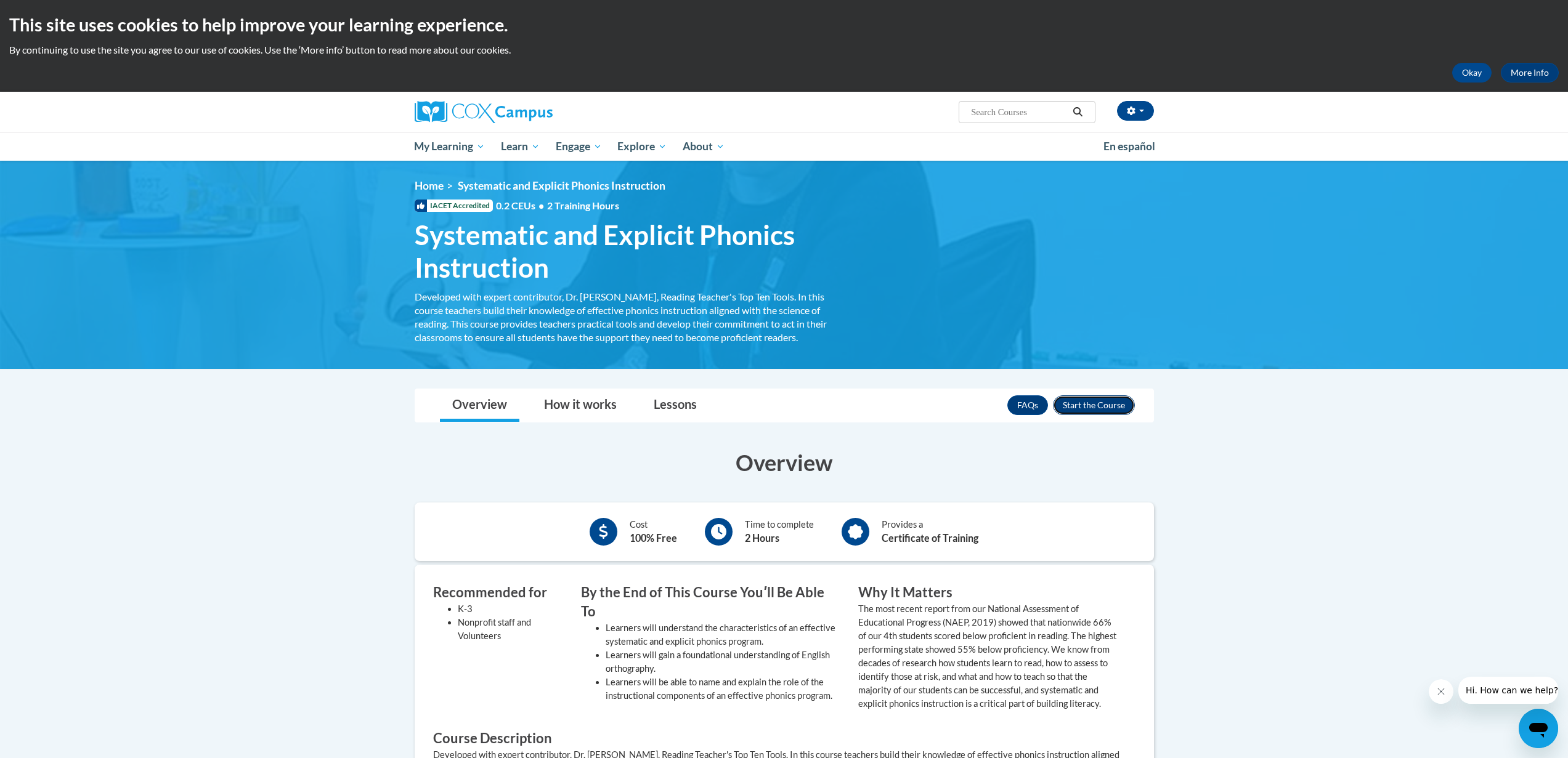
click at [1082, 399] on button "Enroll" at bounding box center [1094, 405] width 82 height 20
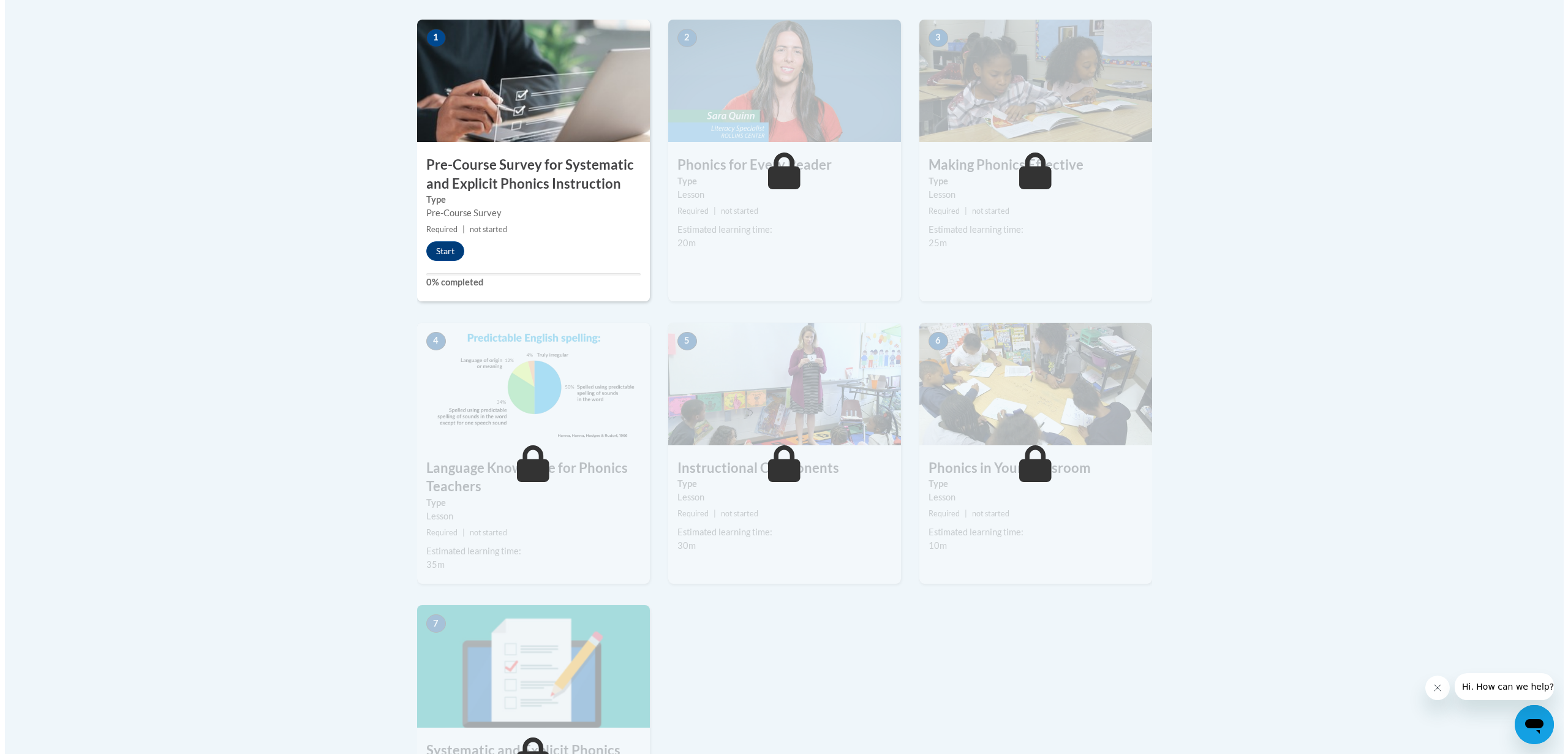
scroll to position [404, 0]
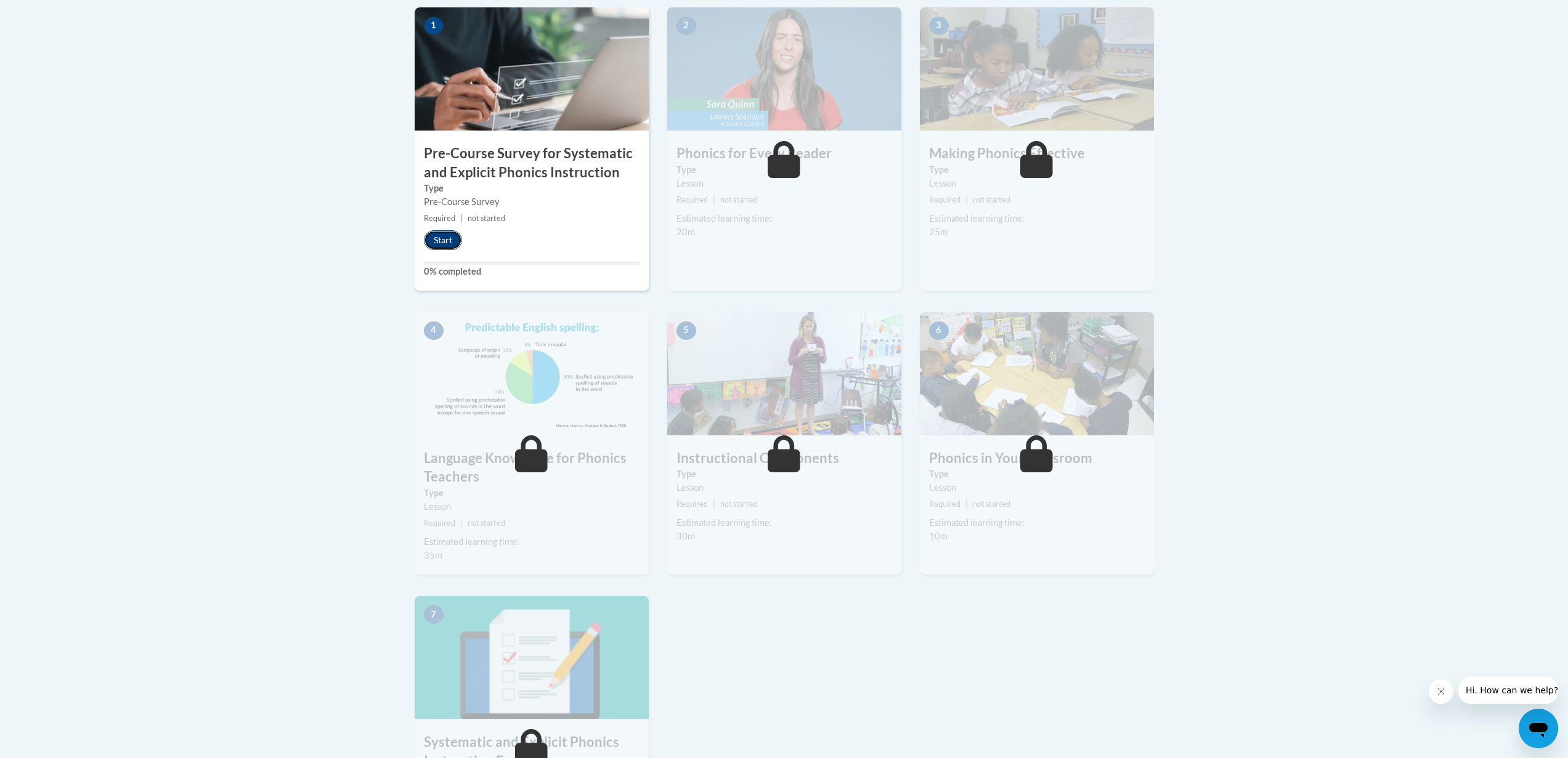
click at [440, 245] on button "Start" at bounding box center [443, 240] width 38 height 20
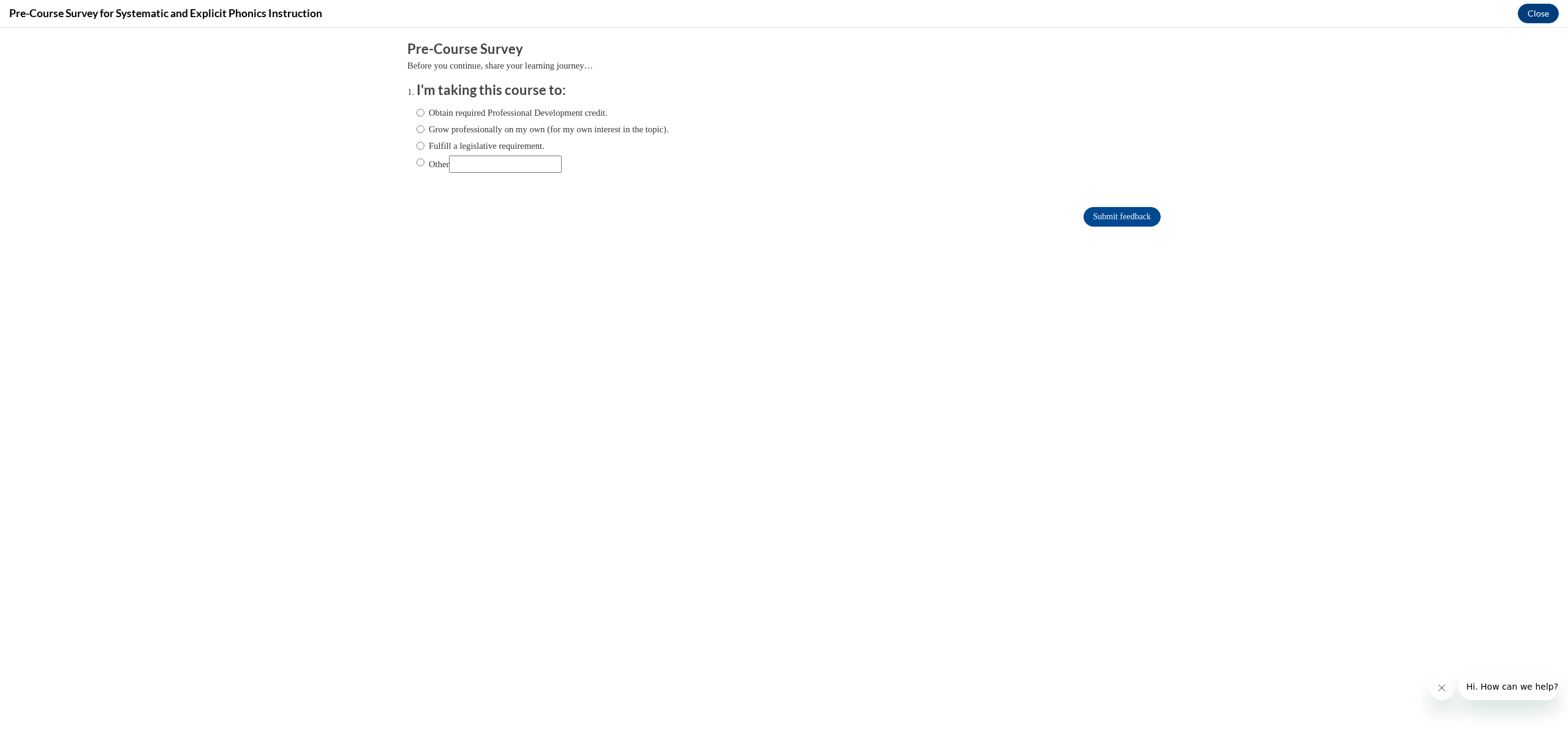
scroll to position [0, 0]
click at [485, 133] on label "Grow professionally on my own (for my own interest in the topic)." at bounding box center [542, 129] width 252 height 13
click at [424, 133] on input "Grow professionally on my own (for my own interest in the topic)." at bounding box center [420, 129] width 8 height 13
radio input "true"
click at [1122, 222] on input "Submit feedback" at bounding box center [1122, 217] width 77 height 20
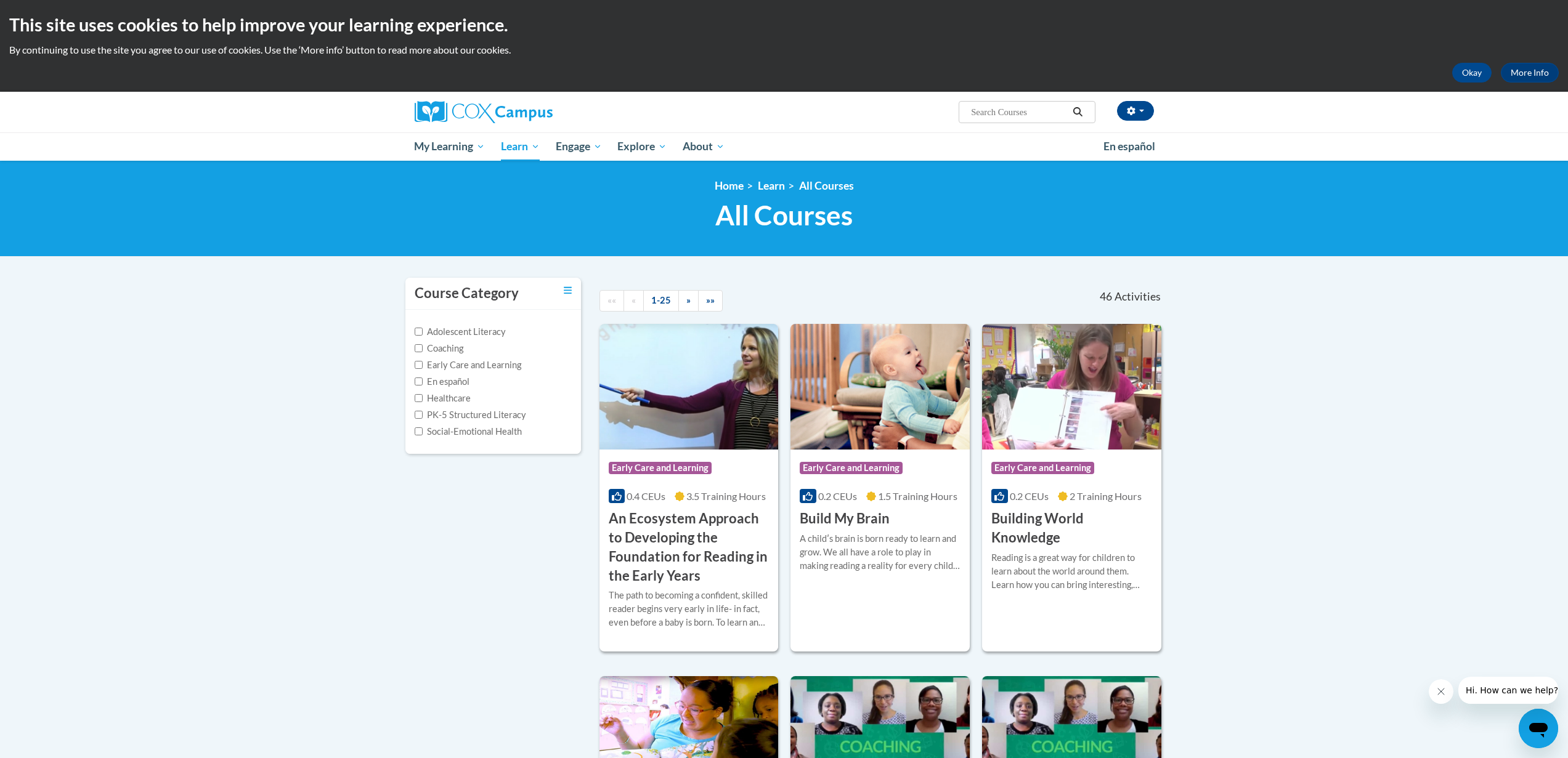
click at [1024, 112] on input "Search..." at bounding box center [1019, 112] width 98 height 15
paste input "Systematic and Explicit Phonics course"
click at [1043, 112] on input "Systematic and Explicit Phonics course" at bounding box center [1019, 112] width 98 height 15
drag, startPoint x: 1047, startPoint y: 112, endPoint x: 1071, endPoint y: 112, distance: 24.0
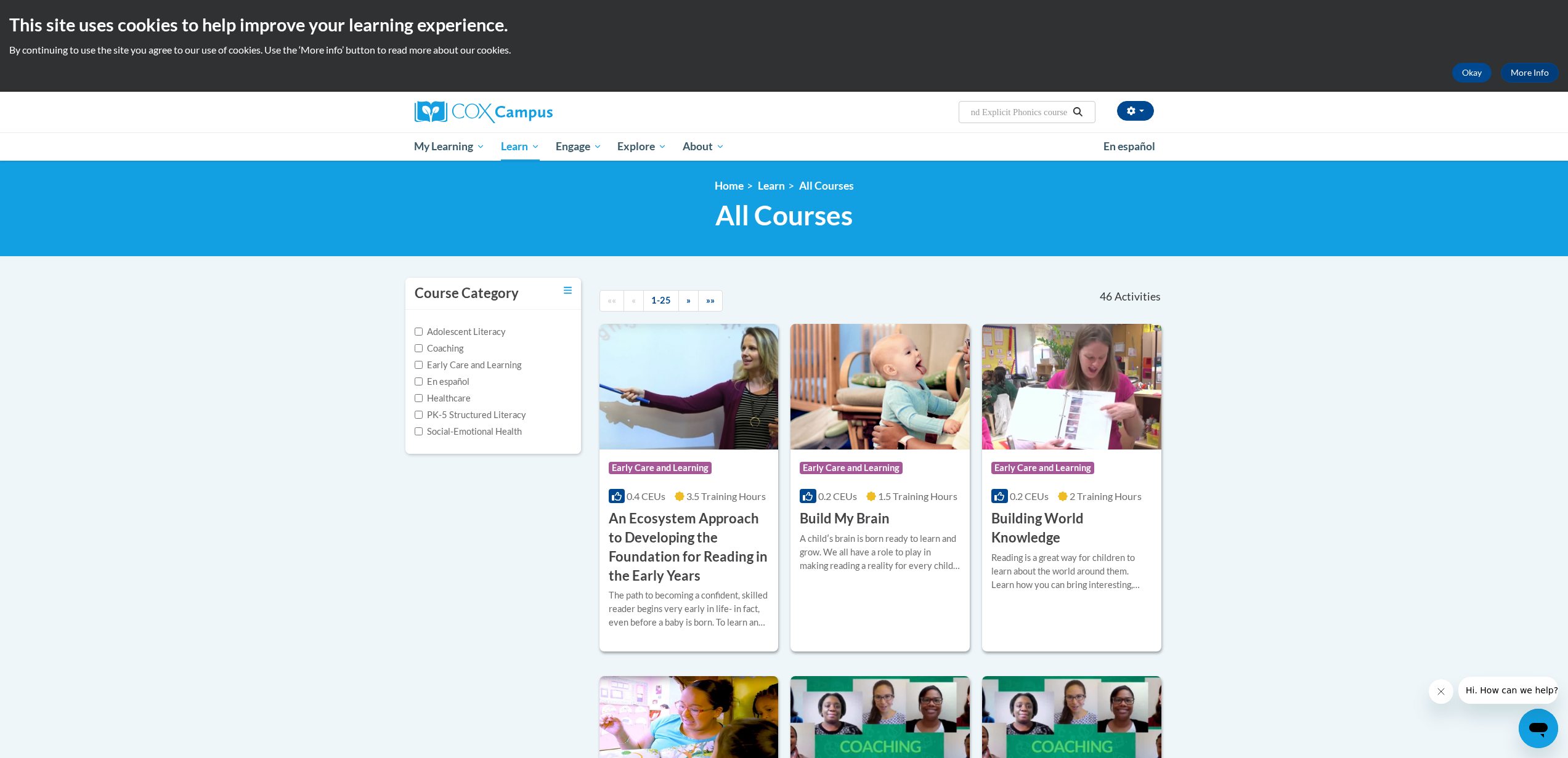
click at [1071, 112] on span "Search Search... Systematic and Explicit Phonics course" at bounding box center [1026, 112] width 136 height 22
type input "Systematic and Explicit Phonics"
click at [1079, 105] on button "Search" at bounding box center [1077, 112] width 19 height 15
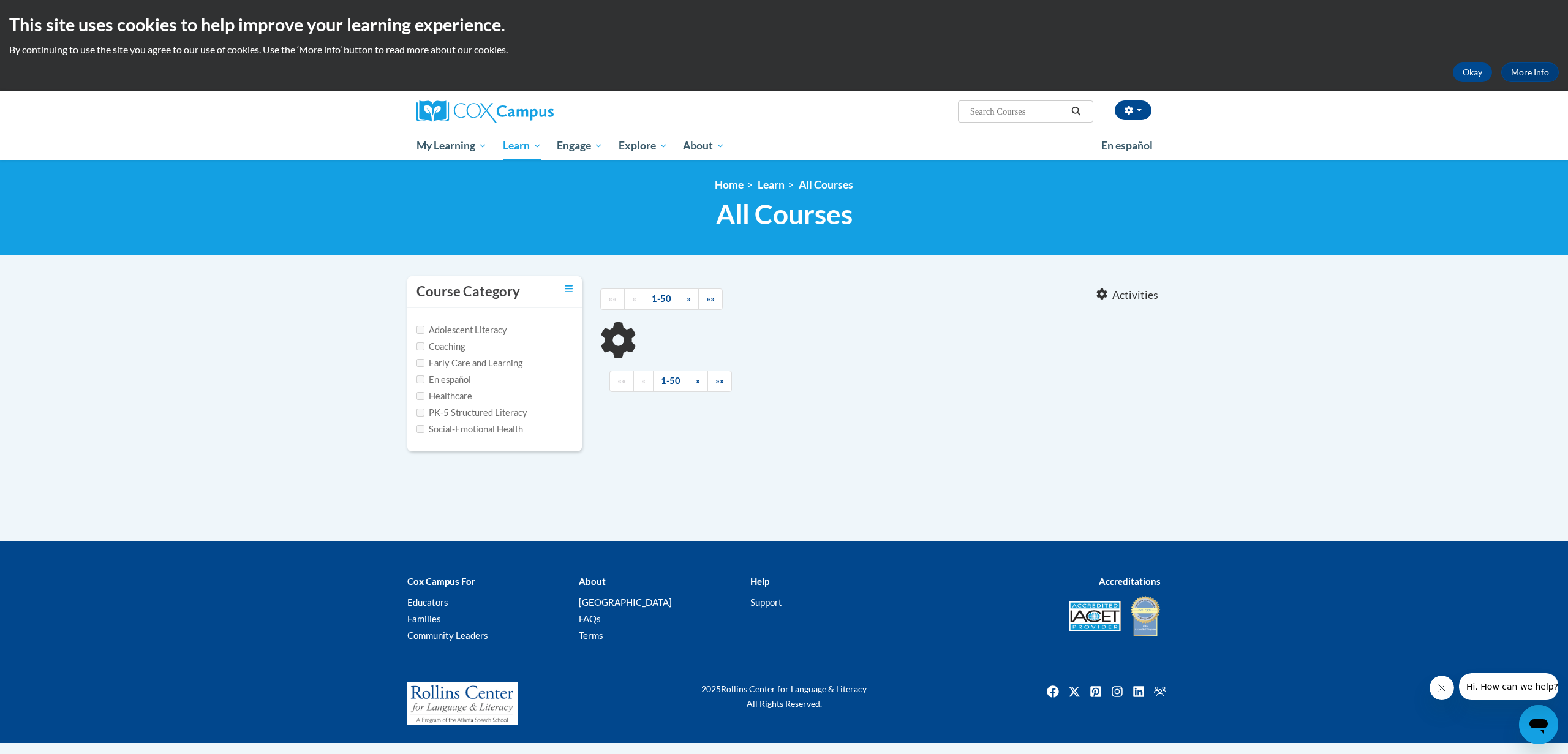
type input "Systematic and Explicit Phonics"
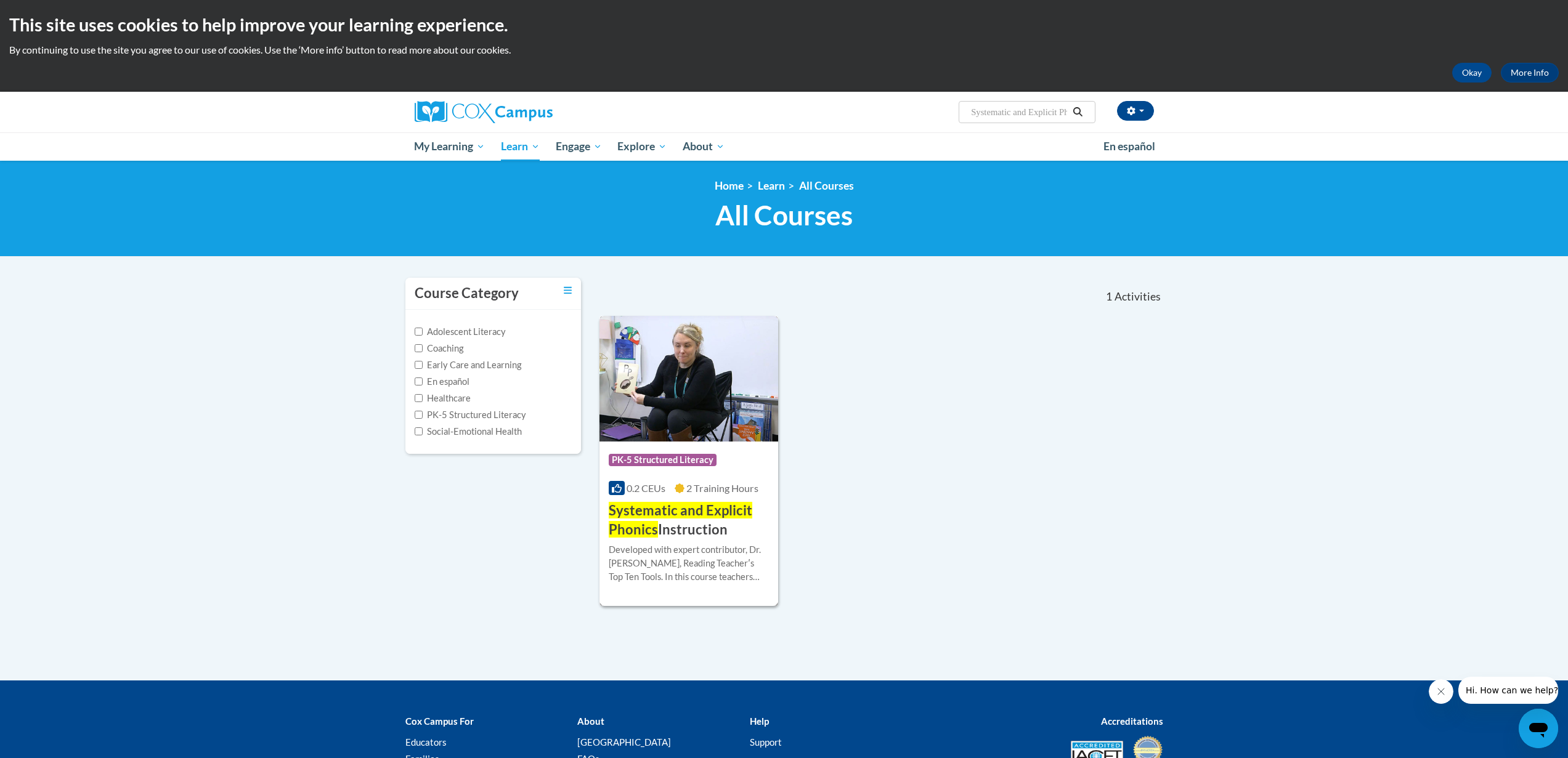
click at [702, 480] on div "Course Category: PK-5 Structured Literacy 0.2 CEUs 2 Training Hours COURSE Syst…" at bounding box center [689, 490] width 180 height 98
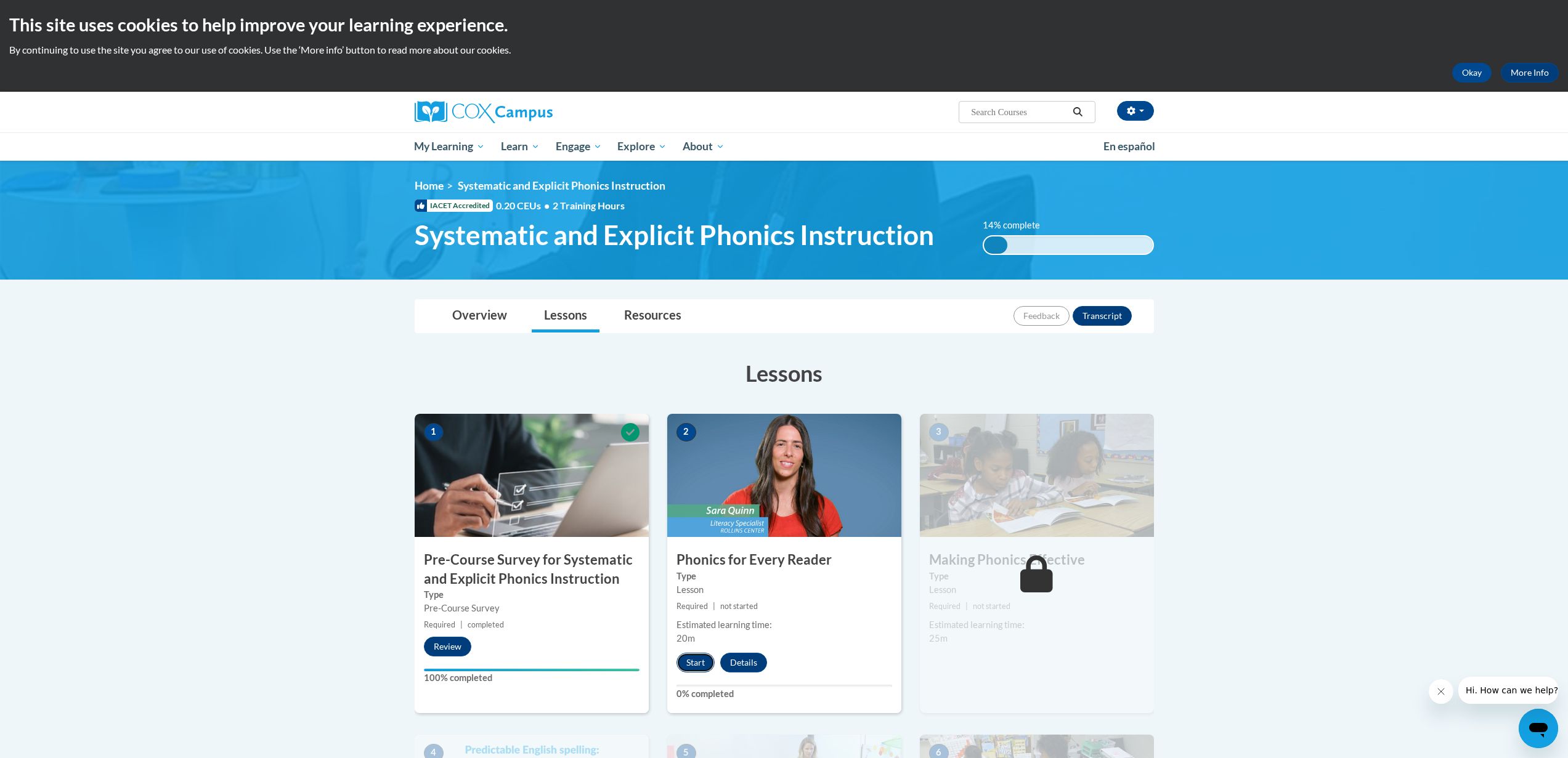
click at [701, 665] on button "Start" at bounding box center [696, 662] width 38 height 20
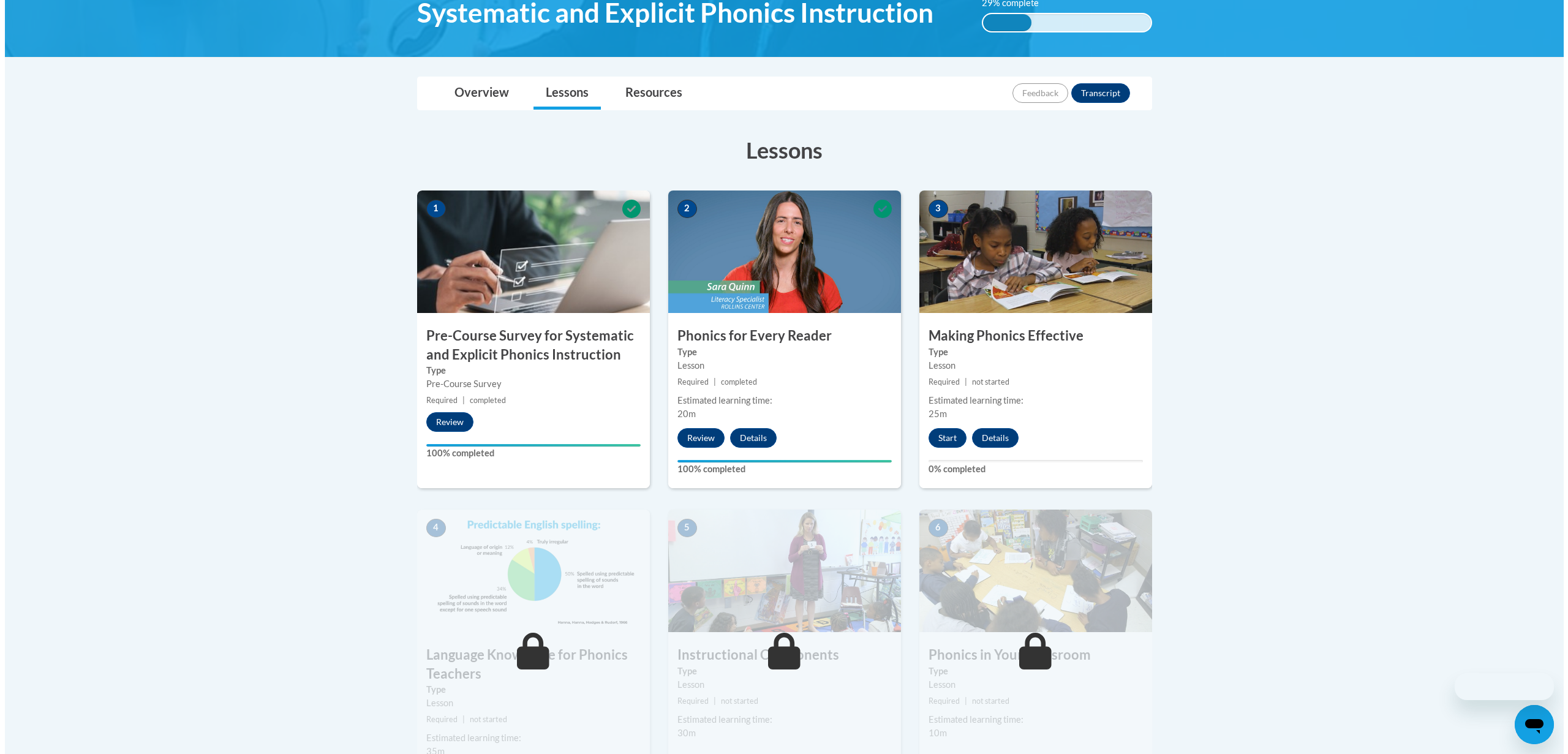
scroll to position [222, 0]
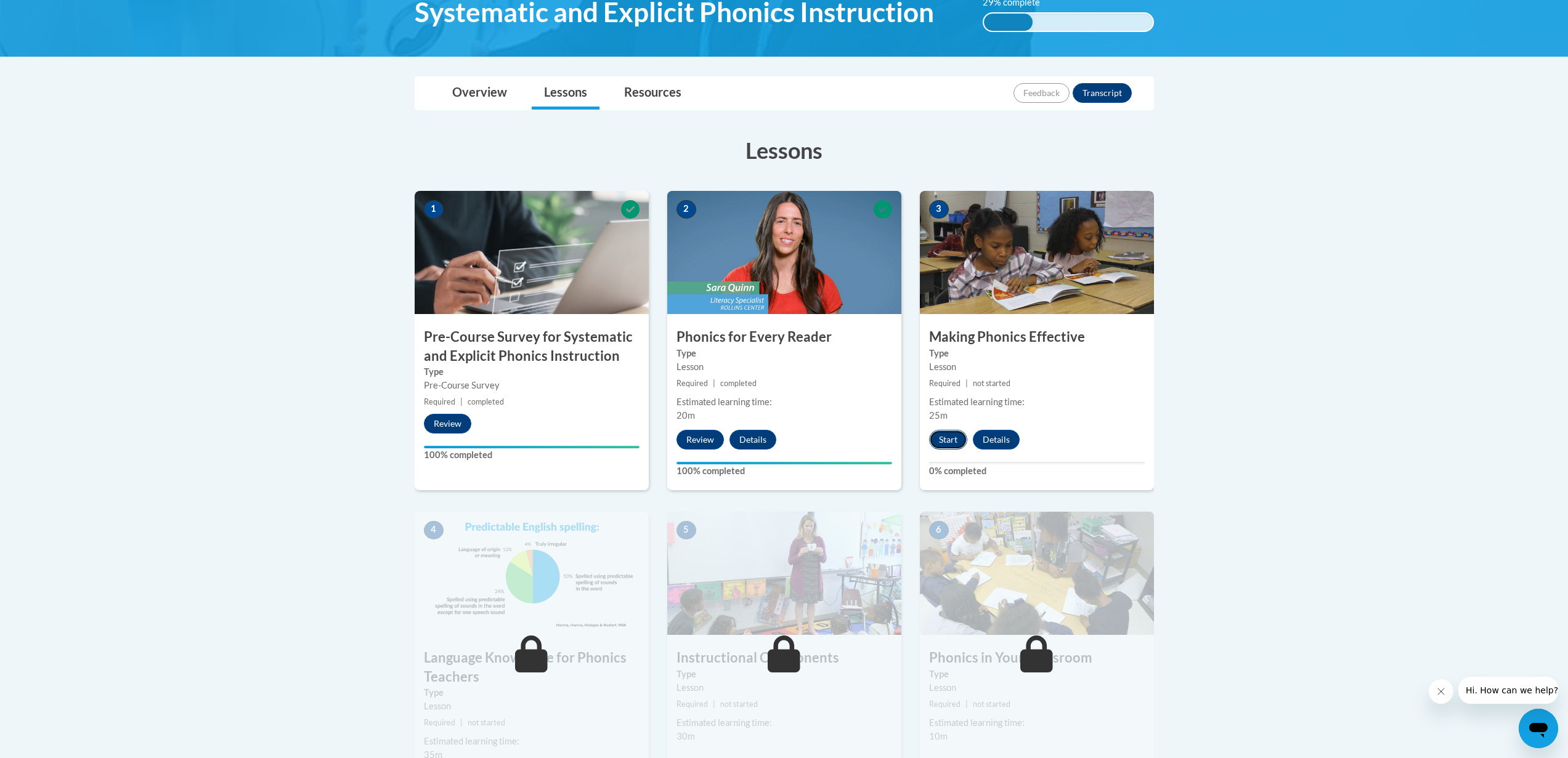
click at [955, 444] on button "Start" at bounding box center [948, 439] width 38 height 20
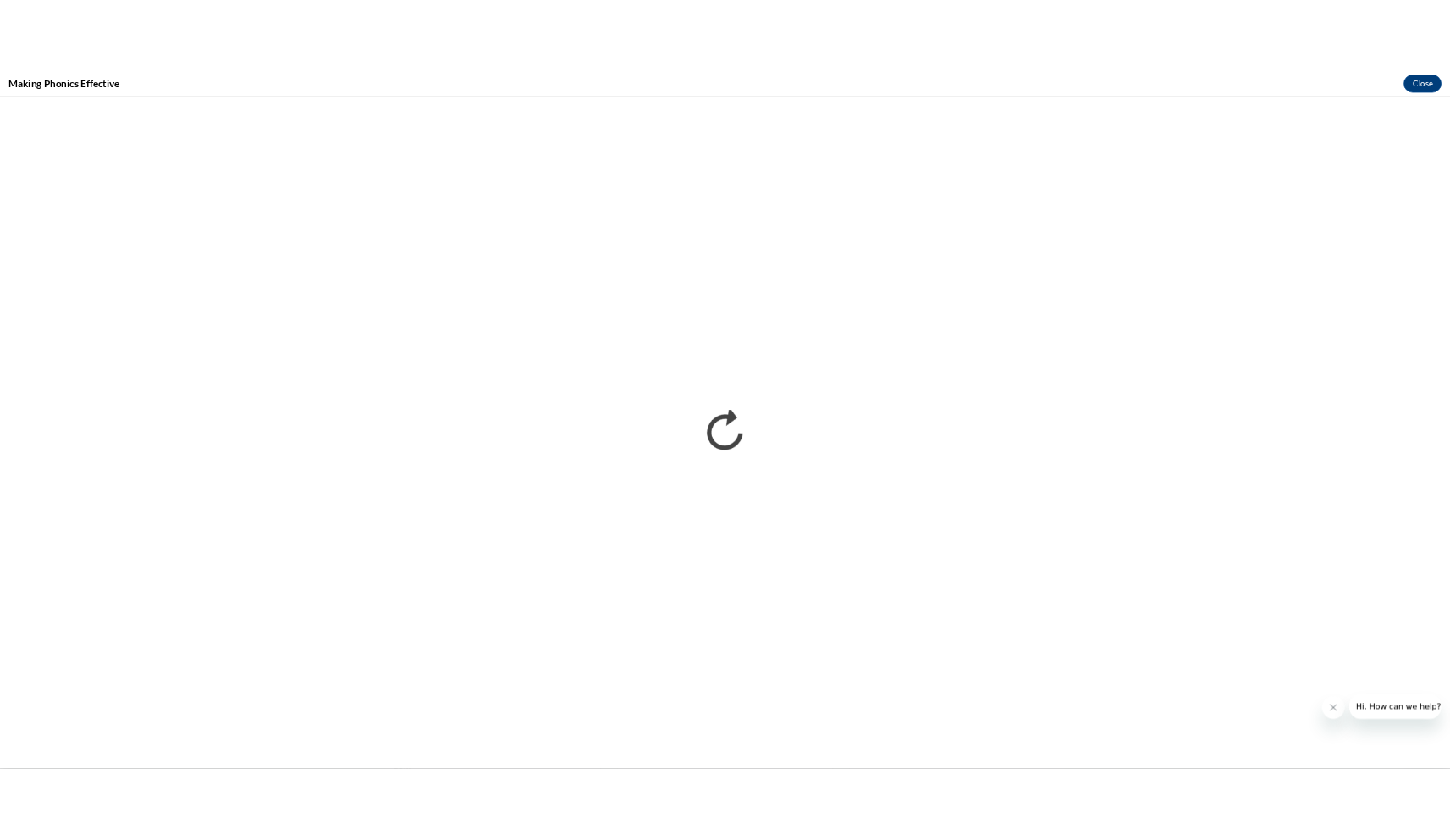
scroll to position [0, 0]
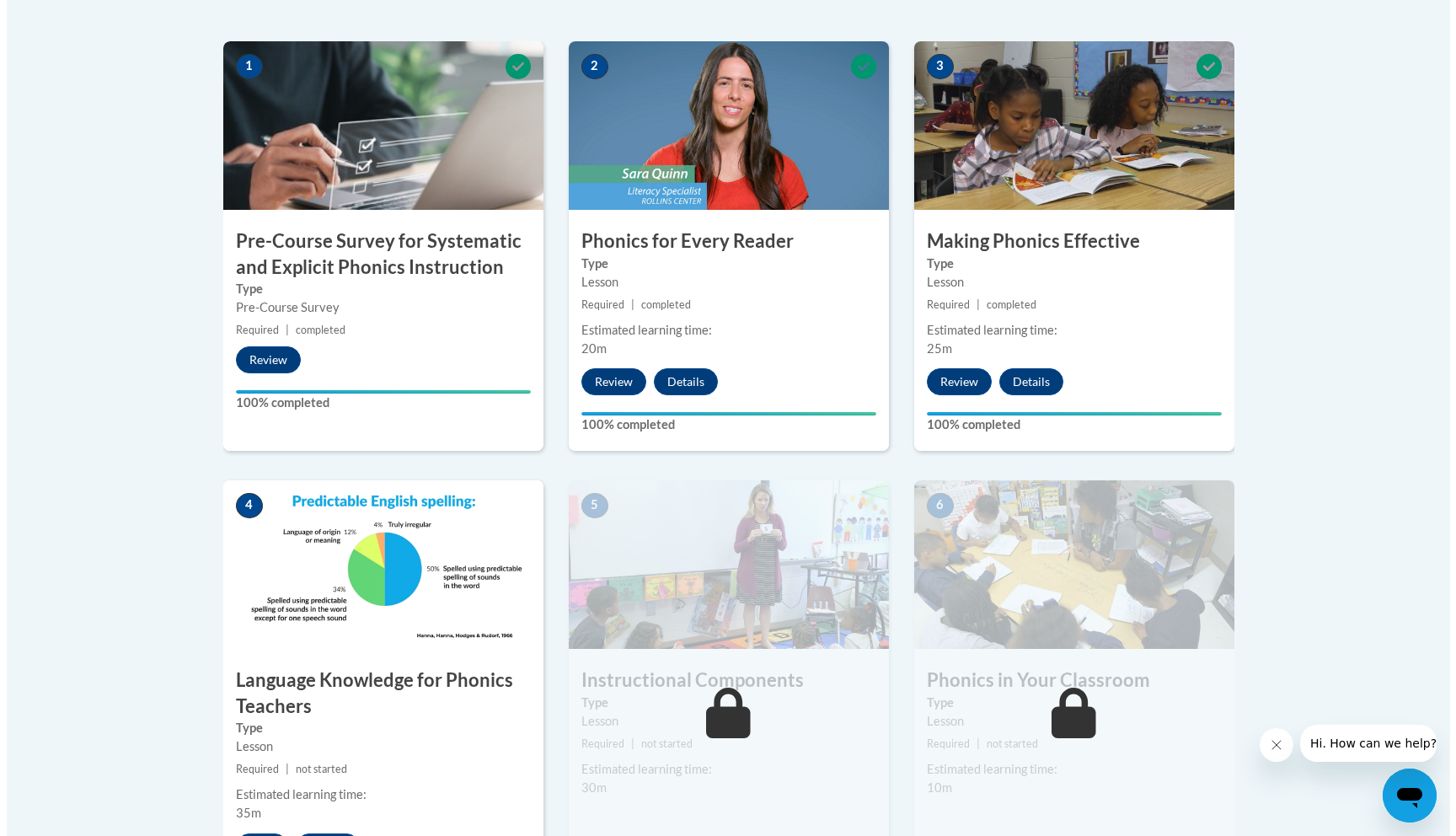
scroll to position [791, 0]
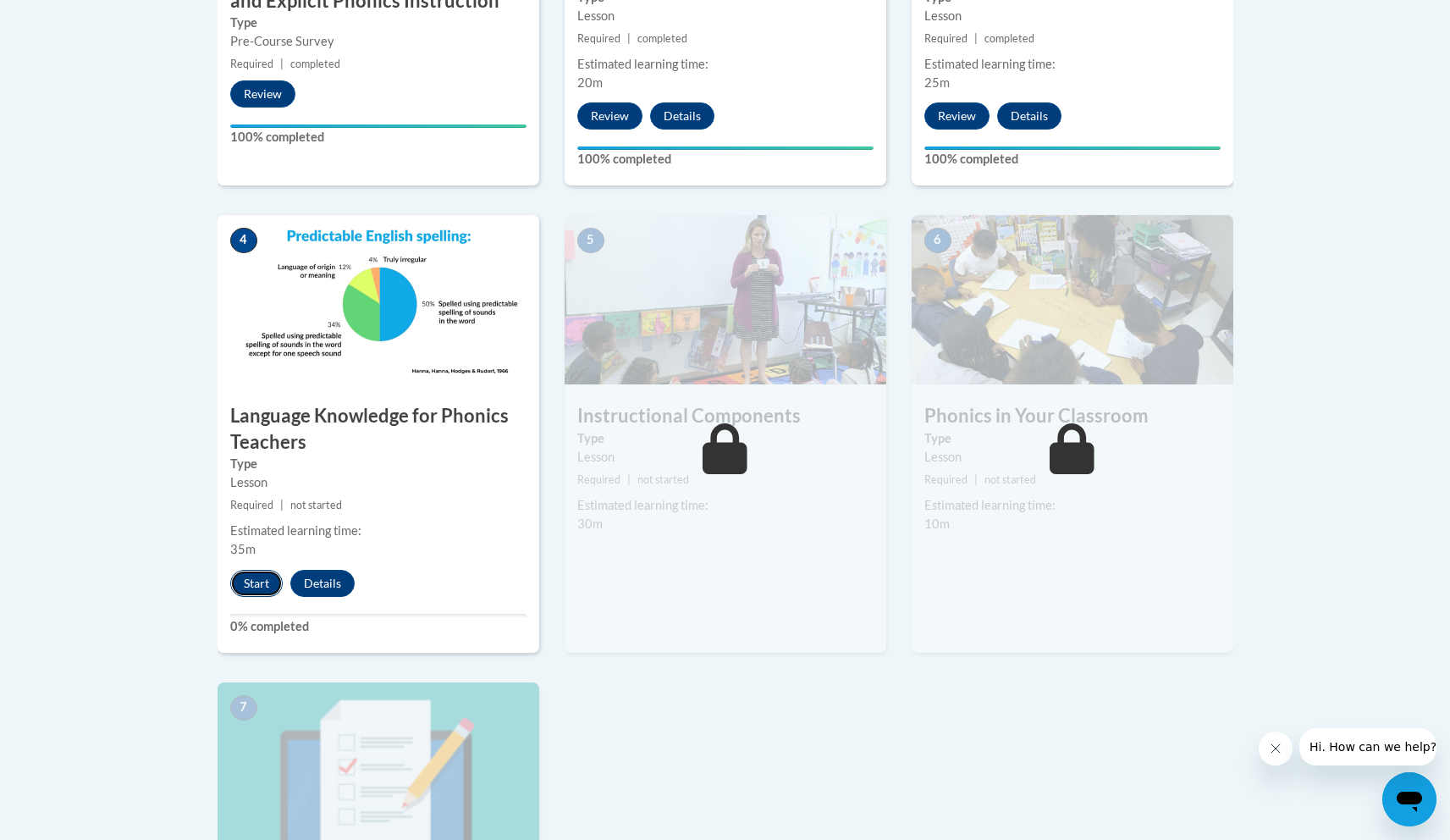
click at [251, 590] on button "Start" at bounding box center [256, 583] width 53 height 27
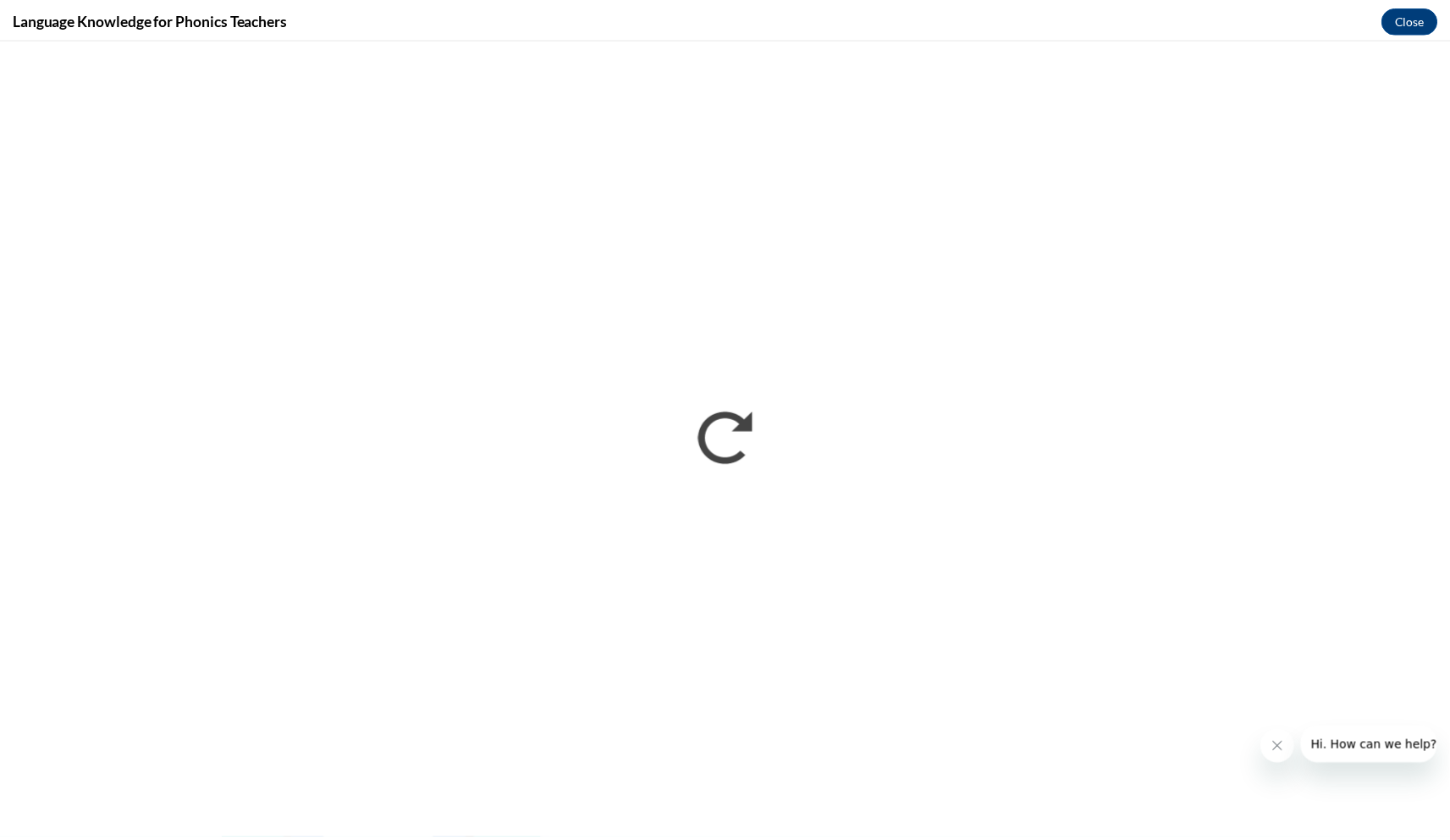
scroll to position [0, 0]
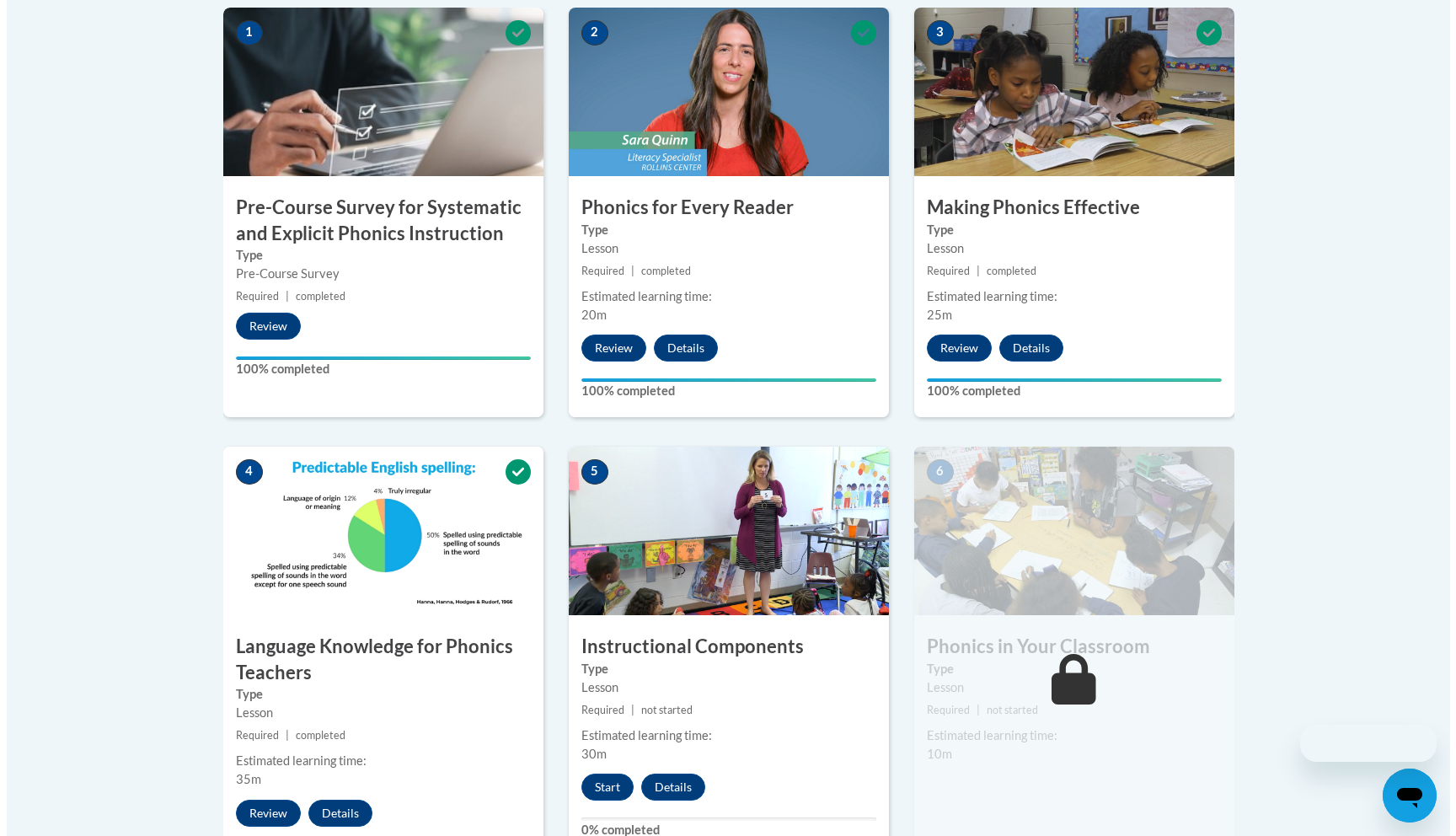
scroll to position [927, 0]
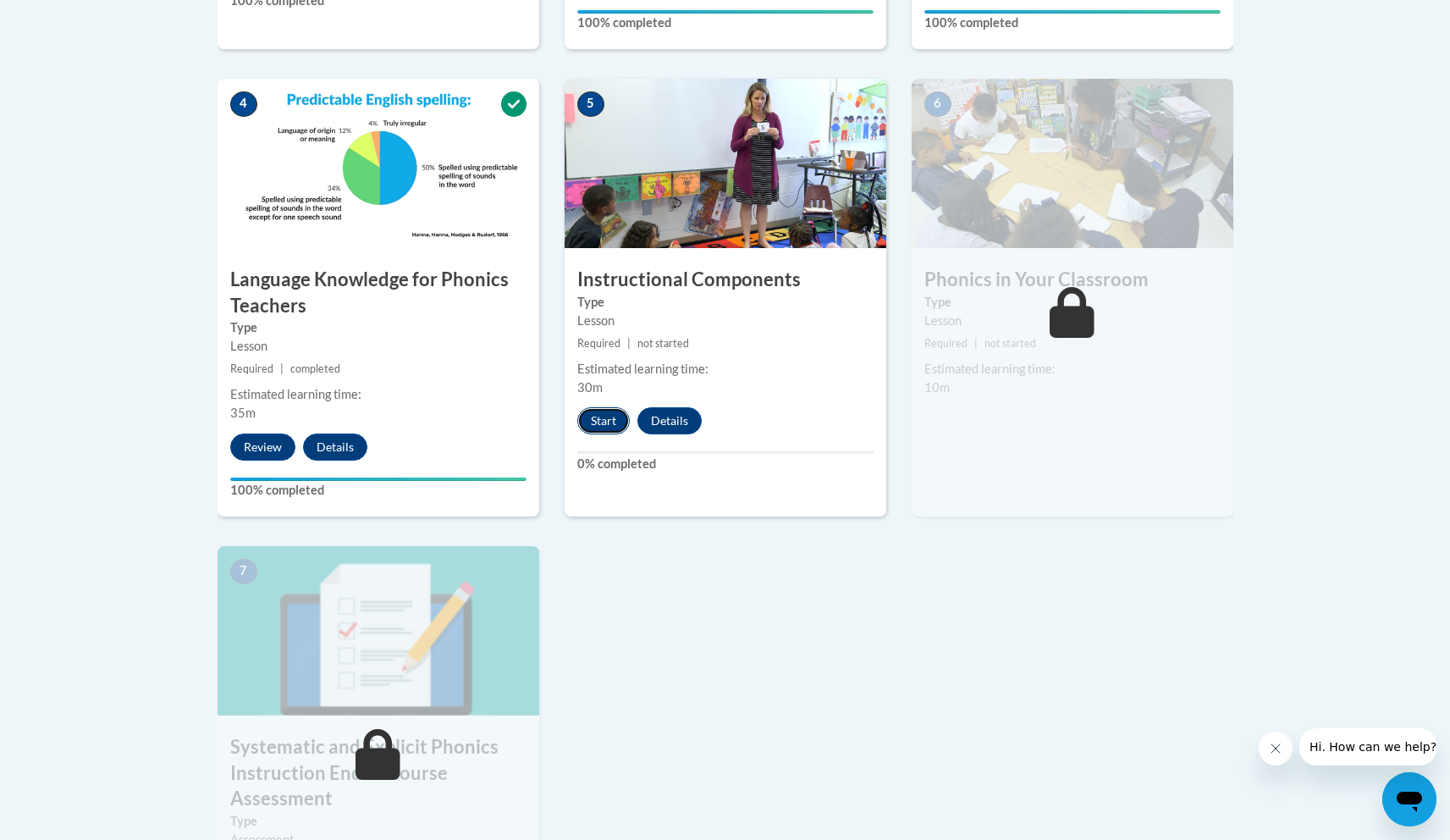
click at [605, 427] on button "Start" at bounding box center [604, 420] width 53 height 27
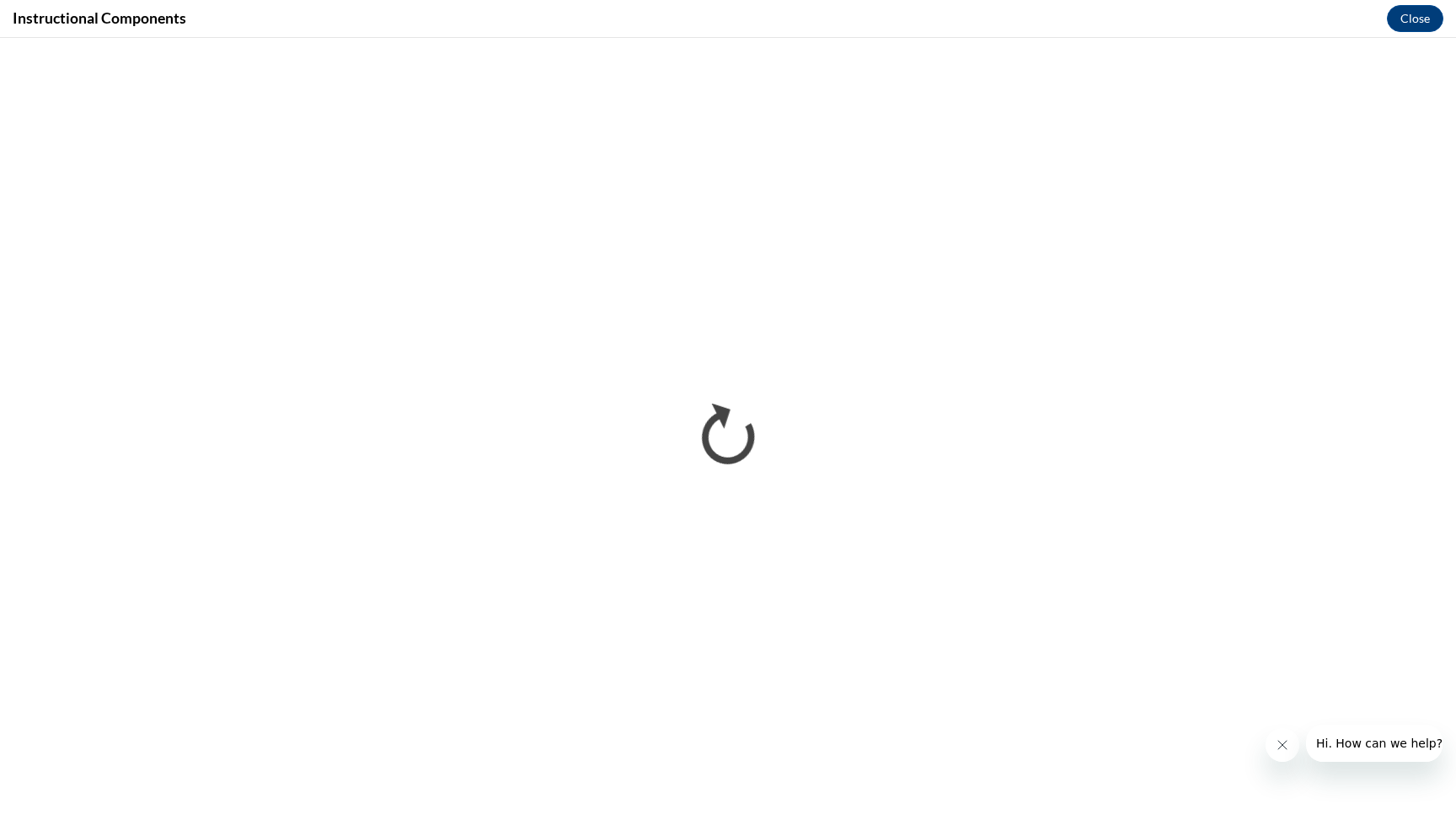
scroll to position [0, 0]
